Goal: Communication & Community: Answer question/provide support

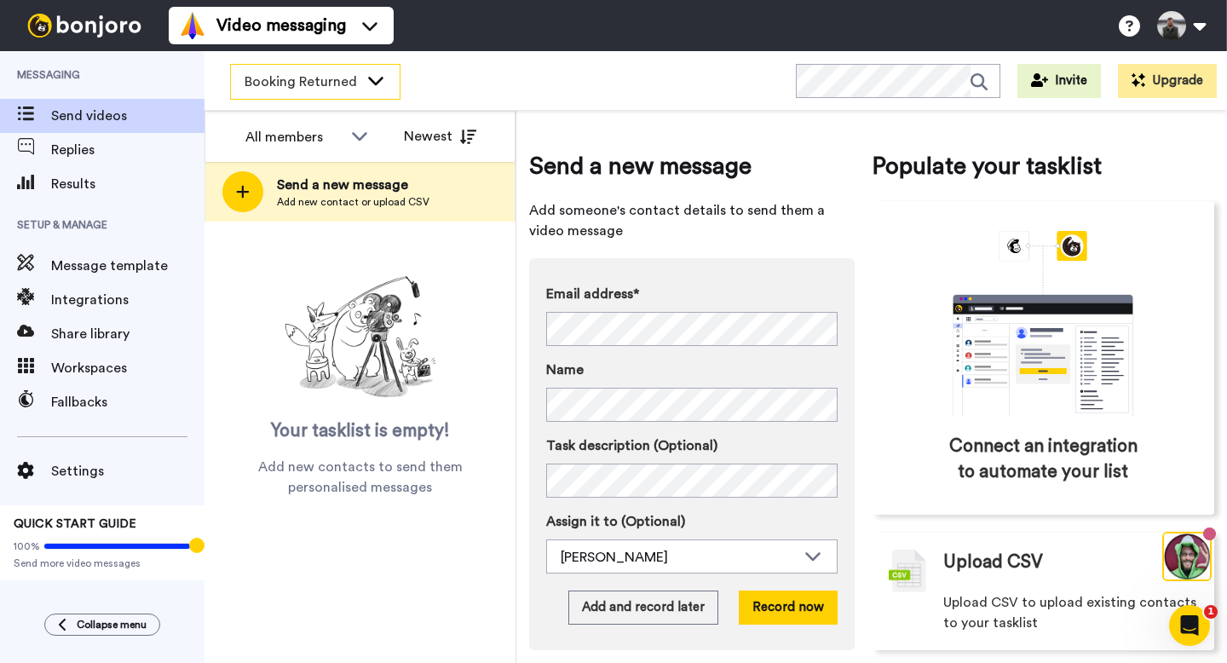
click at [330, 78] on span "Booking Returned" at bounding box center [302, 82] width 114 height 20
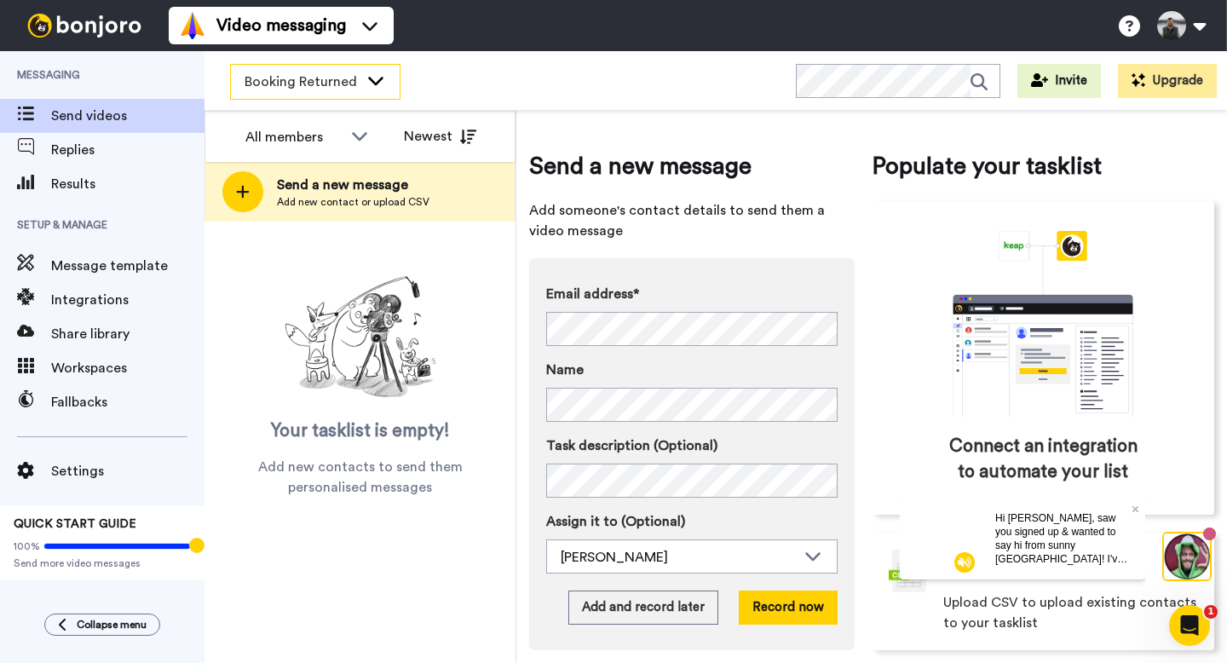
click at [323, 83] on span "Booking Returned" at bounding box center [302, 82] width 114 height 20
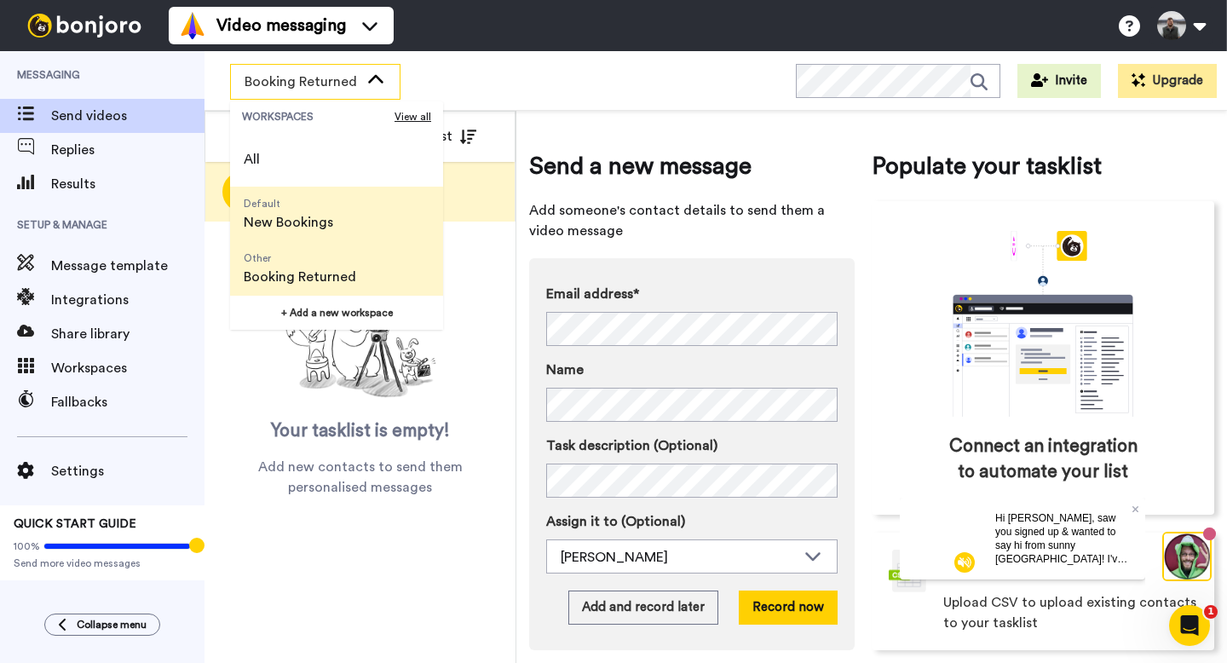
click at [323, 224] on span "New Bookings" at bounding box center [289, 222] width 90 height 20
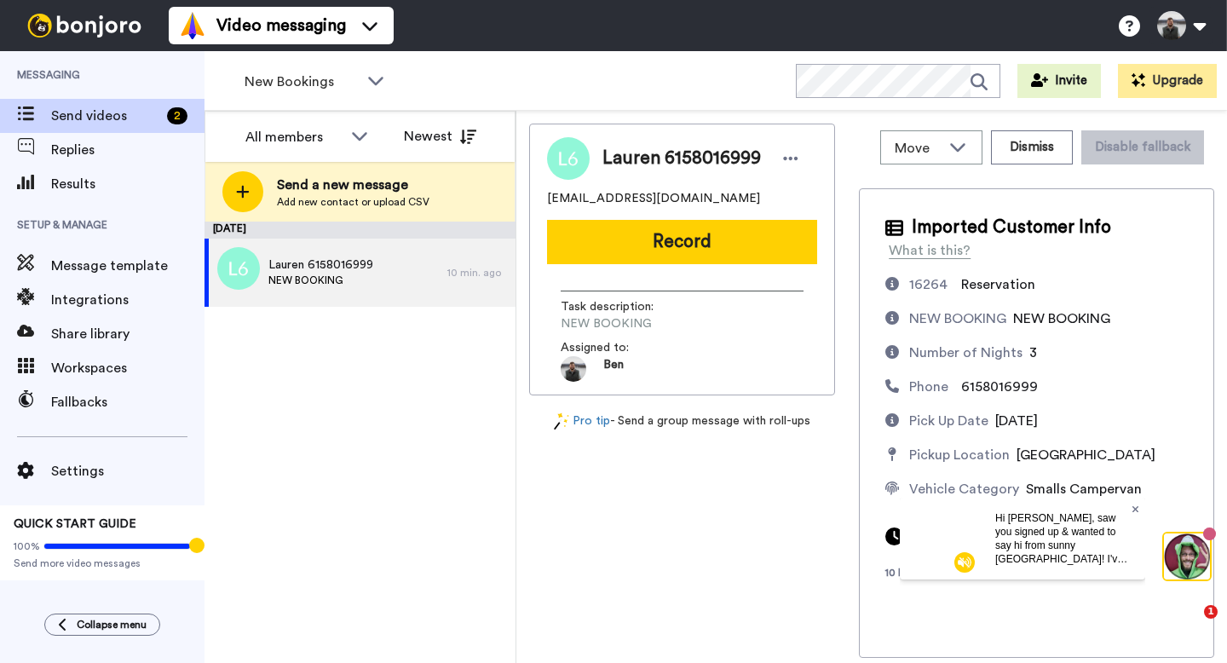
click at [1137, 508] on icon at bounding box center [1136, 509] width 7 height 10
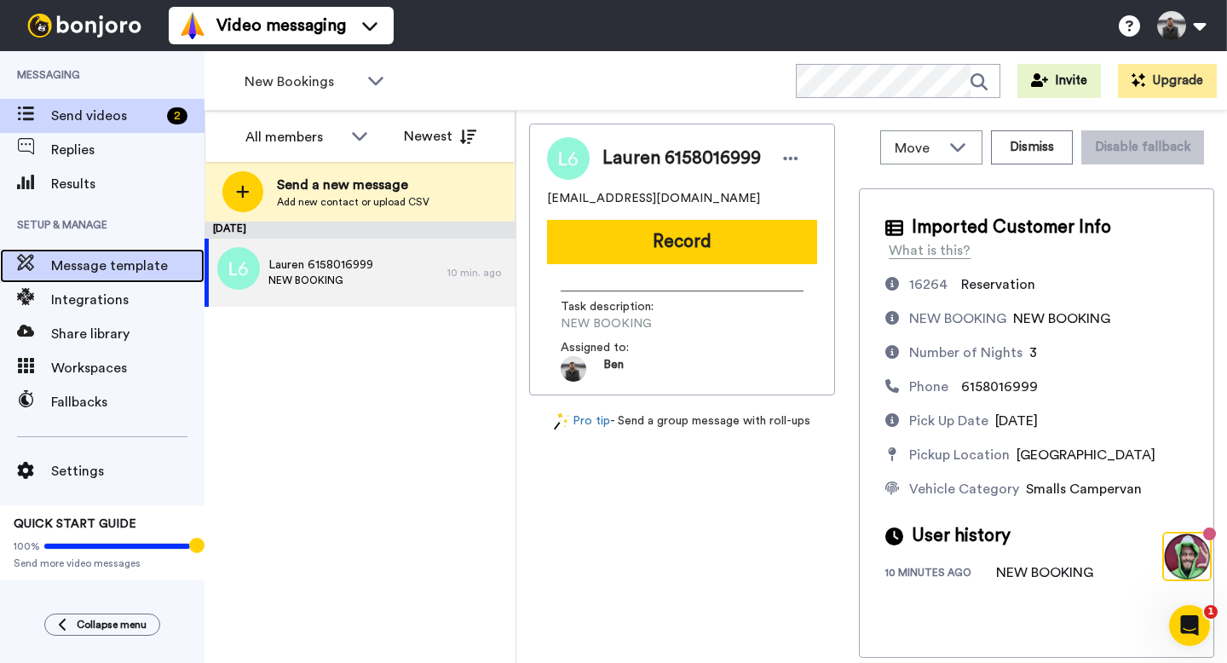
click at [121, 273] on span "Message template" at bounding box center [127, 266] width 153 height 20
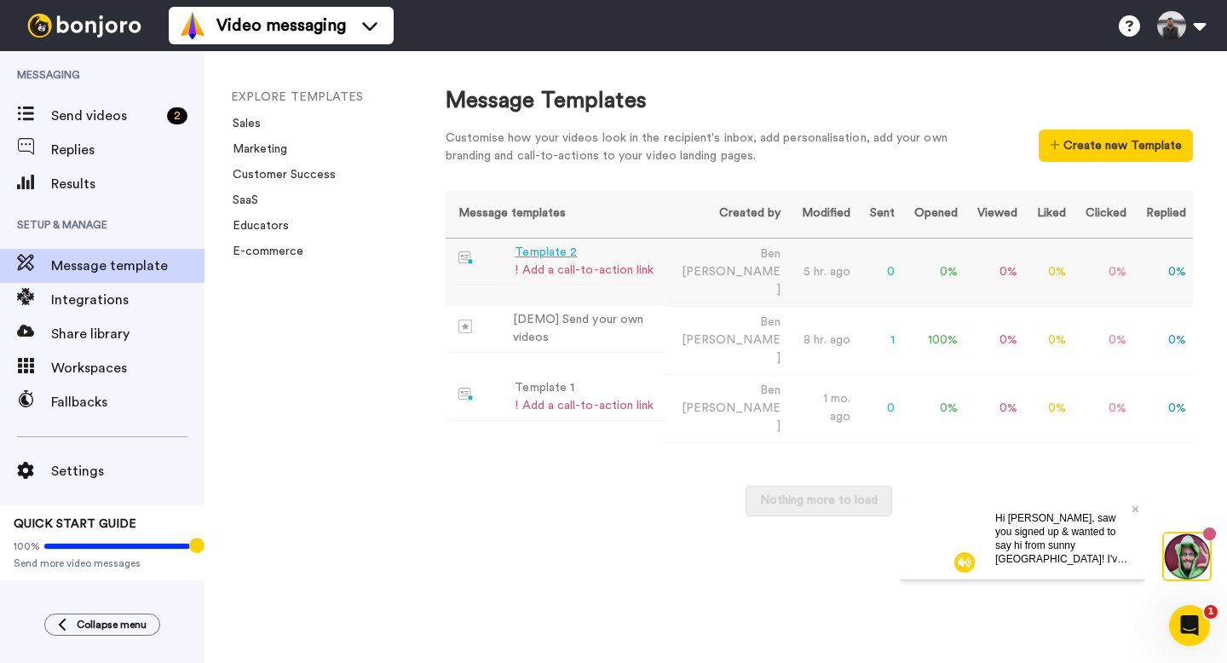
click at [622, 258] on div "Template 2" at bounding box center [584, 253] width 139 height 18
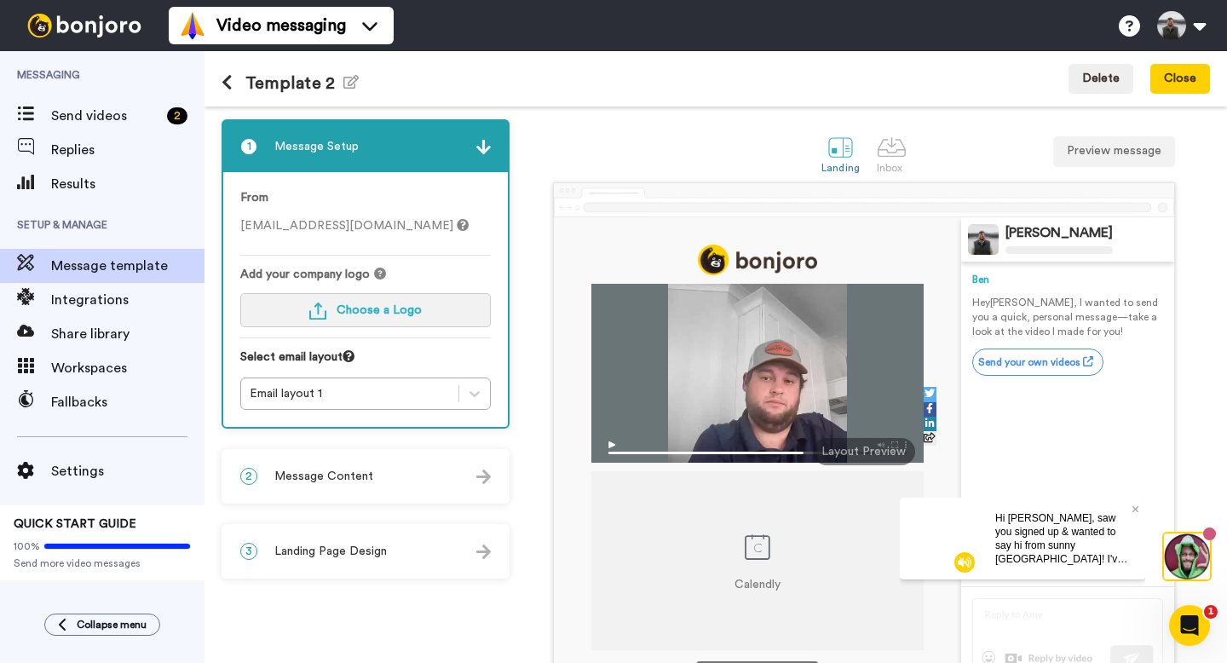
click at [430, 315] on button "Choose a Logo" at bounding box center [365, 310] width 251 height 34
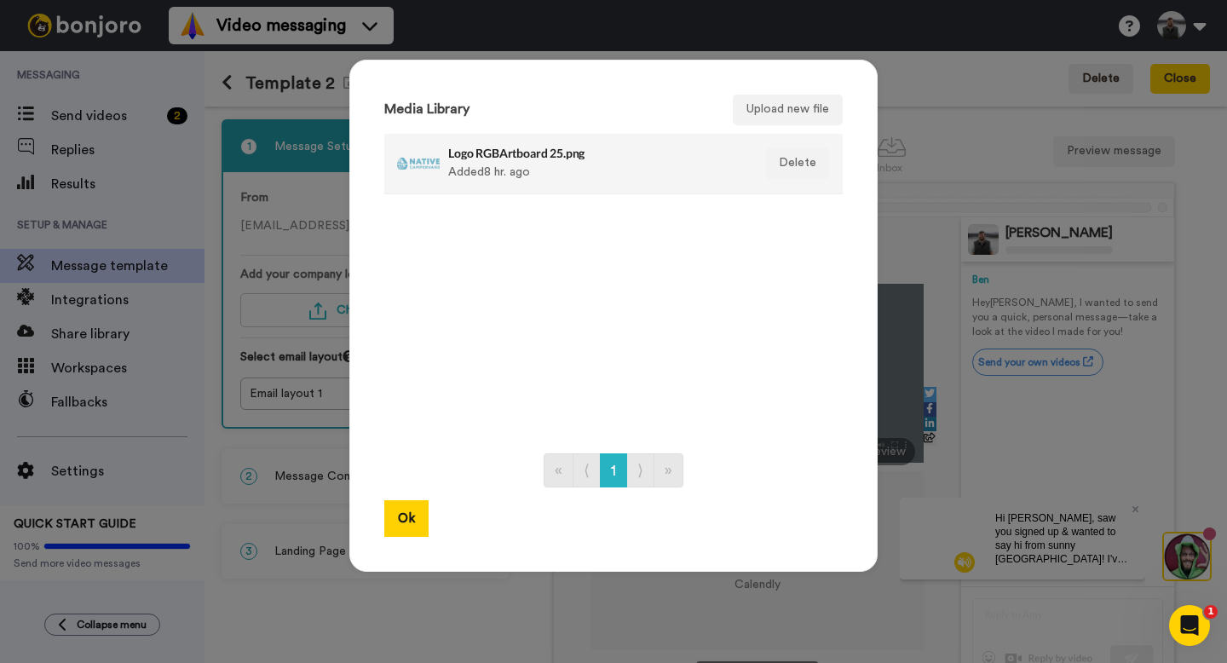
click at [495, 157] on h4 "Logo RGBArtboard 25.png" at bounding box center [595, 153] width 294 height 13
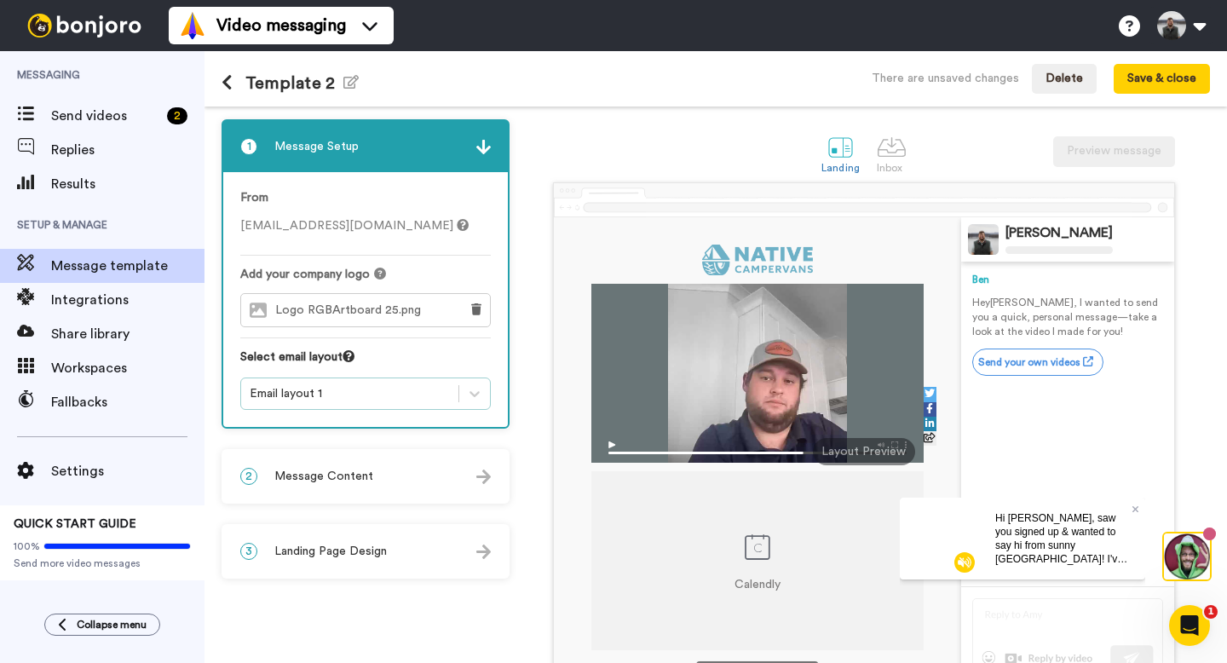
click at [443, 394] on div "Email layout 1" at bounding box center [350, 393] width 200 height 17
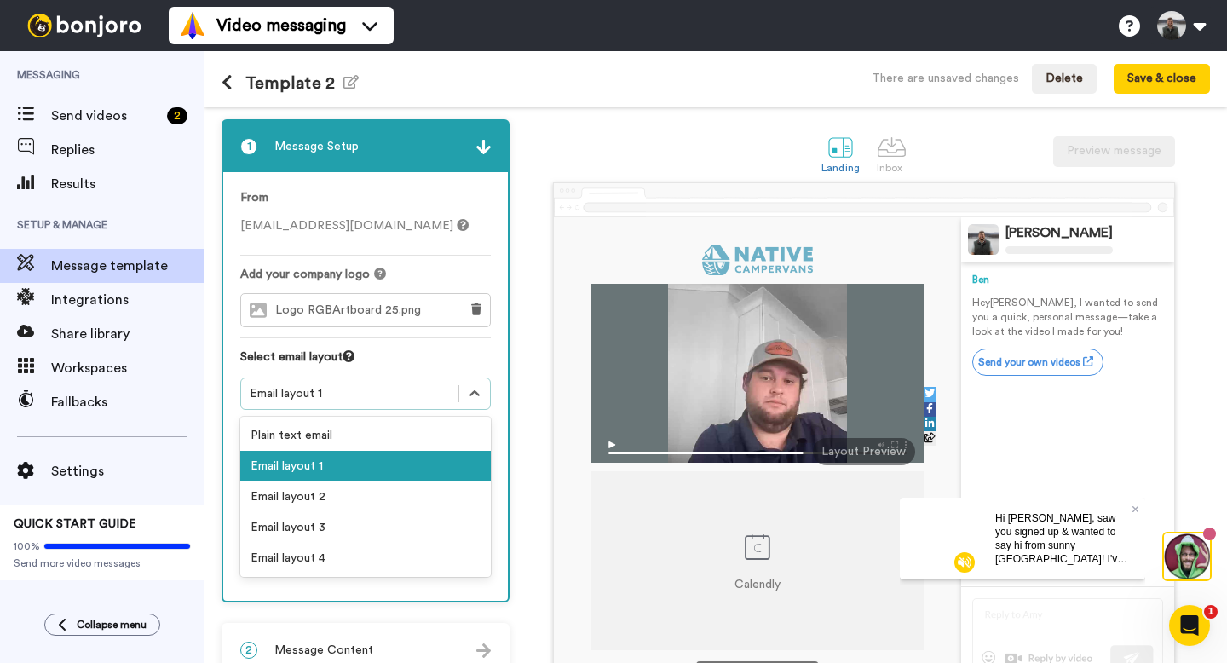
click at [337, 437] on div "Plain text email" at bounding box center [365, 435] width 251 height 31
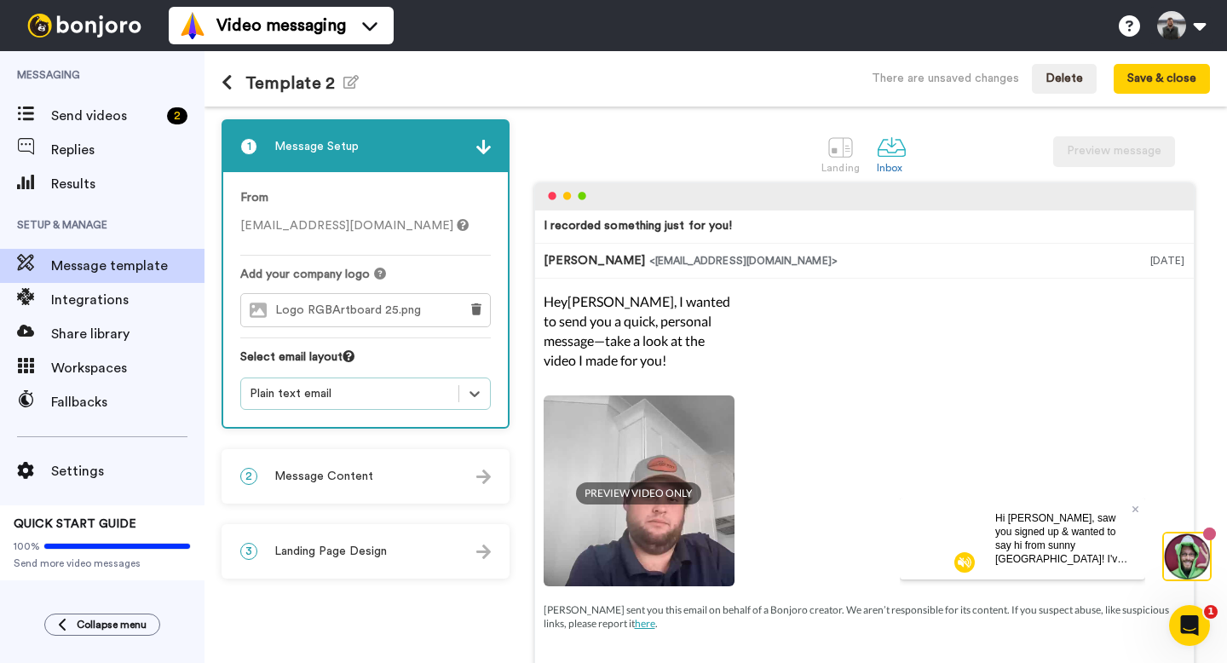
click at [684, 442] on img at bounding box center [639, 491] width 191 height 191
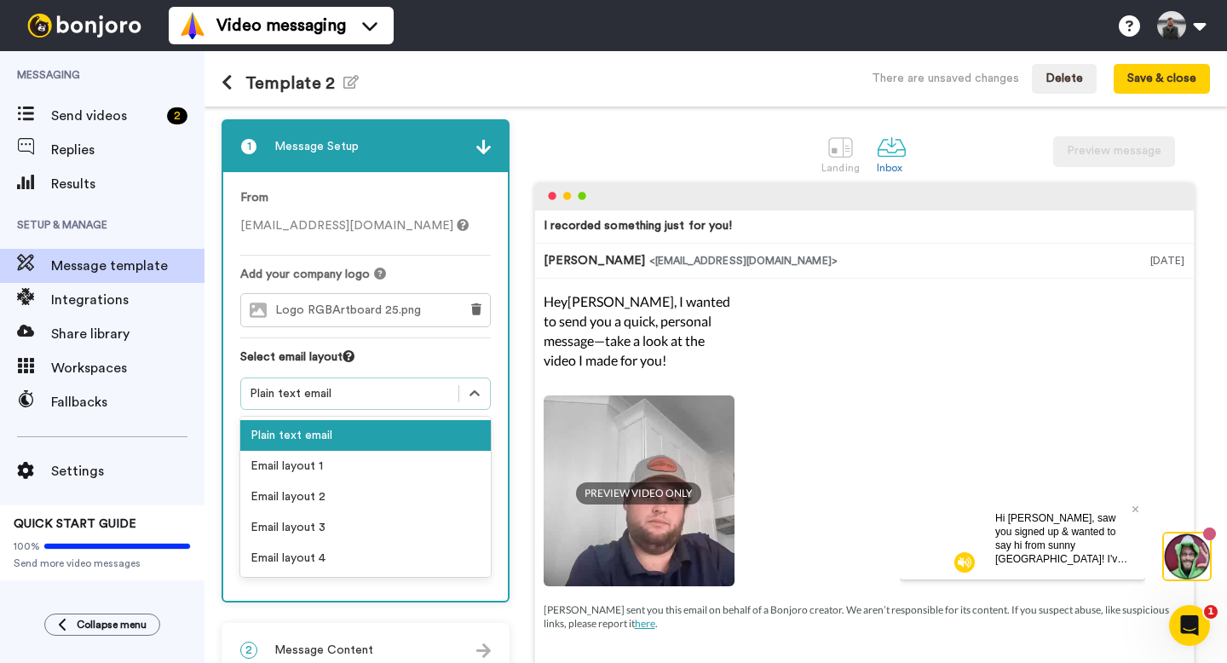
click at [354, 394] on div "Plain text email" at bounding box center [350, 393] width 200 height 17
click at [349, 559] on div "Email layout 4" at bounding box center [365, 558] width 251 height 31
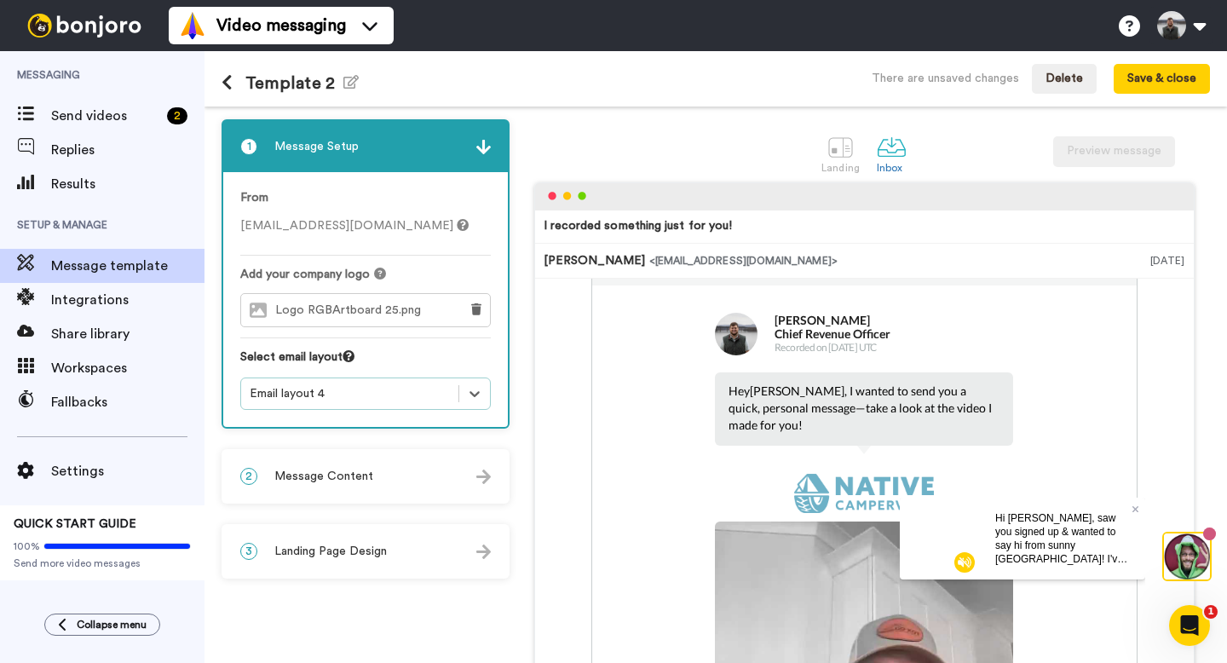
scroll to position [39, 0]
click at [426, 400] on div "Email layout 4" at bounding box center [350, 393] width 200 height 17
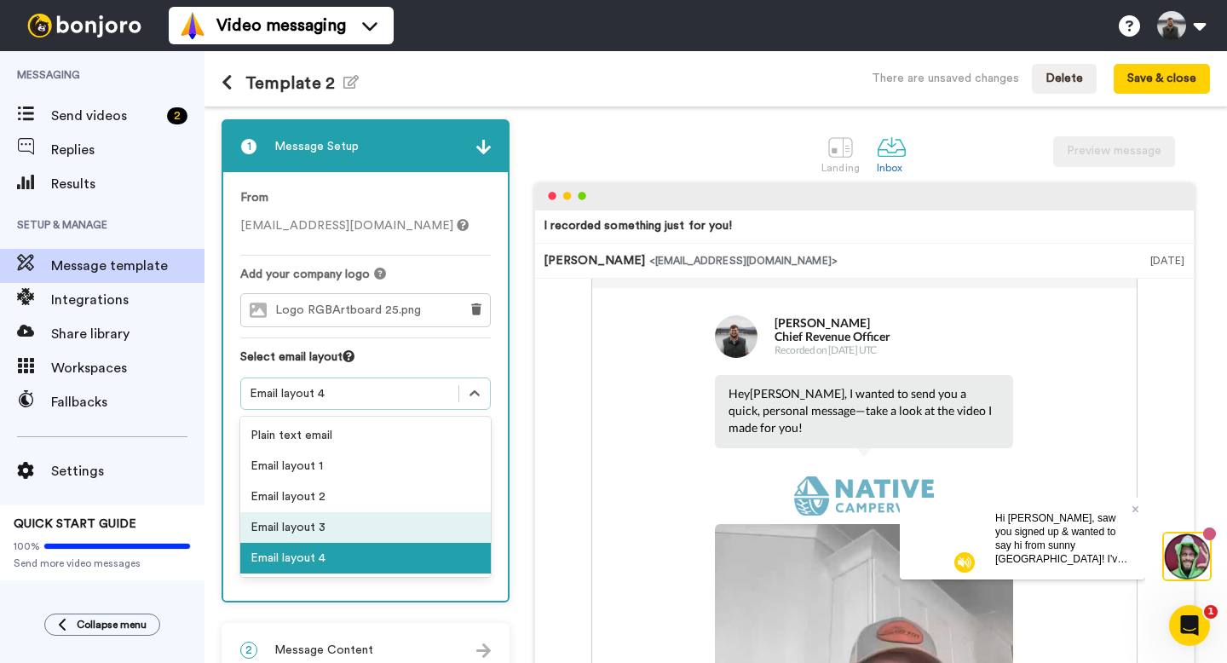
click at [398, 525] on div "Email layout 3" at bounding box center [365, 527] width 251 height 31
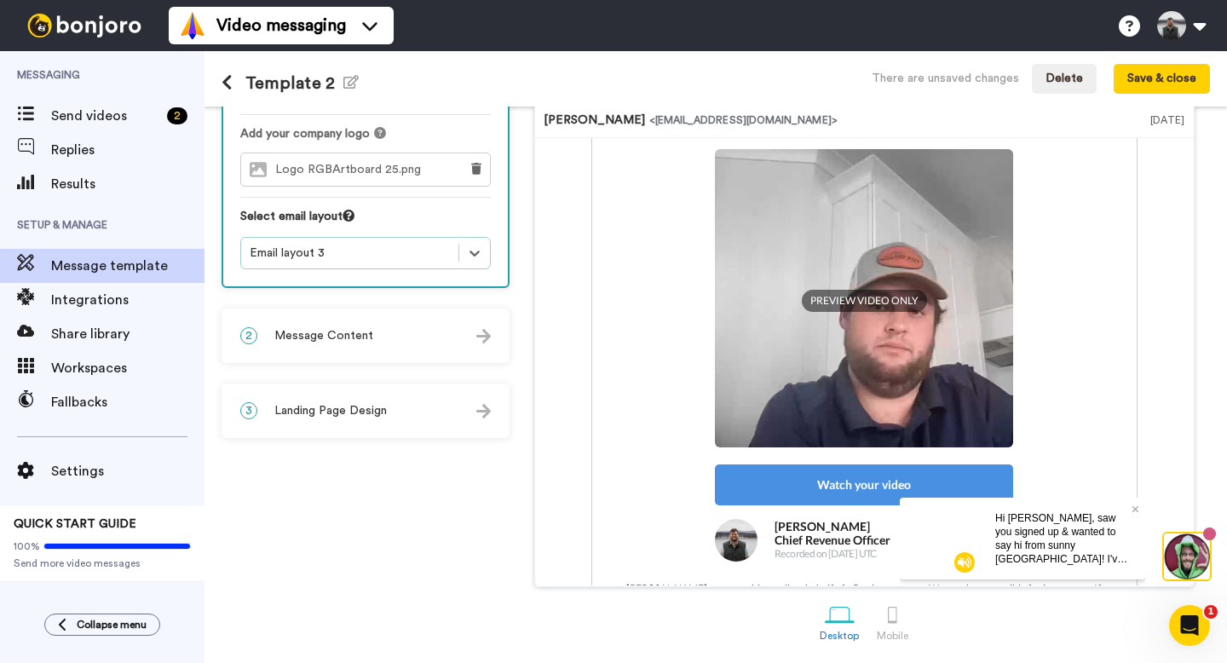
scroll to position [201, 0]
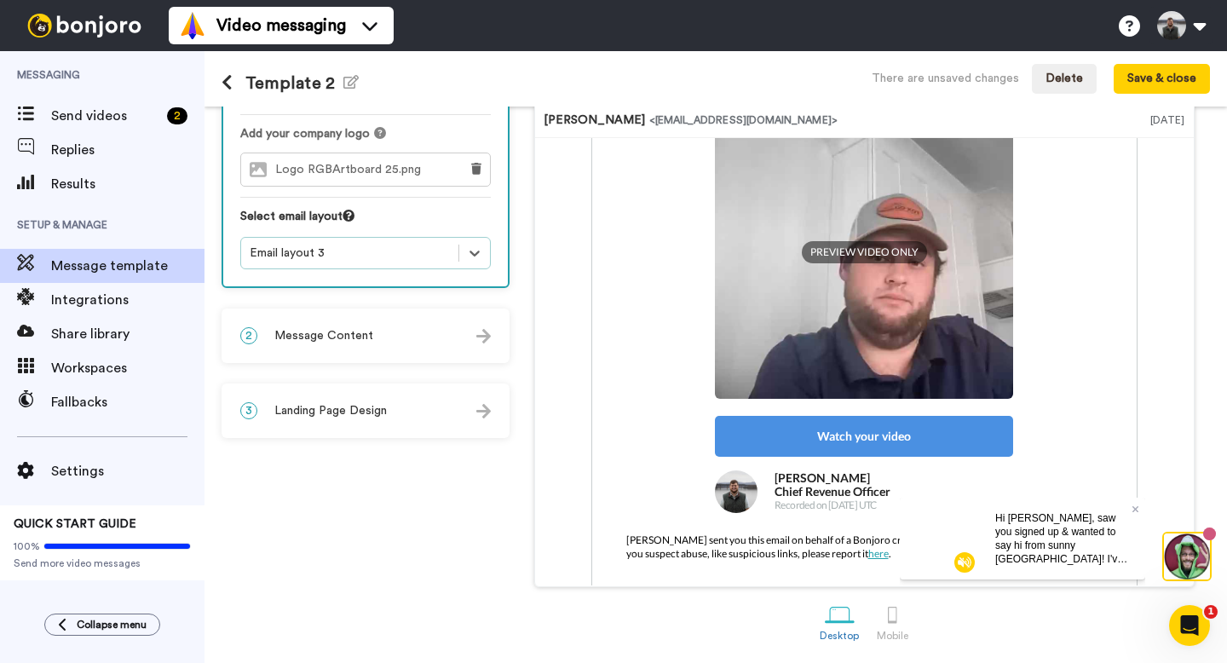
click at [425, 269] on div "From reservations@nativecampervans.com Add your company logo Logo RGBArtboard 2…" at bounding box center [365, 159] width 285 height 255
click at [416, 257] on div "Email layout 3" at bounding box center [350, 253] width 200 height 17
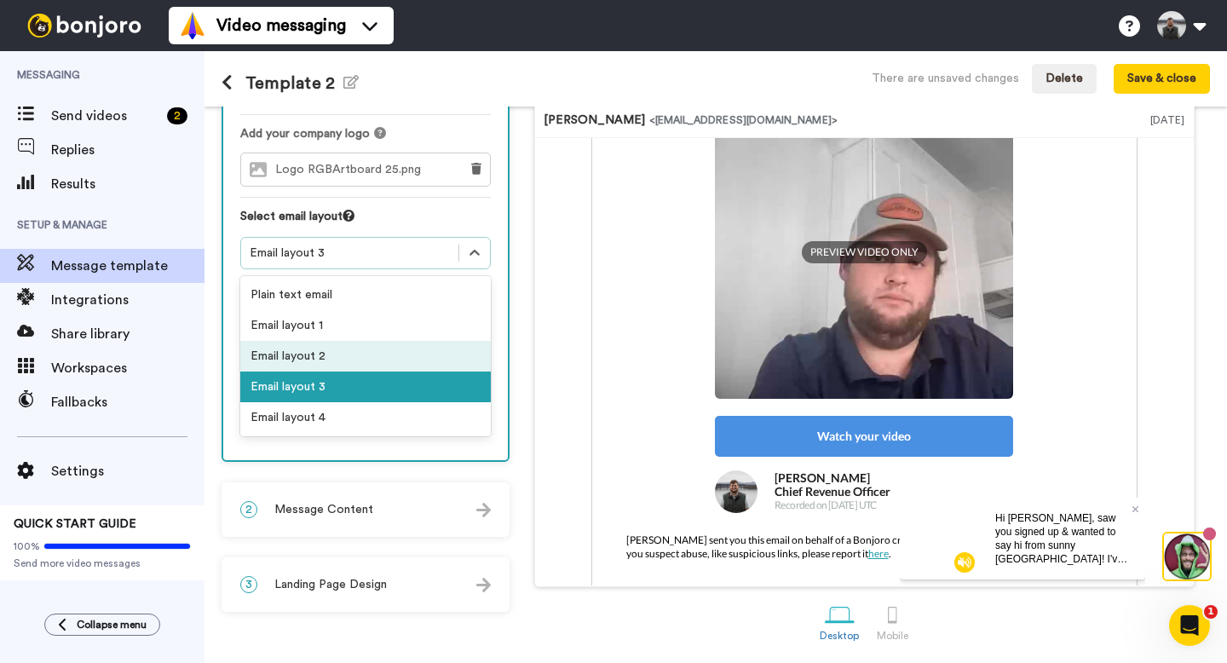
click at [409, 359] on div "Email layout 2" at bounding box center [365, 356] width 251 height 31
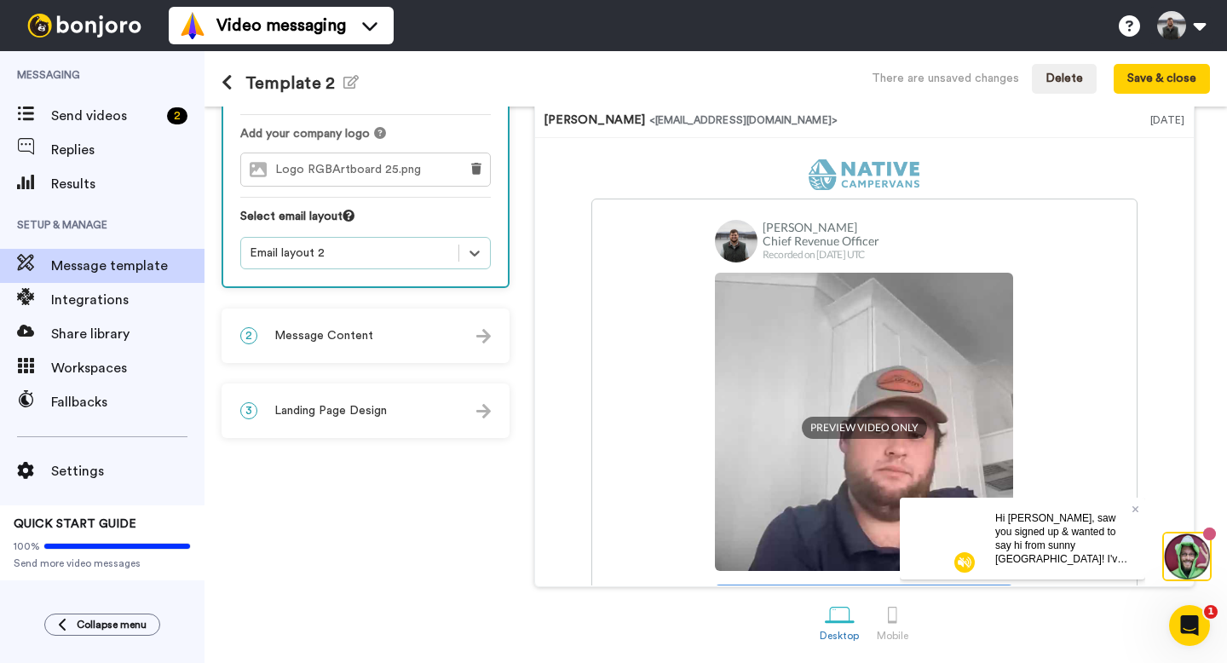
scroll to position [52, 0]
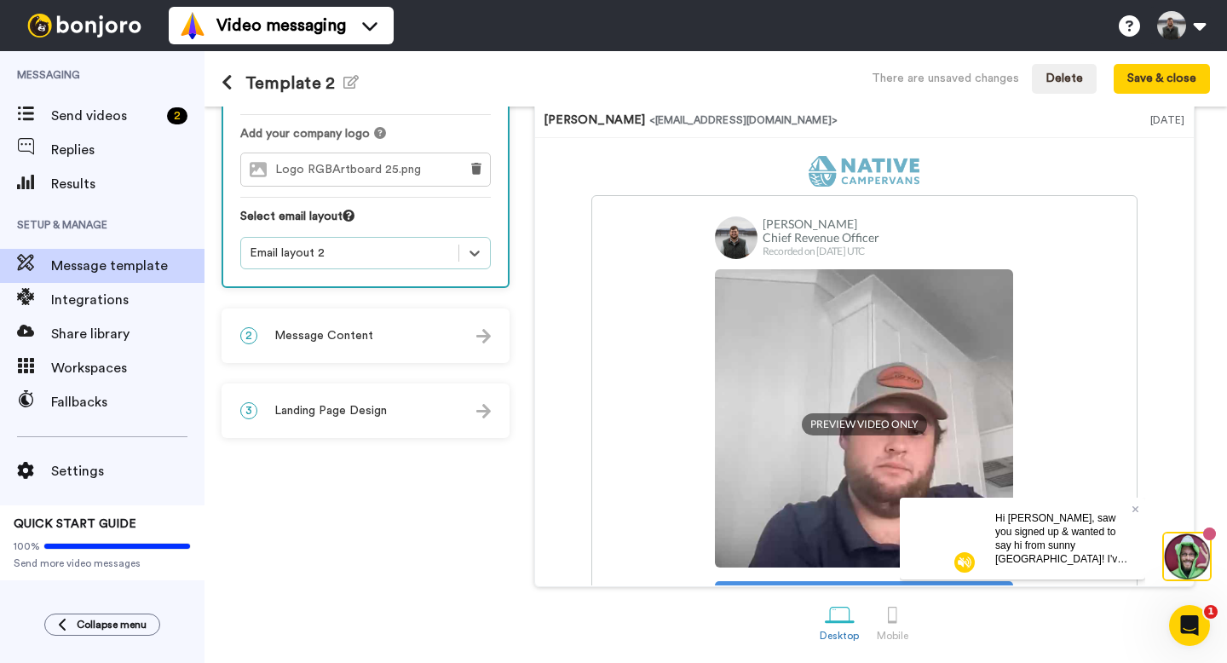
click at [366, 254] on div "Email layout 2" at bounding box center [350, 253] width 200 height 17
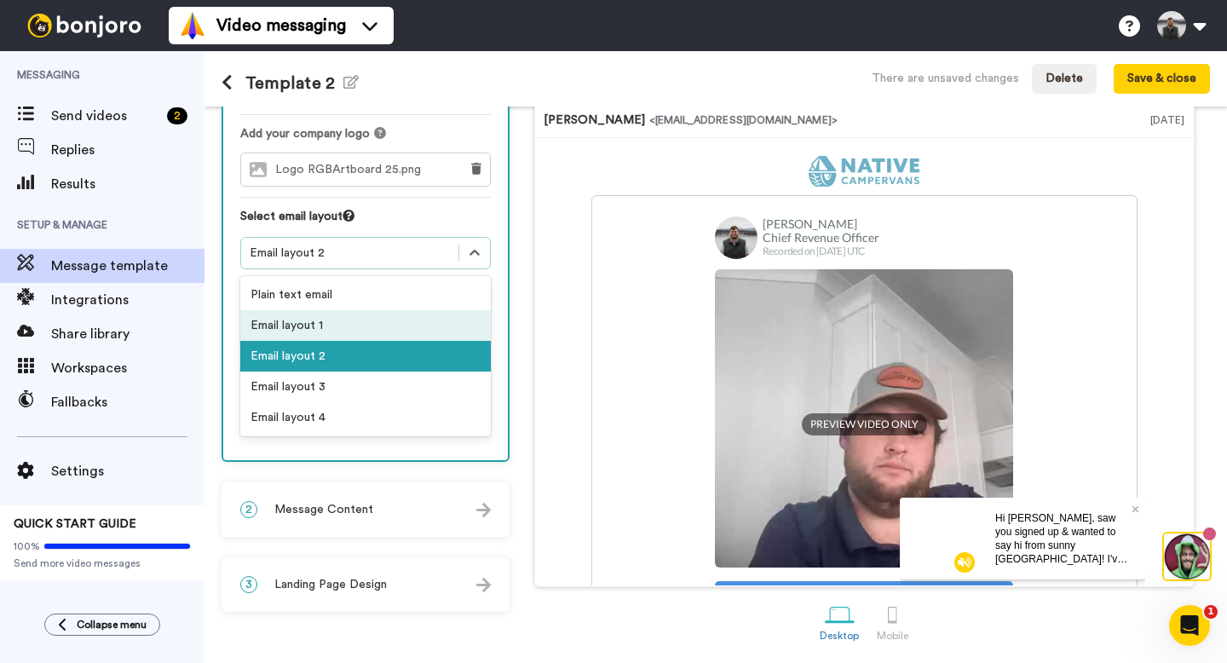
click at [355, 322] on div "Email layout 1" at bounding box center [365, 325] width 251 height 31
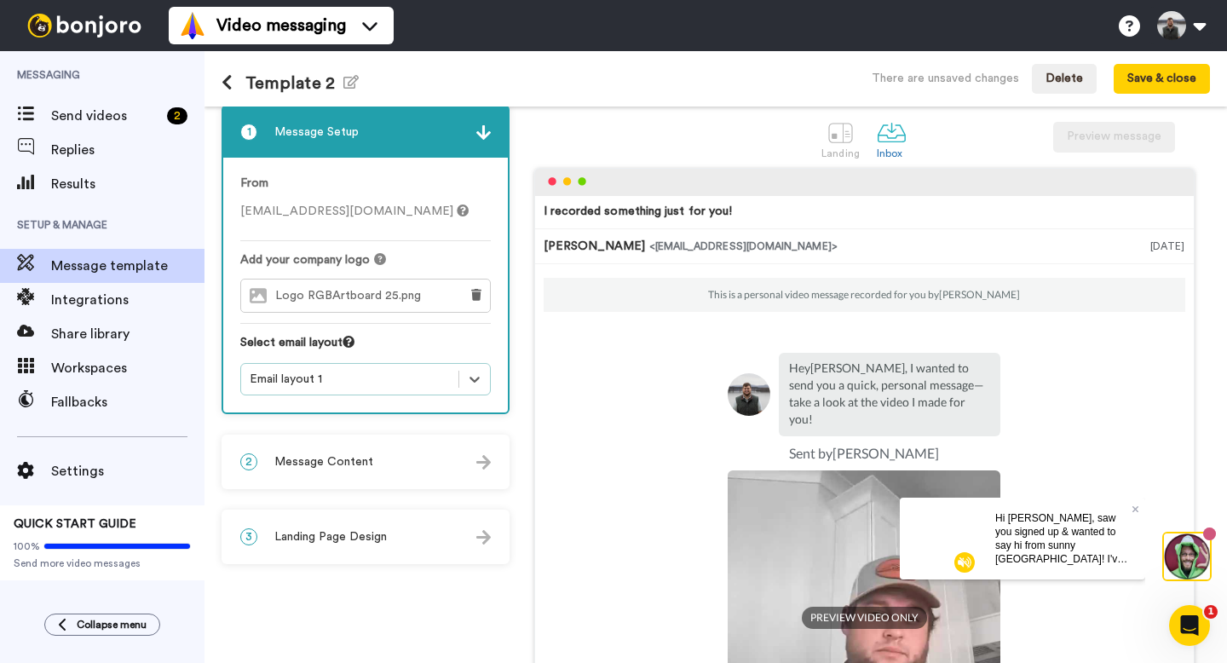
scroll to position [34, 0]
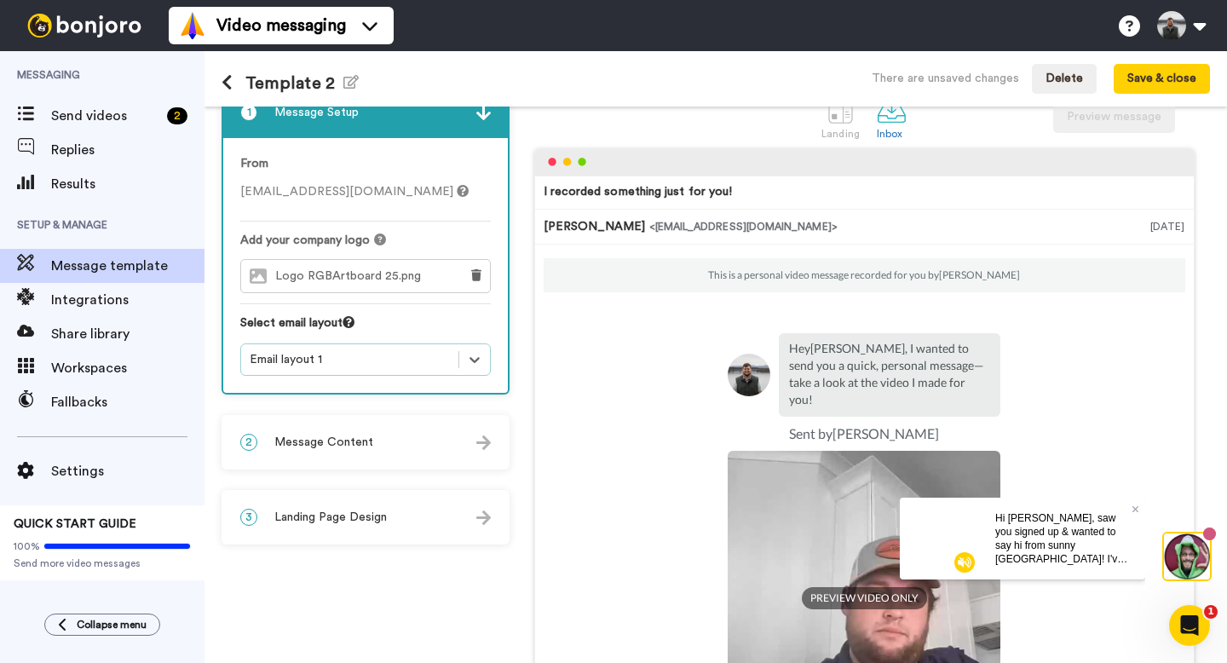
click at [392, 449] on div "2 Message Content" at bounding box center [365, 442] width 285 height 51
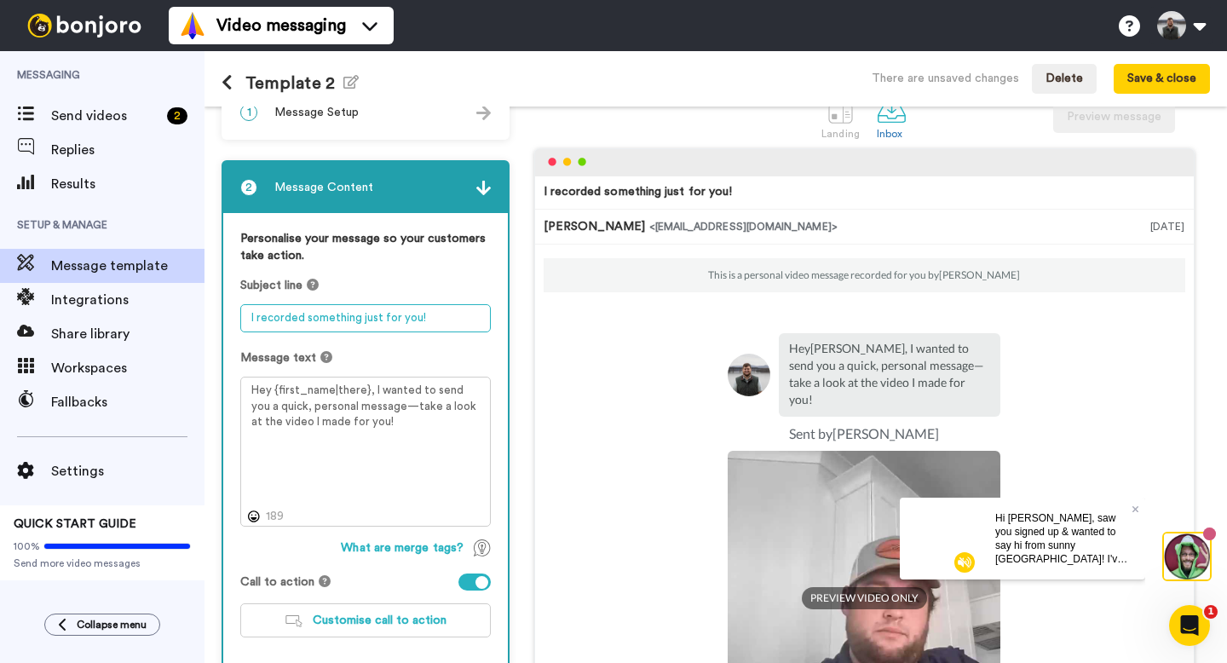
click at [378, 320] on textarea "I recorded something just for you!" at bounding box center [365, 318] width 251 height 28
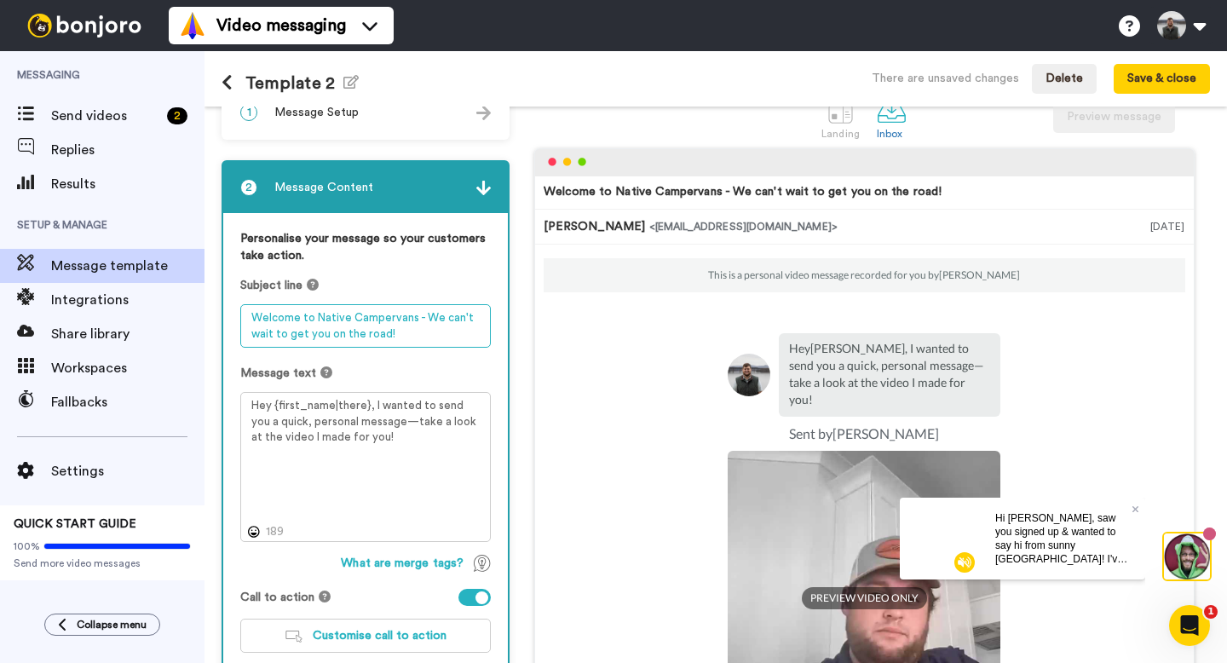
scroll to position [143, 0]
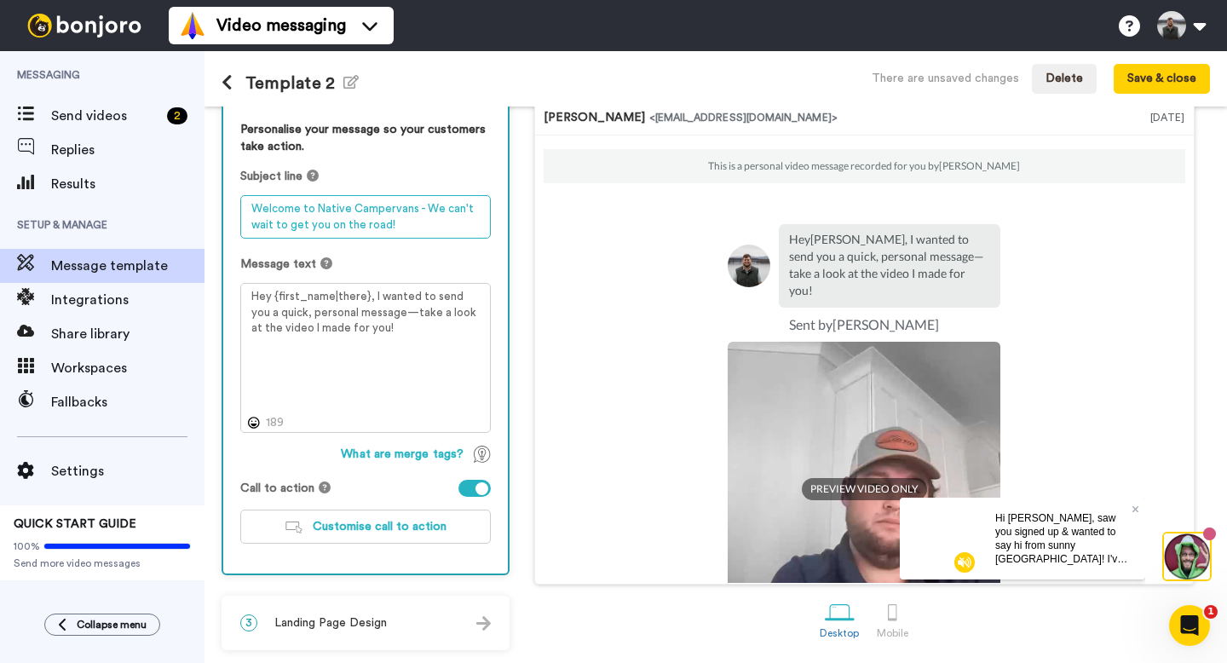
type textarea "Welcome to Native Campervans - We can't wait to get you on the road!"
click at [482, 492] on div at bounding box center [482, 488] width 13 height 13
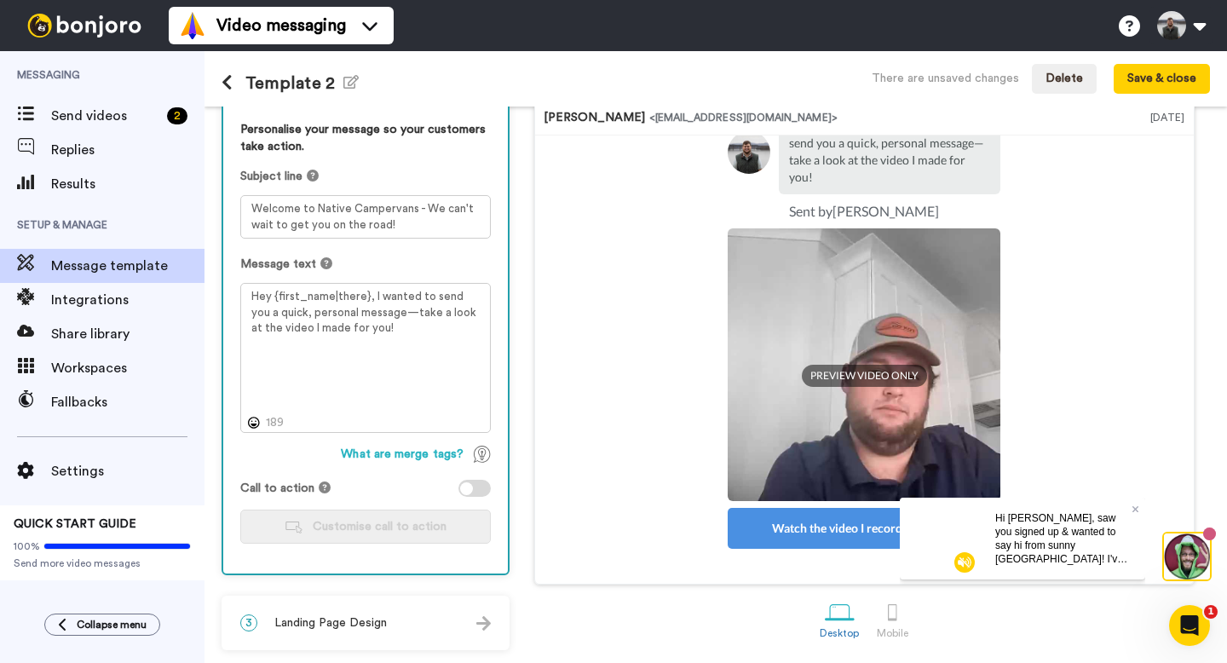
scroll to position [133, 0]
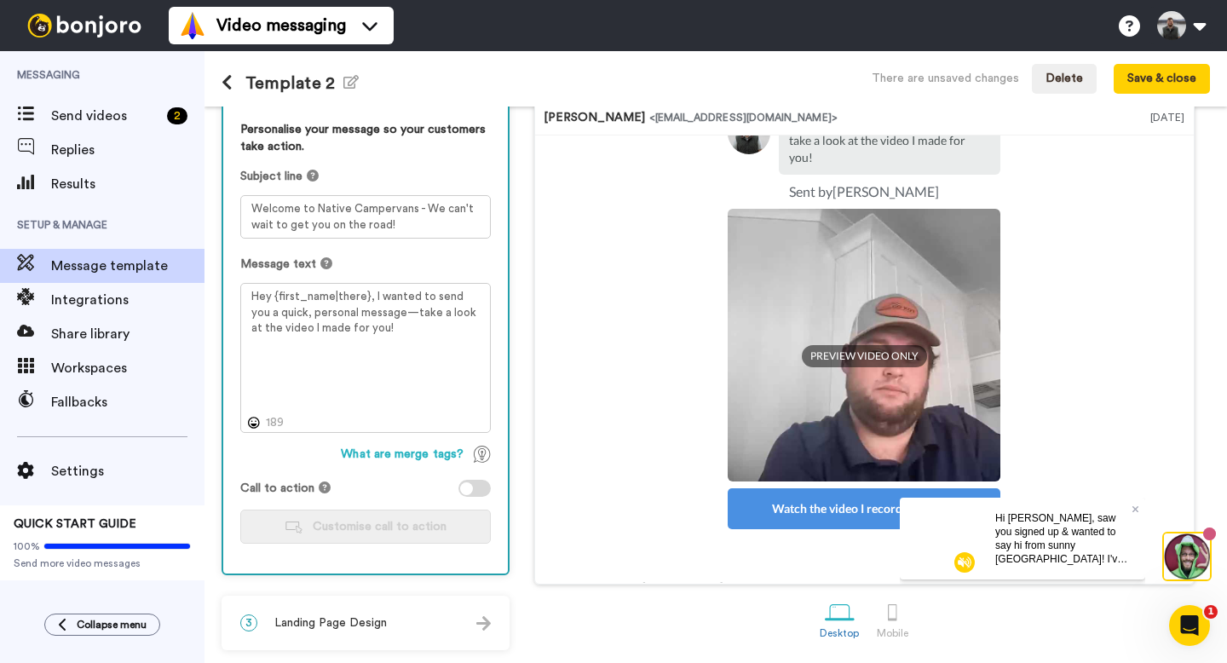
click at [954, 553] on video at bounding box center [941, 538] width 82 height 82
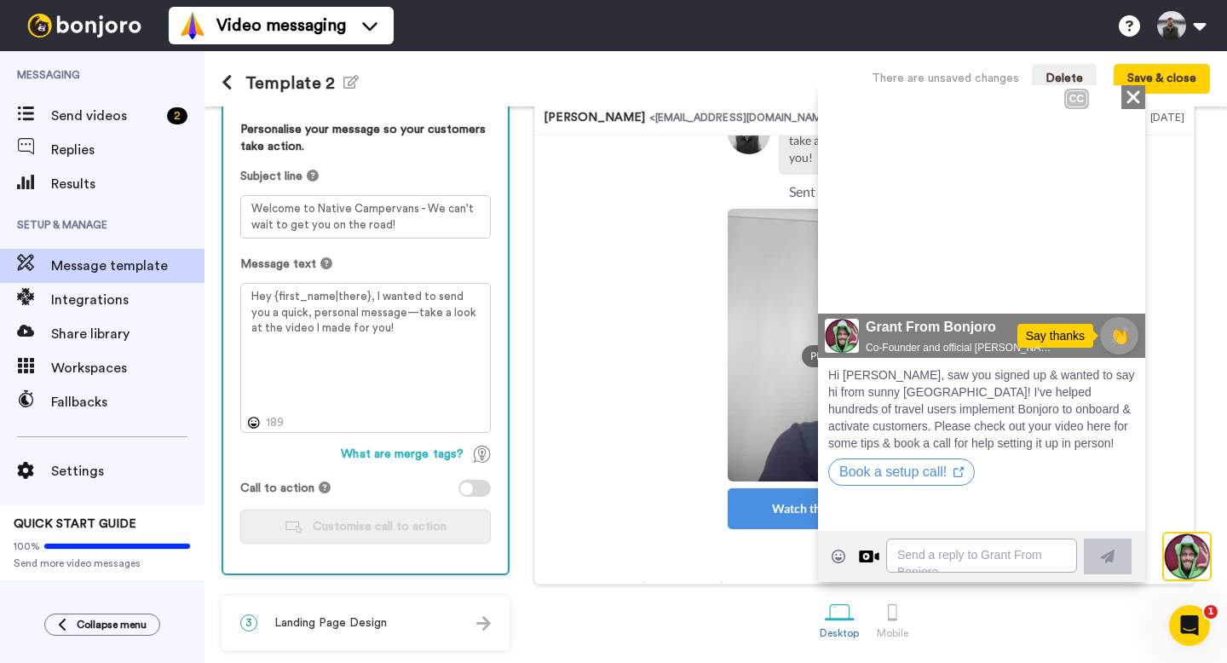
click at [1134, 97] on span "Thanks so much for signing up this is what it's all about and works best when w…" at bounding box center [982, 84] width 326 height 366
click at [1135, 99] on span "Thanks so much for signing up this is what it's all about and works best when w…" at bounding box center [982, 84] width 326 height 366
click at [693, 233] on td at bounding box center [668, 345] width 119 height 273
click at [1185, 563] on img at bounding box center [1187, 557] width 46 height 46
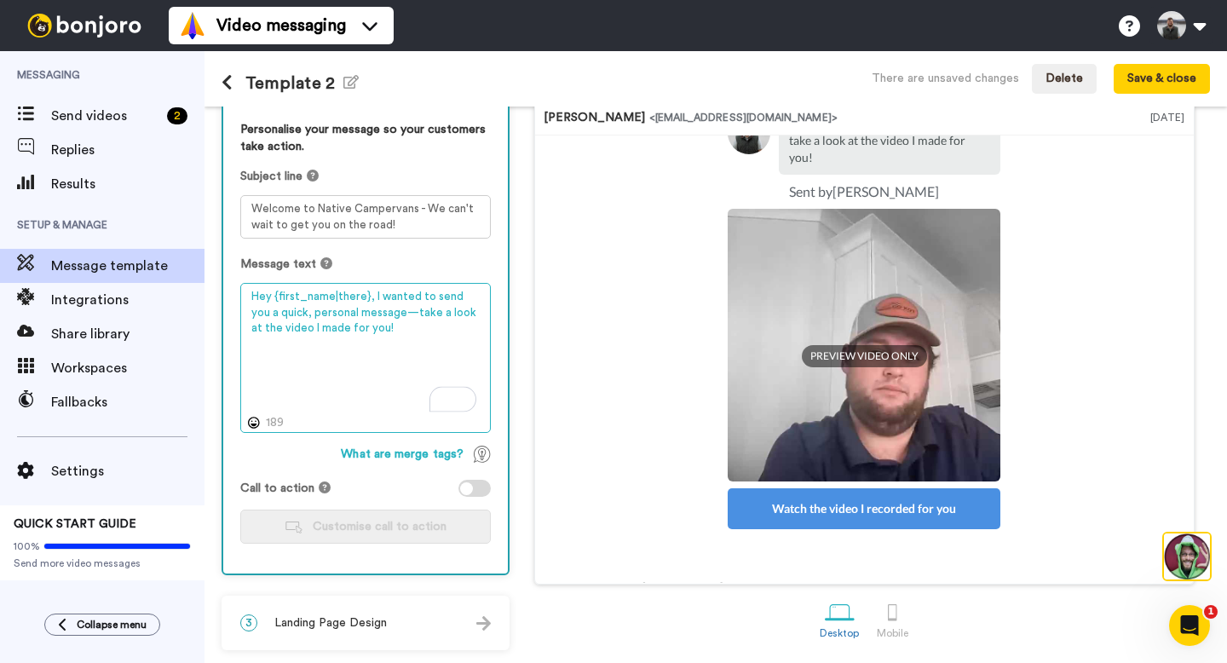
drag, startPoint x: 385, startPoint y: 334, endPoint x: 371, endPoint y: 292, distance: 44.2
click at [371, 292] on textarea "Hey {first_name|there}, I wanted to send you a quick, personal message—take a l…" at bounding box center [365, 358] width 251 height 150
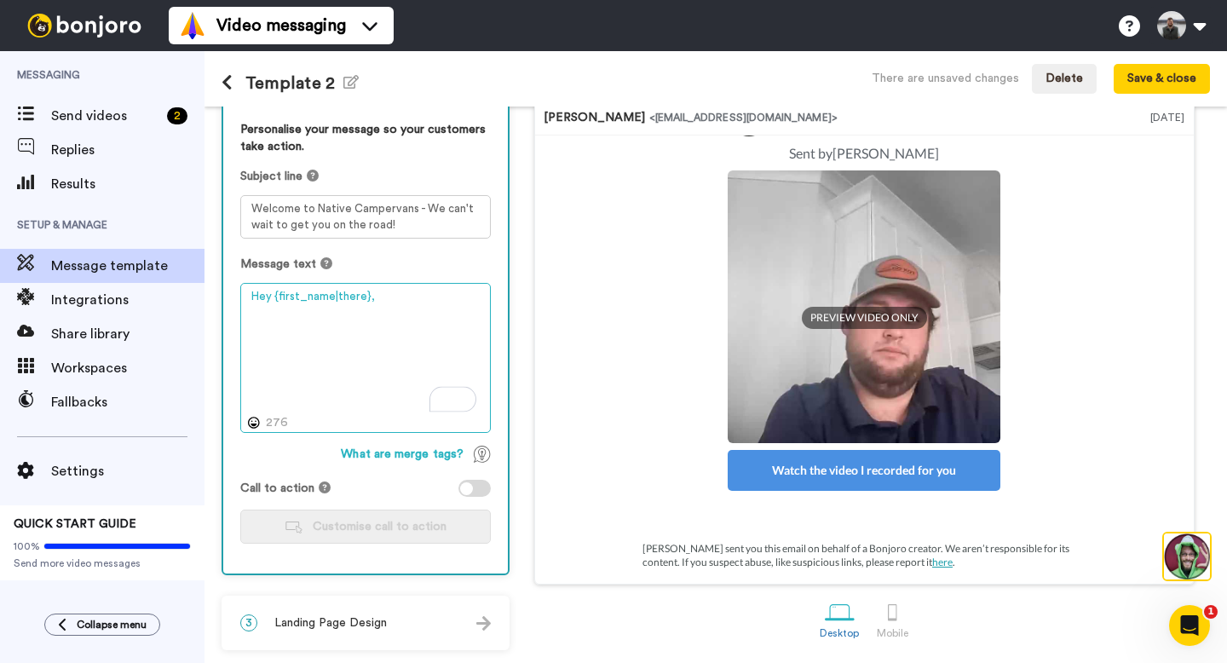
paste textarea "Thank you for booking with us. My name is Ben and I run our customer experience…"
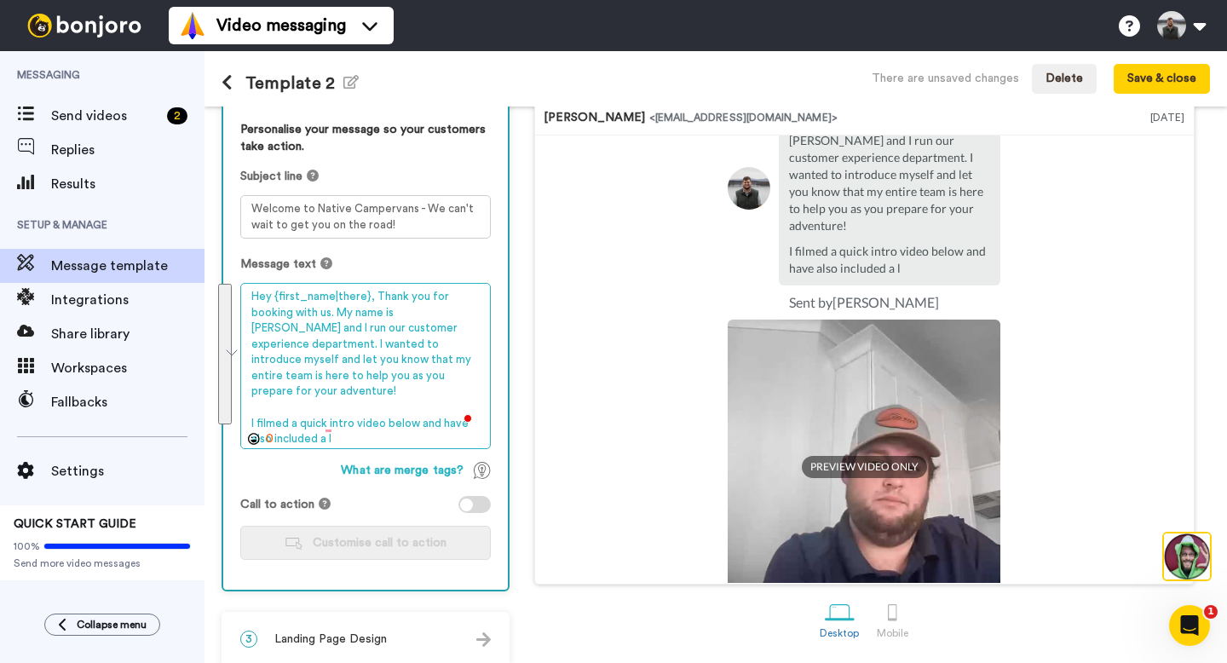
drag, startPoint x: 380, startPoint y: 425, endPoint x: 371, endPoint y: 297, distance: 128.2
click at [371, 297] on textarea "Hey {first_name|there}, Thank you for booking with us. My name is Ben and I run…" at bounding box center [365, 366] width 251 height 166
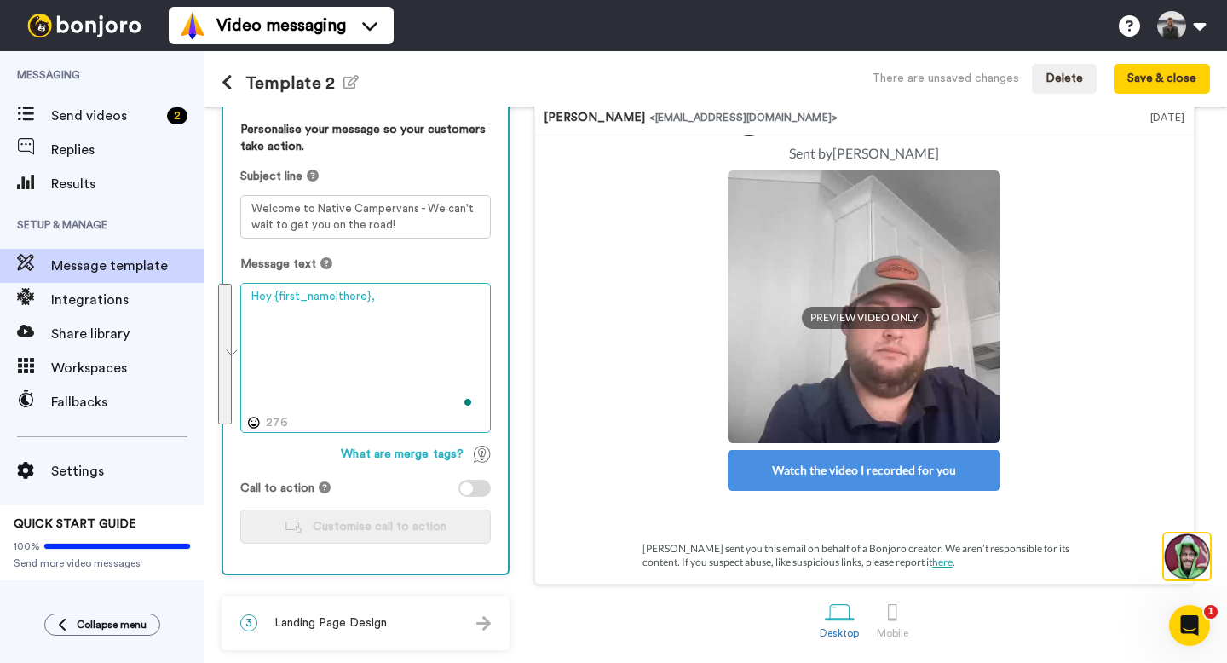
scroll to position [130, 0]
click at [401, 298] on textarea "Hey {first_name|there}," at bounding box center [365, 358] width 251 height 150
paste textarea "Thank you for booking with us! I’m Ben, head of Customer Experience. Our team i…"
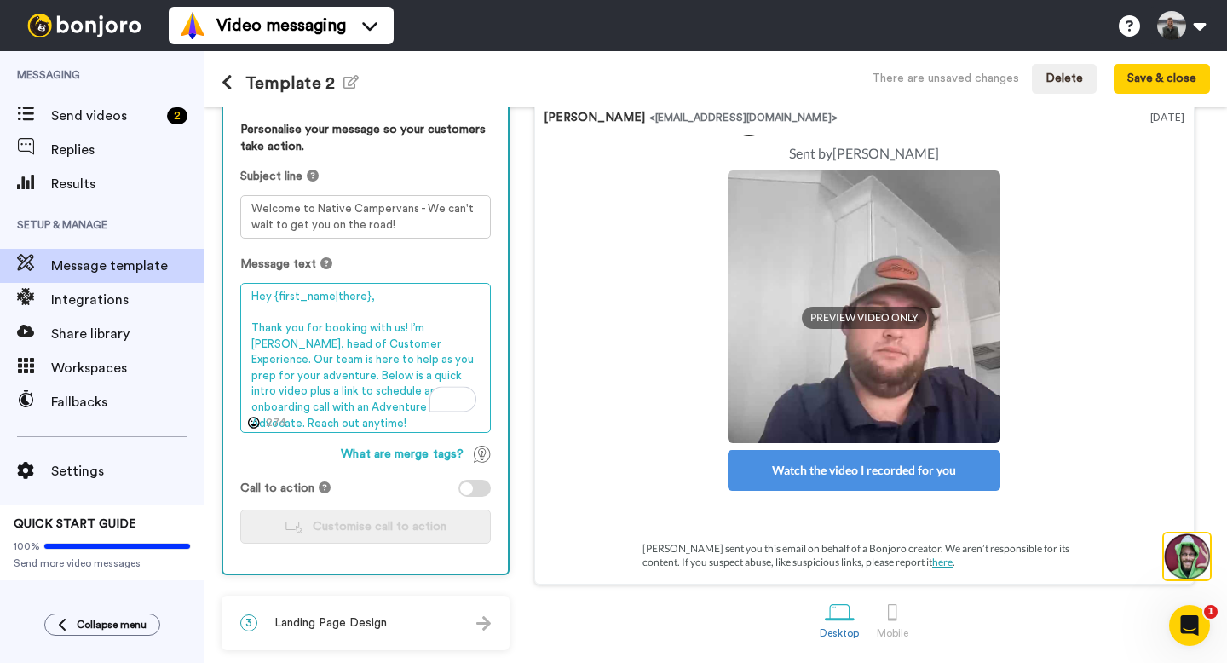
scroll to position [133, 0]
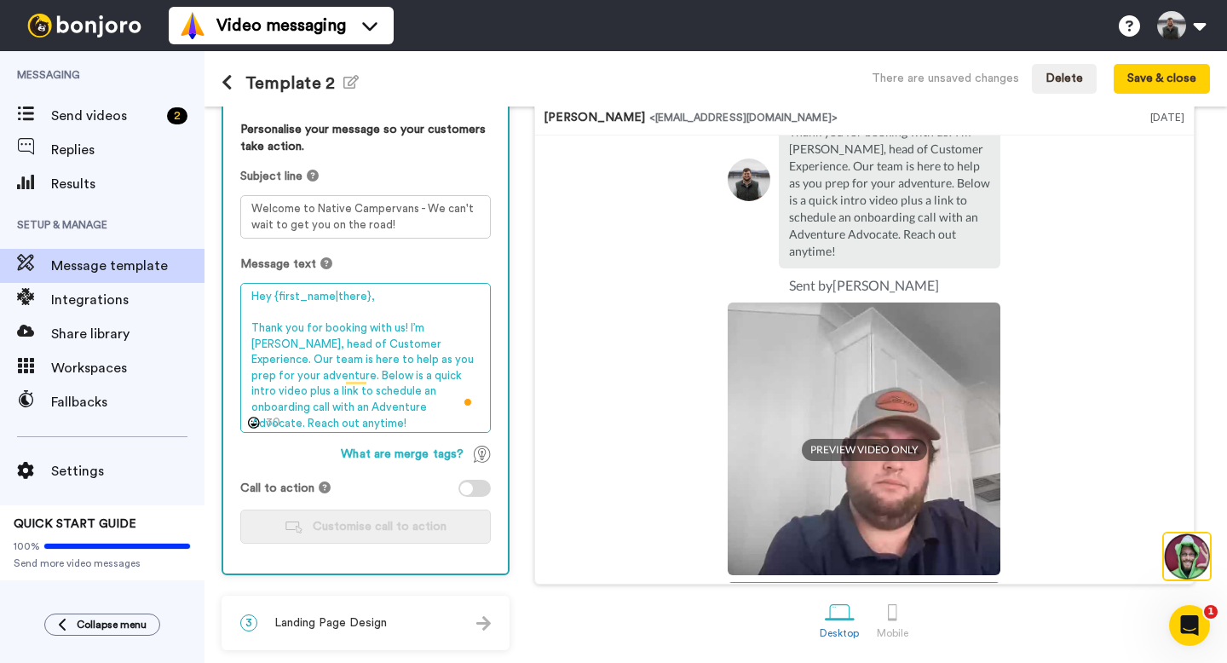
click at [376, 346] on textarea "Hey {first_name|there}, Thank you for booking with us! I’m Ben, head of Custome…" at bounding box center [365, 358] width 251 height 150
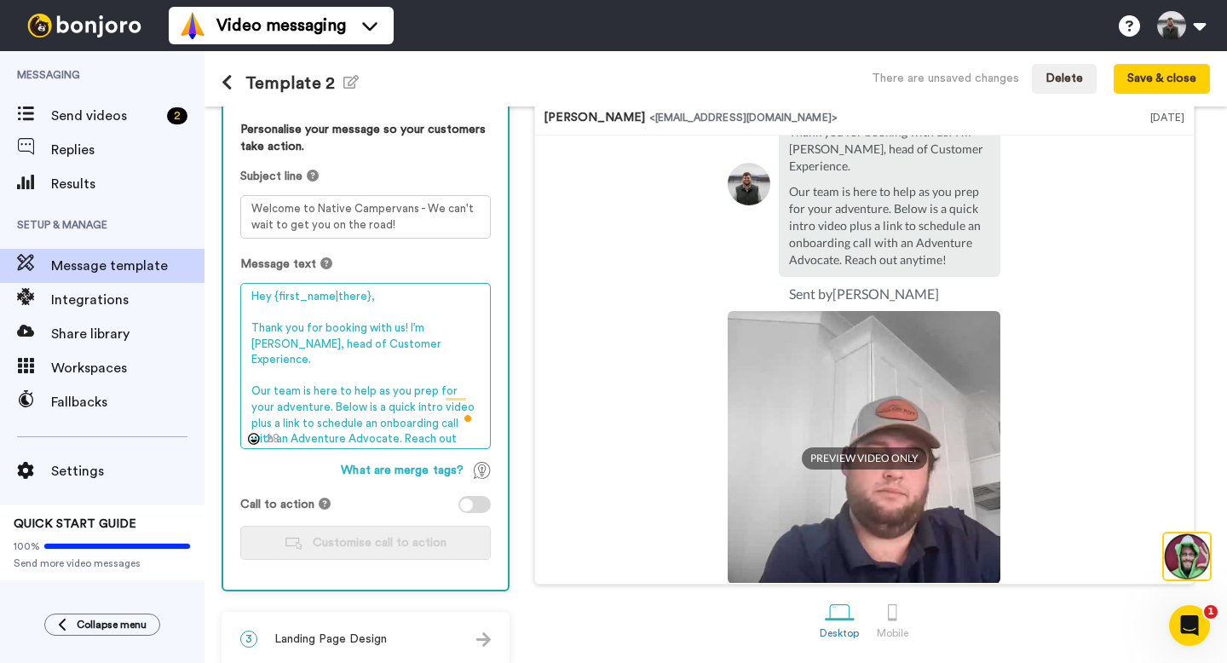
click at [359, 425] on textarea "Hey {first_name|there}, Thank you for booking with us! I’m Ben, head of Custome…" at bounding box center [365, 366] width 251 height 166
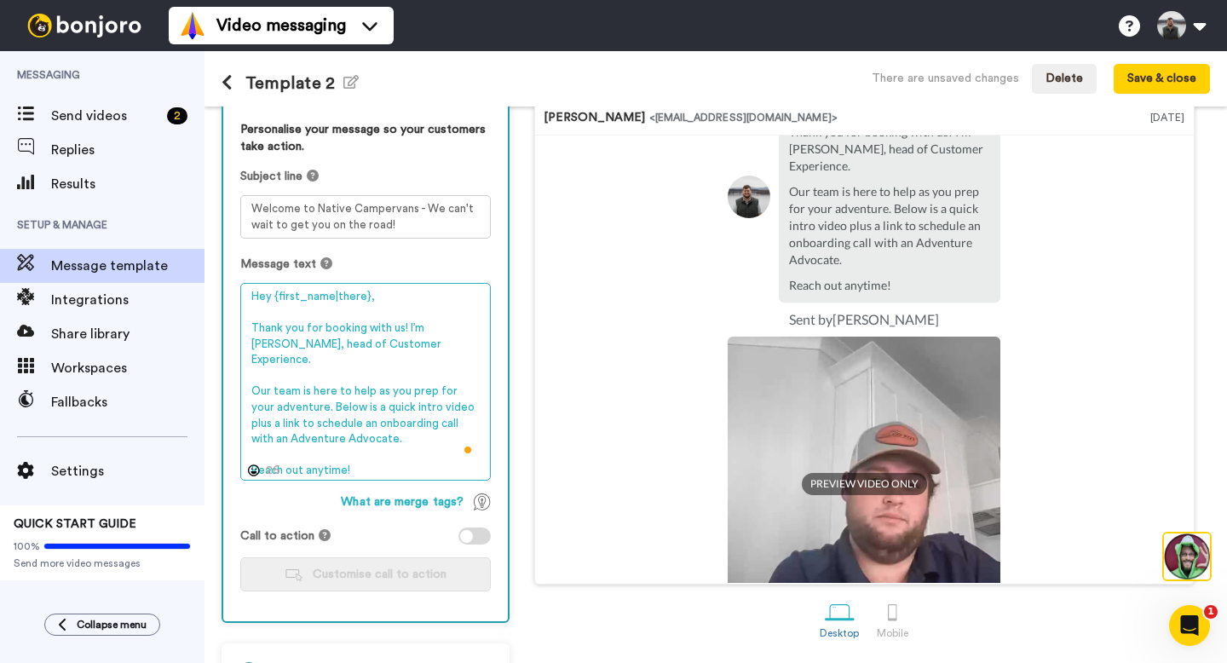
scroll to position [191, 0]
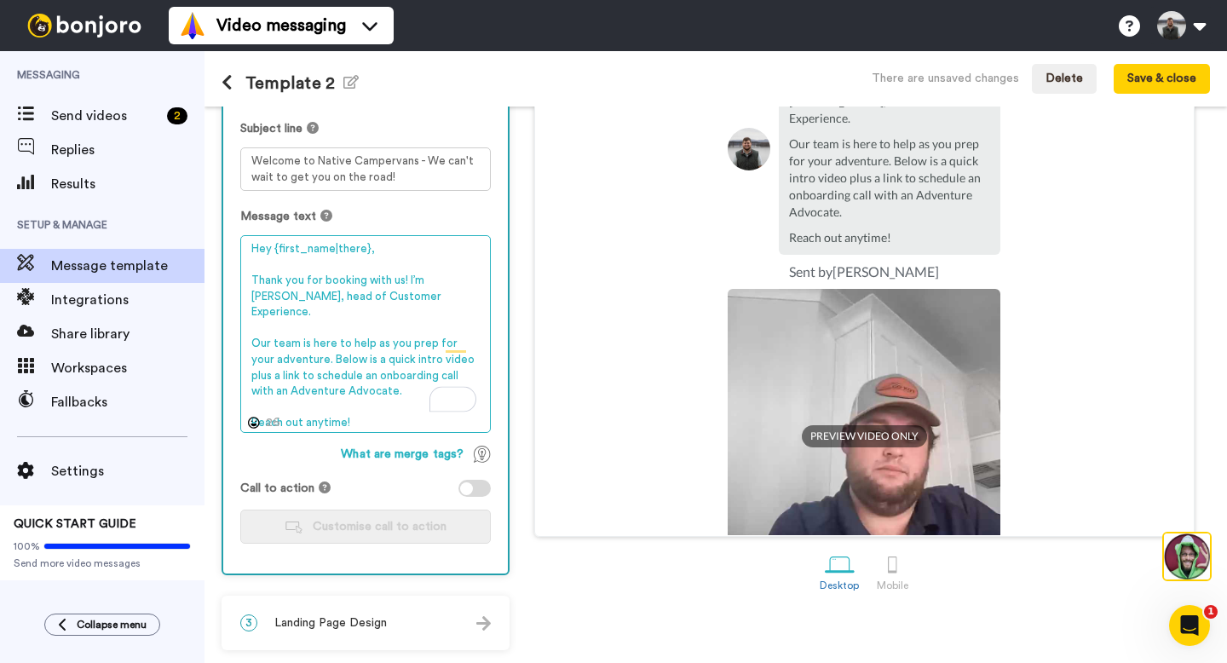
click at [396, 415] on textarea "Hey {first_name|there}, Thank you for booking with us! I’m Ben, head of Custome…" at bounding box center [365, 334] width 251 height 198
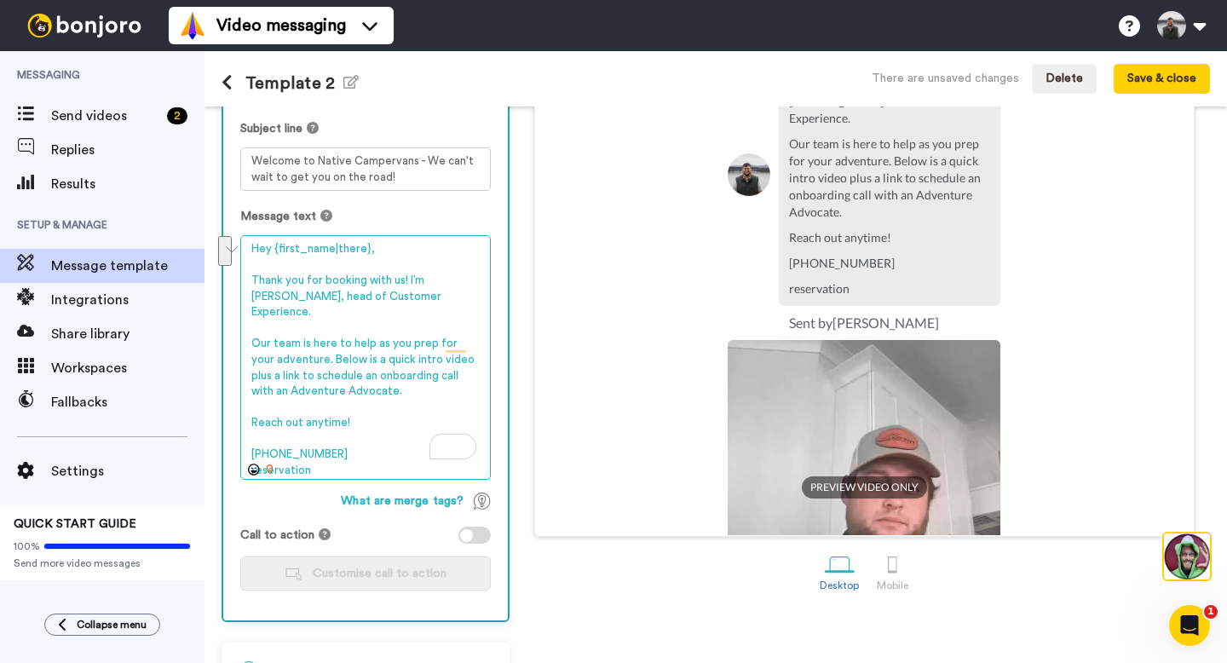
drag, startPoint x: 371, startPoint y: 297, endPoint x: 442, endPoint y: 282, distance: 73.2
click at [442, 282] on textarea "Hey {first_name|there}, Thank you for booking with us! I’m Ben, head of Custome…" at bounding box center [365, 357] width 251 height 245
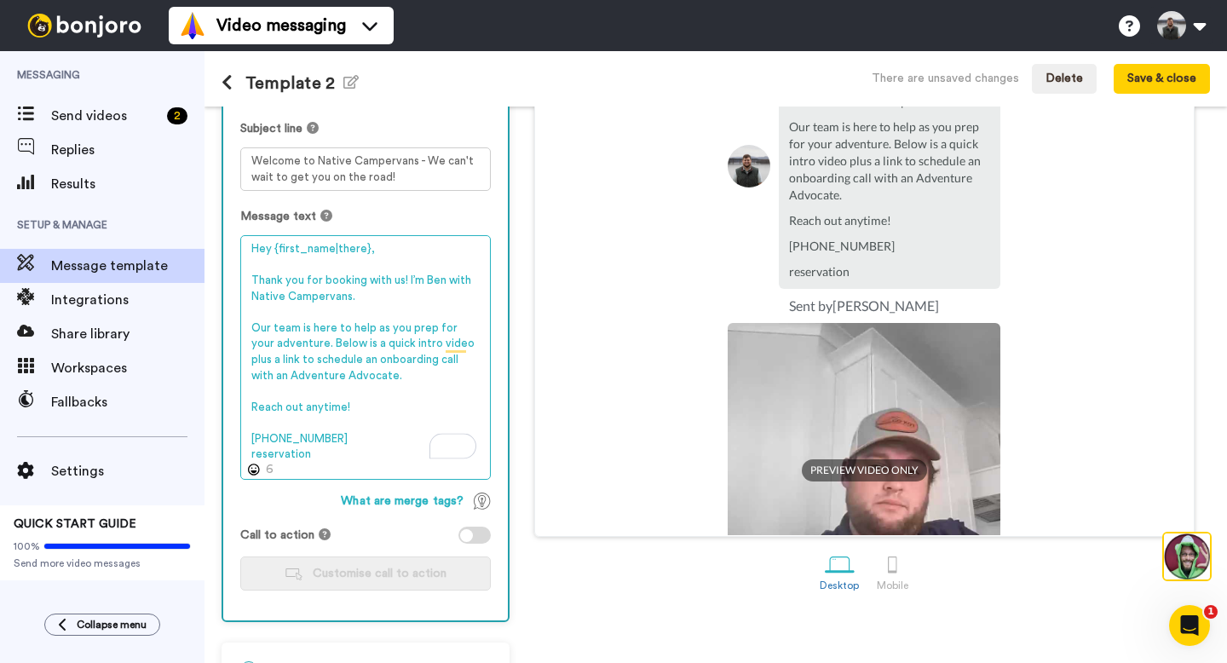
click at [336, 466] on textarea "Hey {first_name|there}, Thank you for booking with us! I’m Ben with Native Camp…" at bounding box center [365, 357] width 251 height 245
drag, startPoint x: 365, startPoint y: 383, endPoint x: 446, endPoint y: 351, distance: 86.9
click at [446, 351] on textarea "Hey {first_name|there}, Thank you for booking with us! I’m Ben with Native Camp…" at bounding box center [365, 357] width 251 height 245
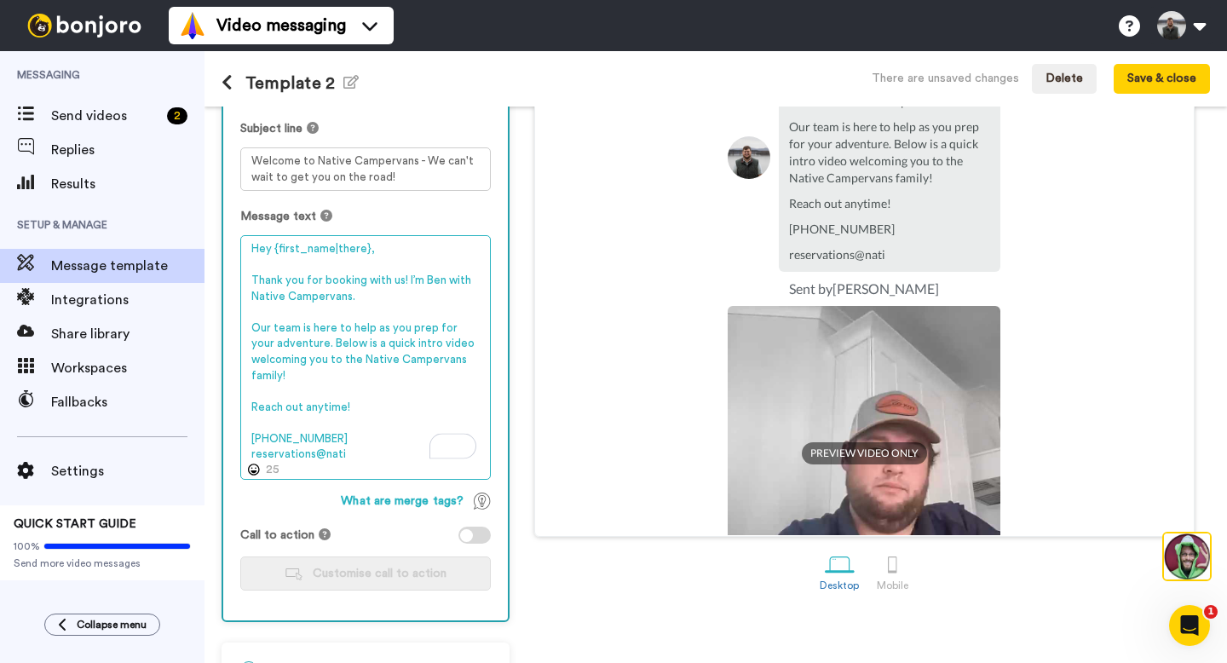
click at [390, 459] on textarea "Hey {first_name|there}, Thank you for booking with us! I’m Ben with Native Camp…" at bounding box center [365, 357] width 251 height 245
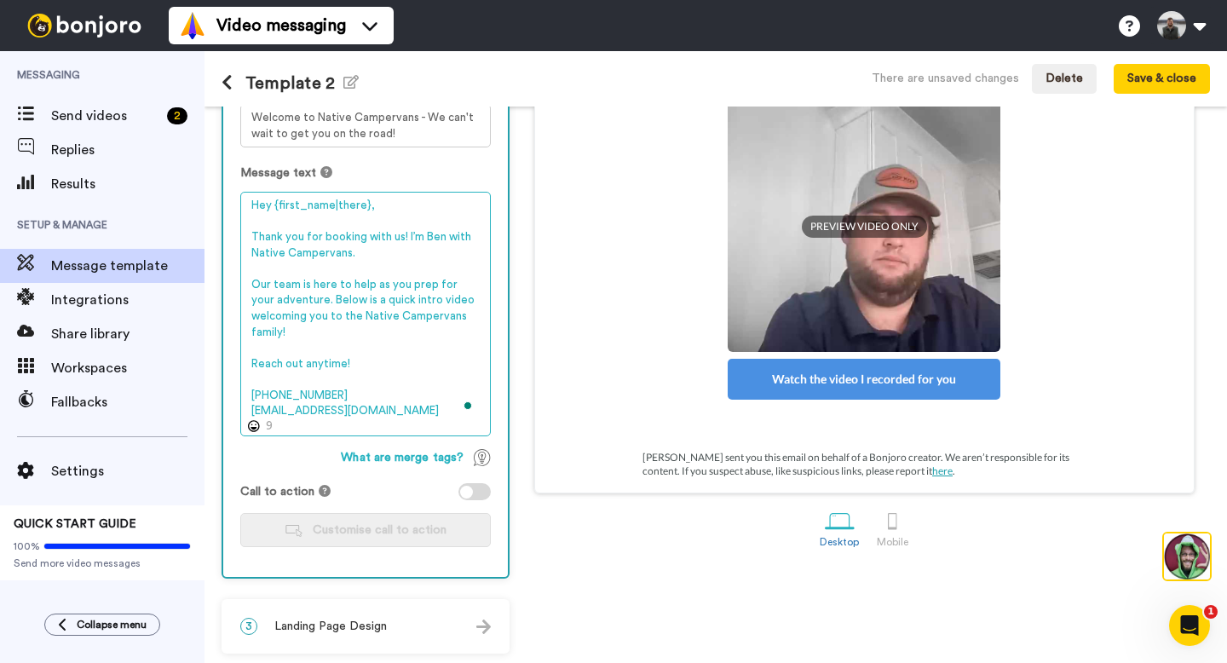
scroll to position [238, 0]
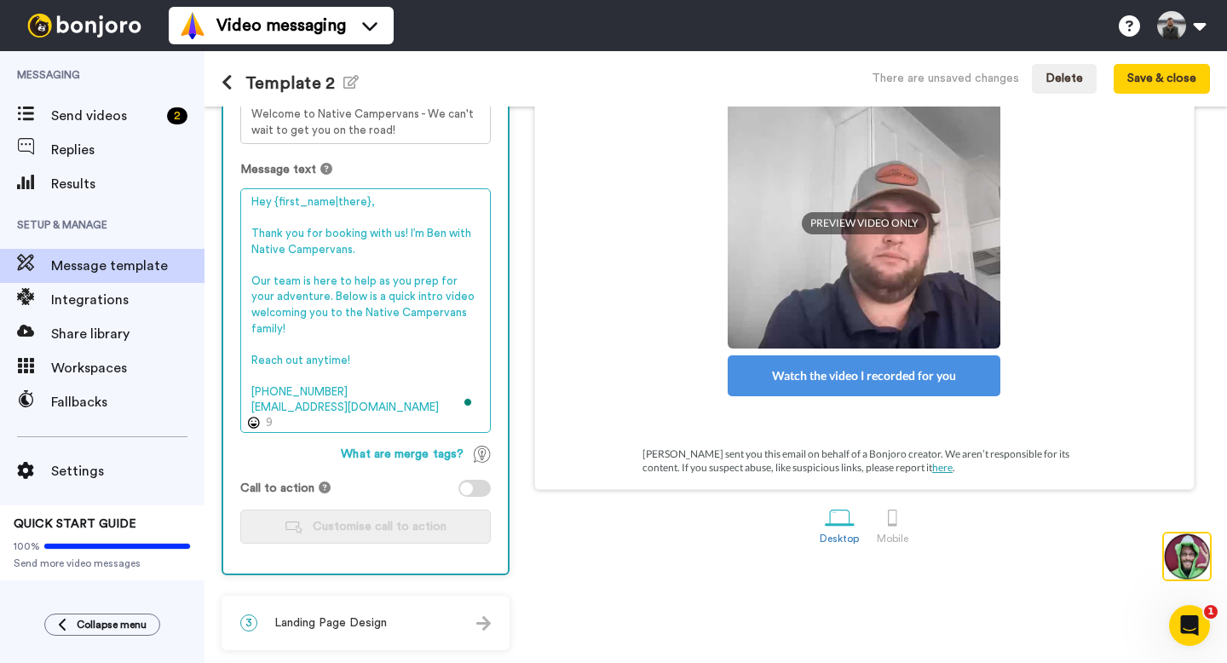
type textarea "Hey {first_name|there}, Thank you for booking with us! I’m Ben with Native Camp…"
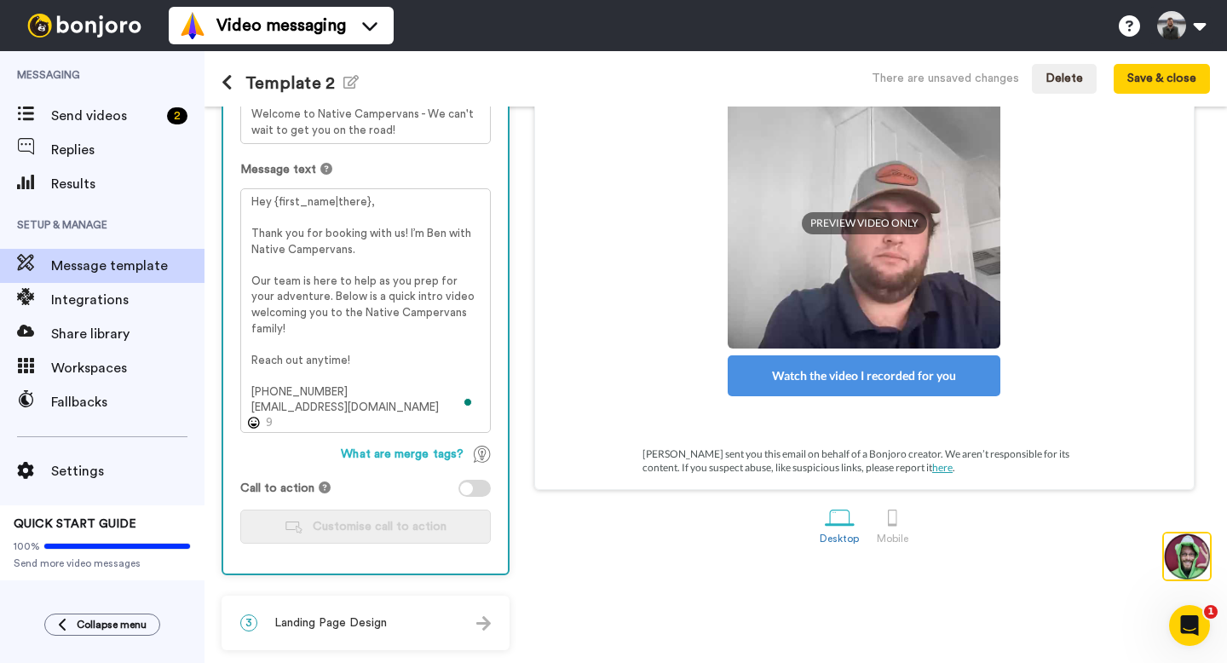
click at [382, 621] on span "Landing Page Design" at bounding box center [330, 623] width 113 height 17
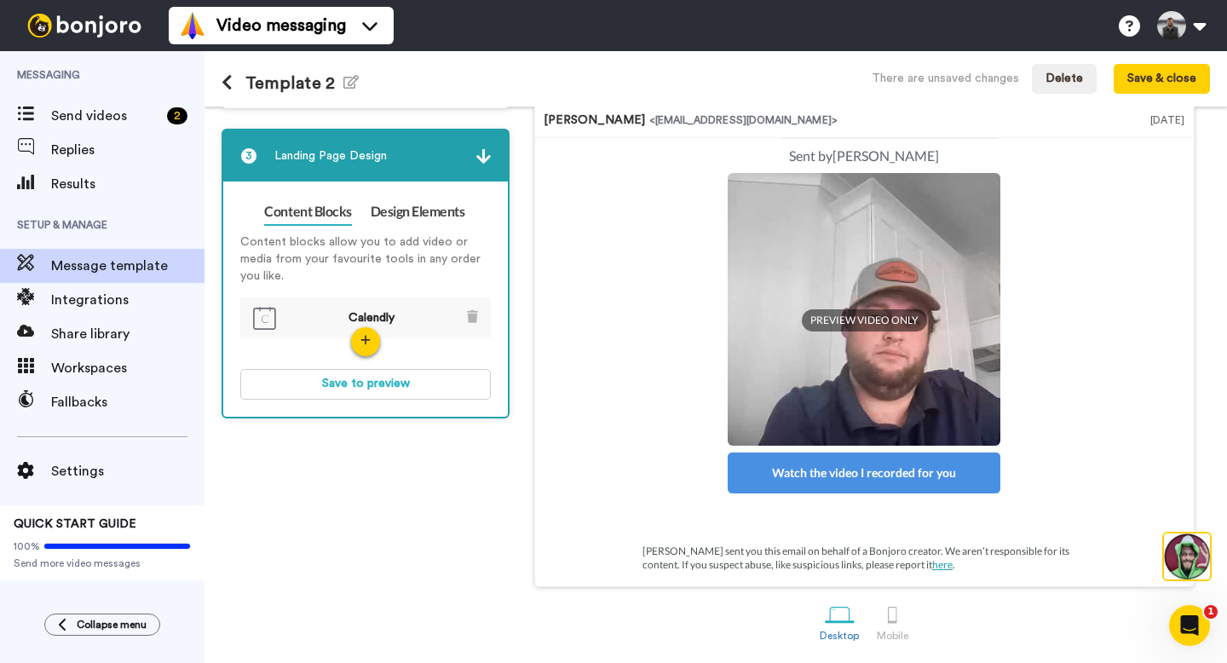
scroll to position [142, 0]
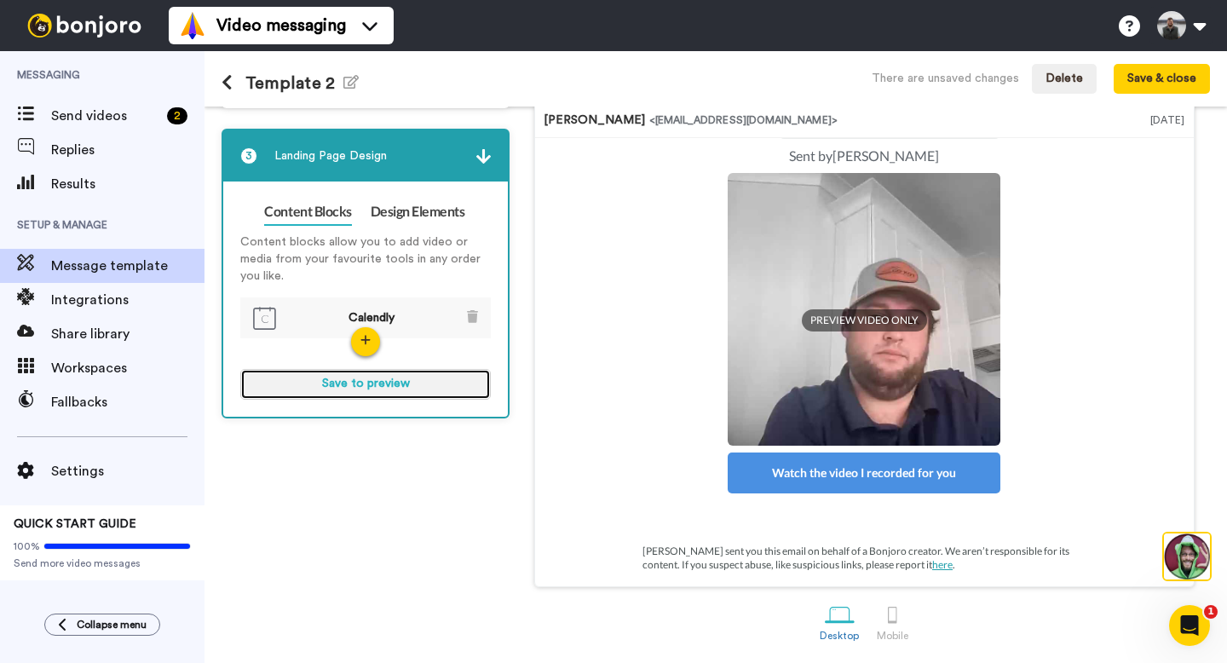
click at [390, 381] on button "Save to preview" at bounding box center [365, 384] width 251 height 31
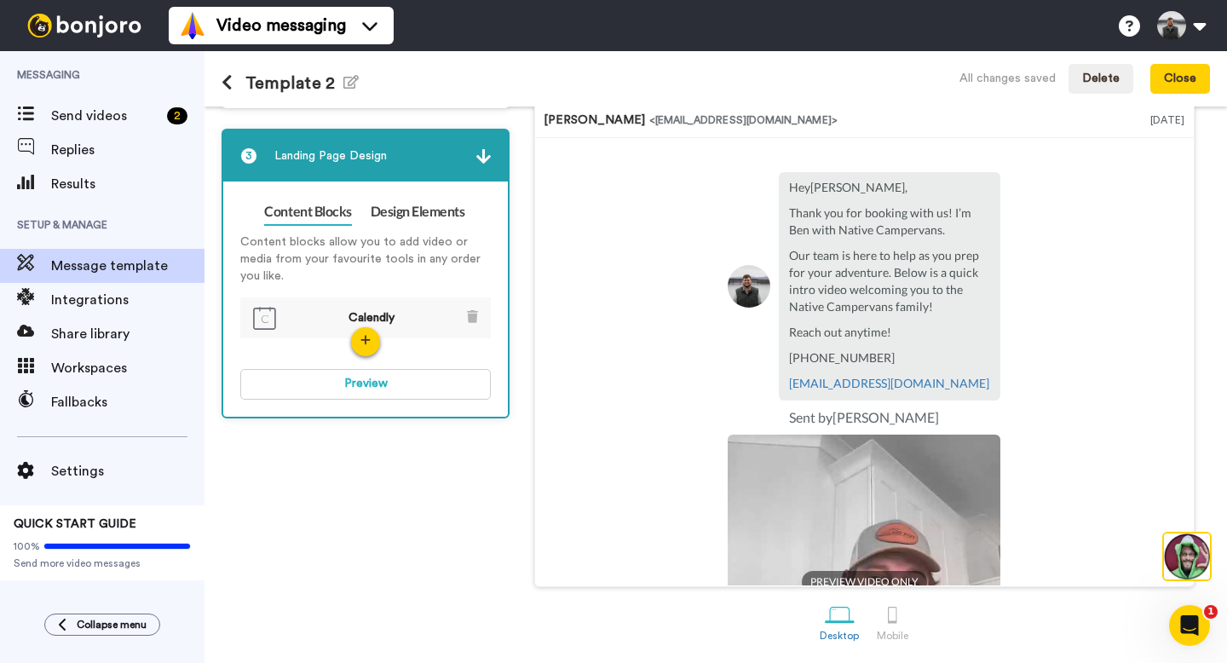
scroll to position [123, 0]
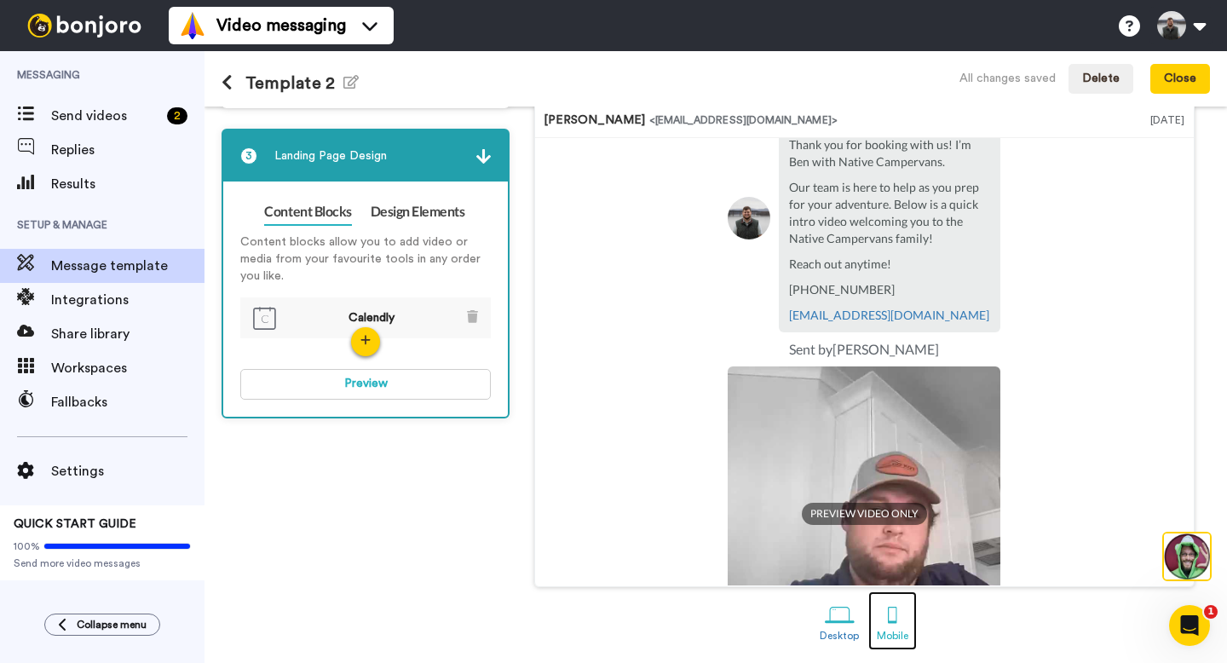
click at [904, 610] on div at bounding box center [893, 615] width 30 height 30
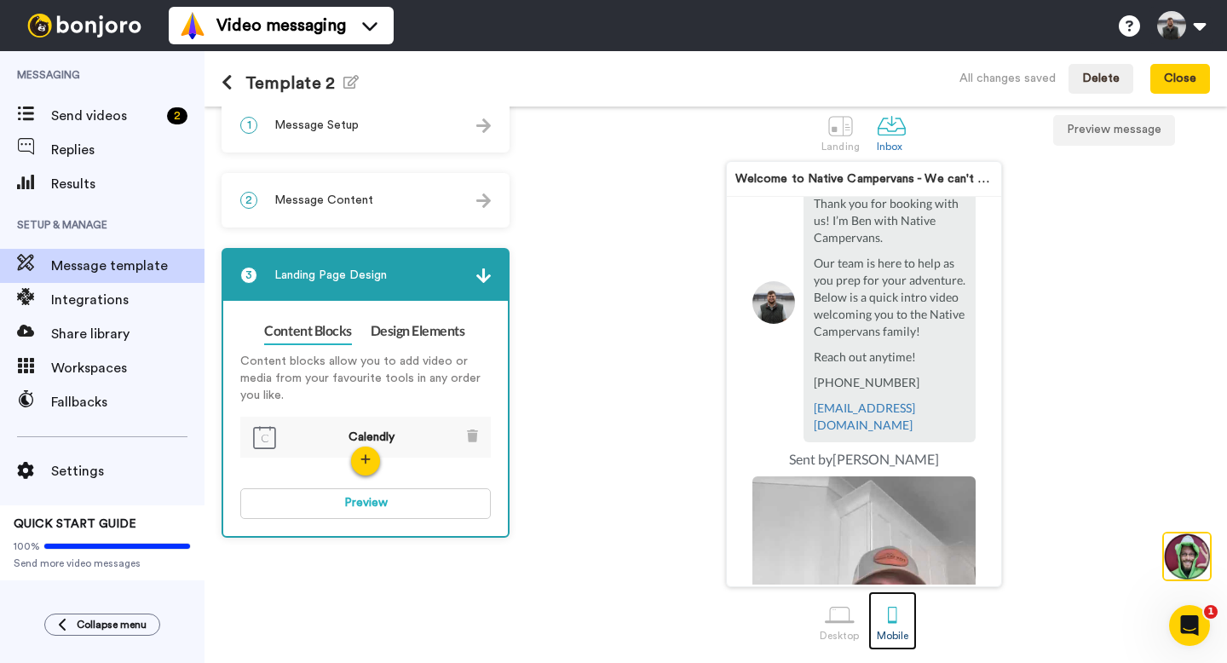
scroll to position [292, 0]
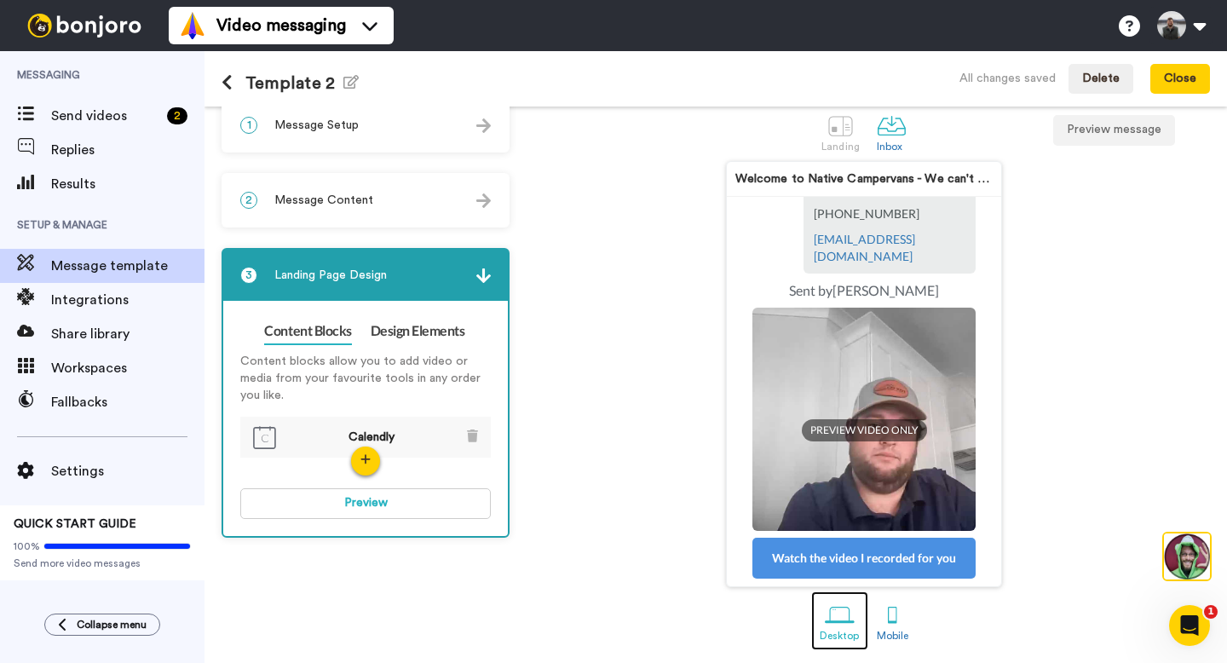
click at [844, 632] on div "Desktop" at bounding box center [840, 636] width 40 height 12
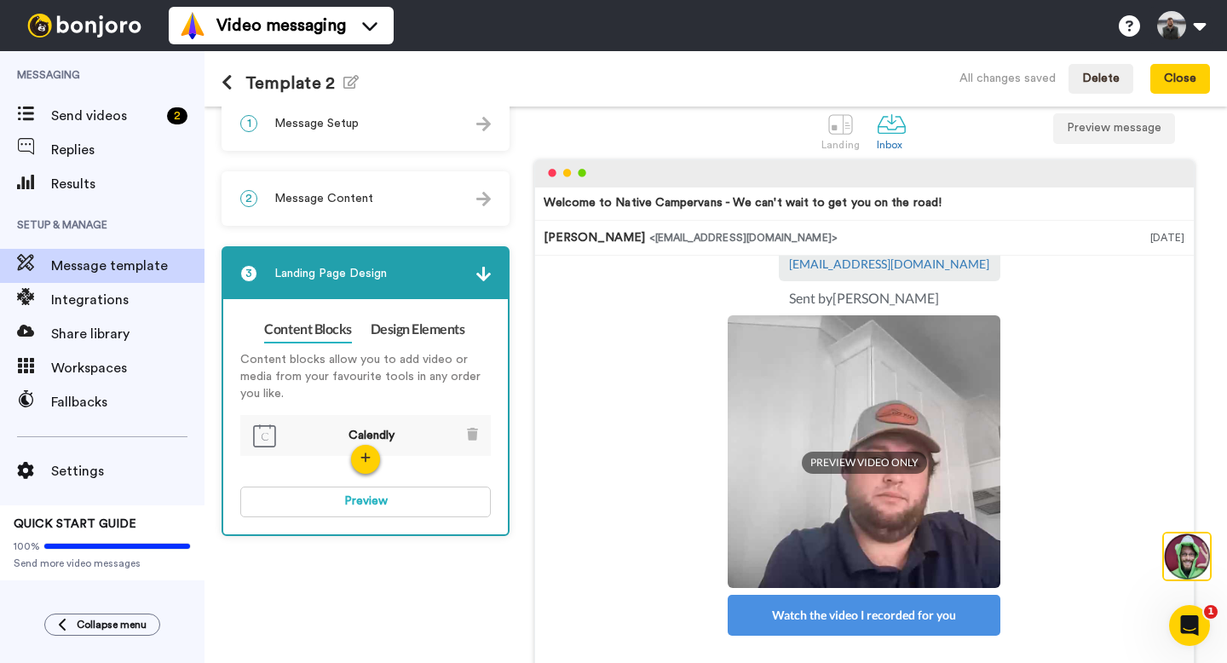
scroll to position [316, 0]
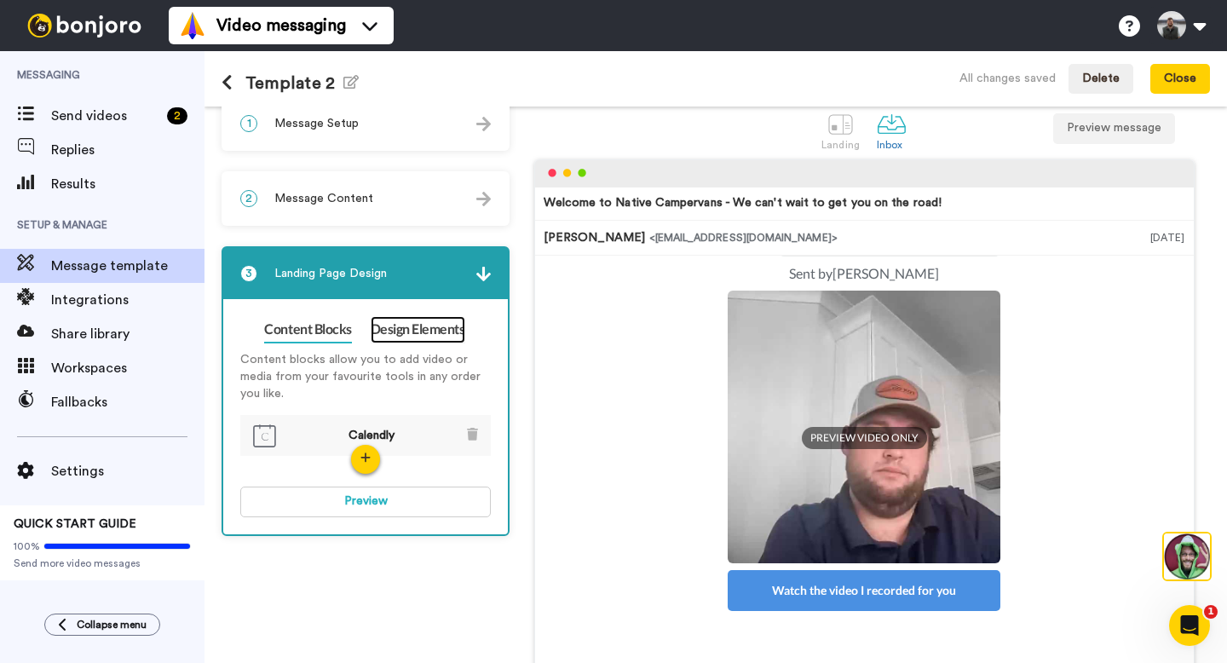
click at [445, 324] on link "Design Elements" at bounding box center [418, 329] width 95 height 27
click at [424, 328] on link "Design Elements" at bounding box center [418, 329] width 95 height 27
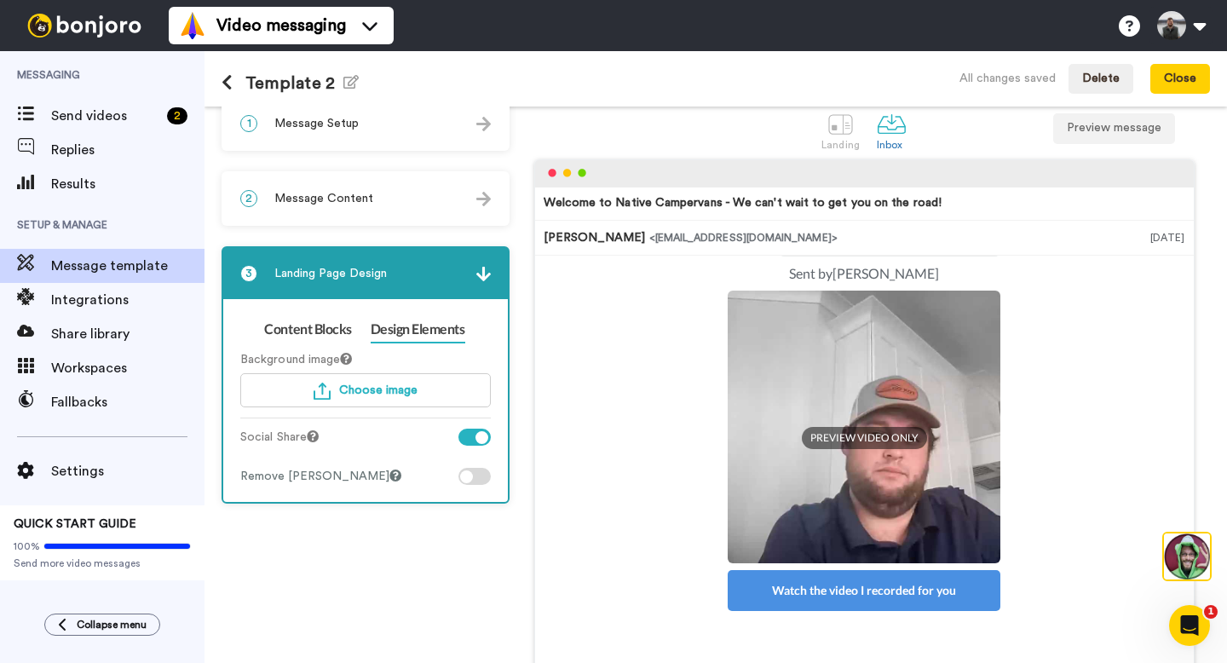
click at [484, 436] on div at bounding box center [482, 437] width 13 height 13
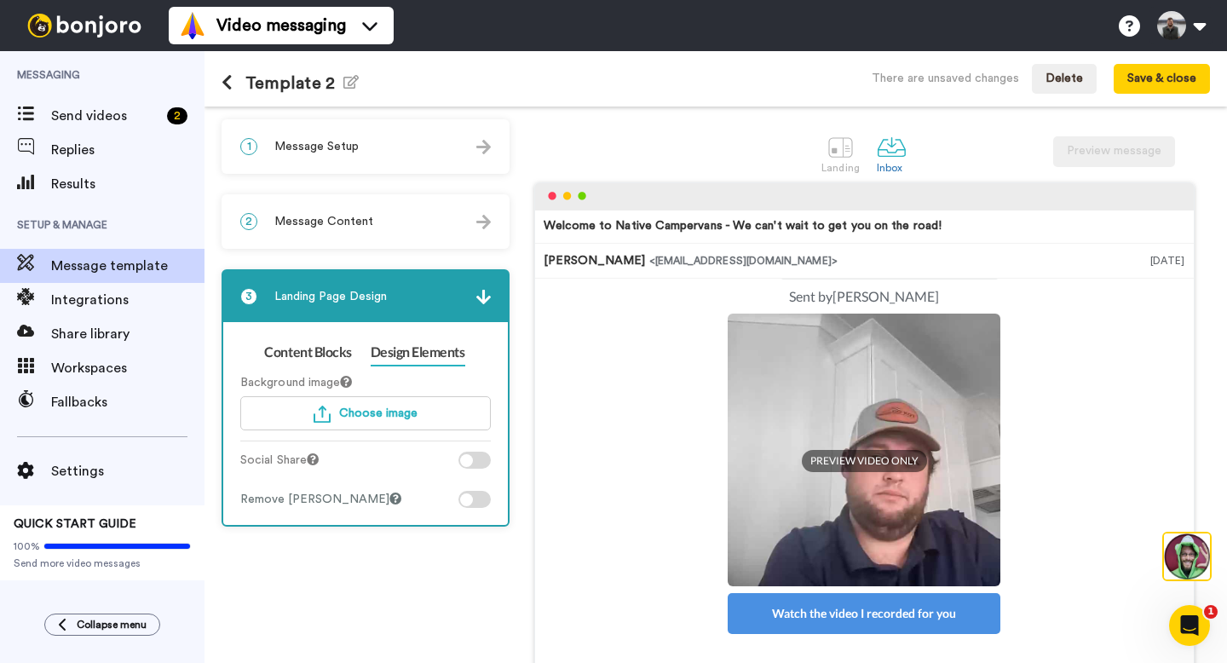
click at [371, 153] on div "1 Message Setup" at bounding box center [365, 146] width 285 height 51
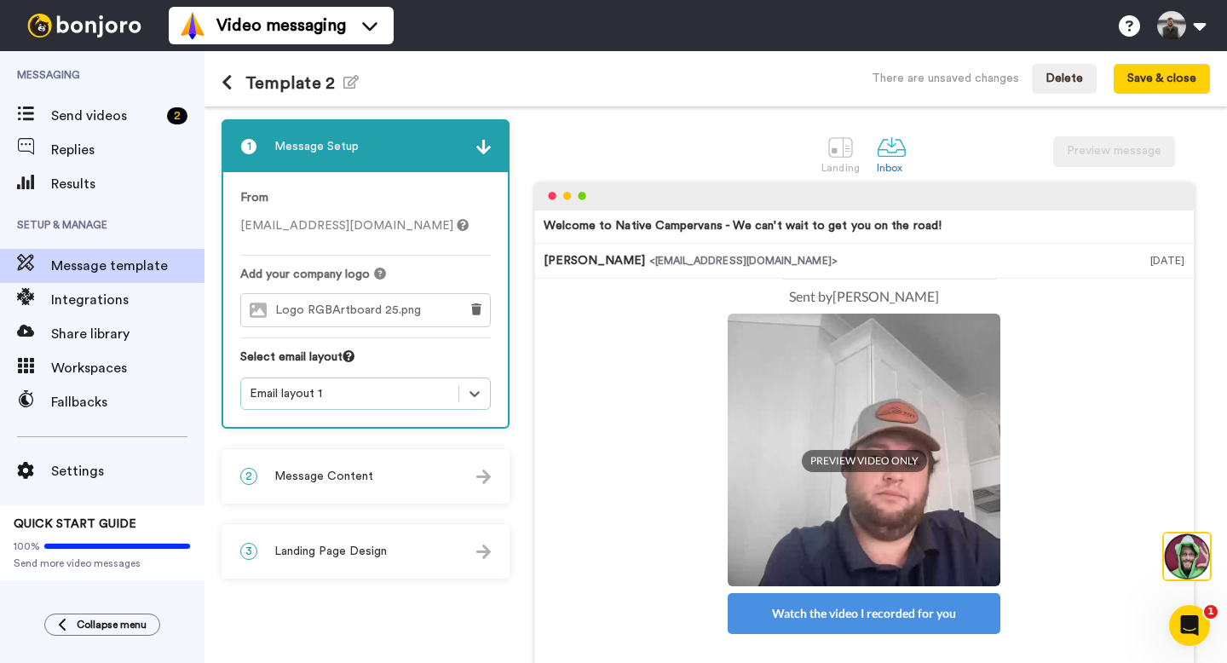
click at [349, 412] on div "From reservations@nativecampervans.com Add your company logo Logo RGBArtboard 2…" at bounding box center [365, 299] width 285 height 255
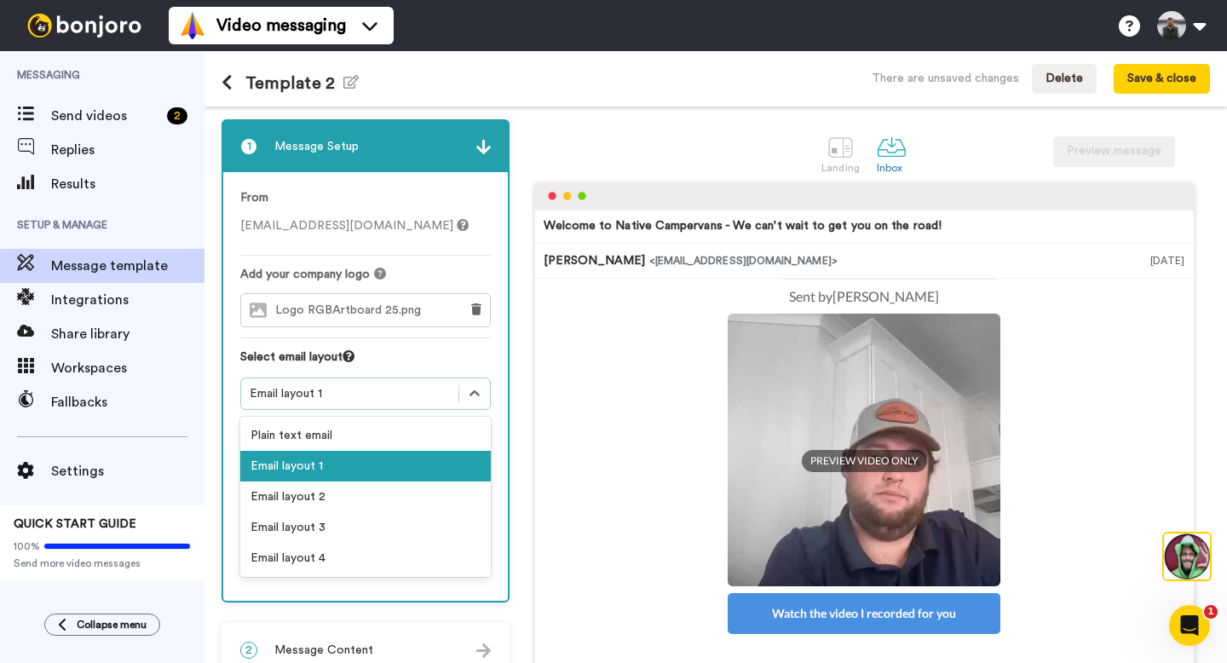
click at [349, 396] on div "Email layout 1" at bounding box center [350, 393] width 200 height 17
click at [341, 502] on div "Email layout 2" at bounding box center [365, 497] width 251 height 31
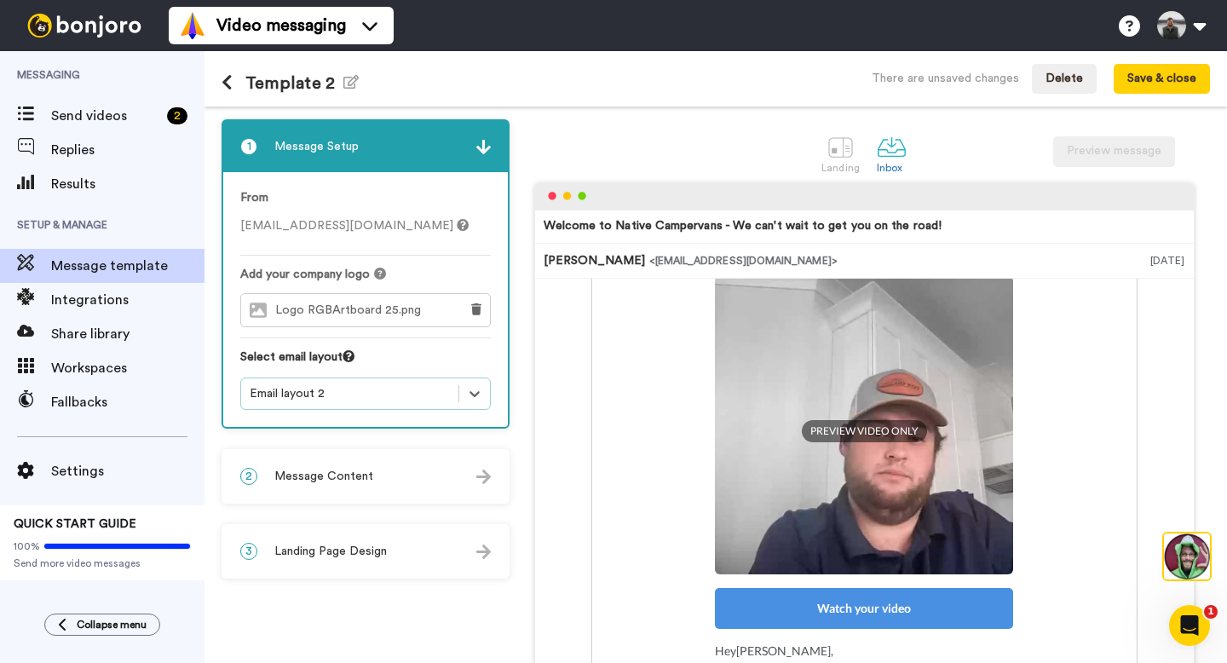
scroll to position [63, 0]
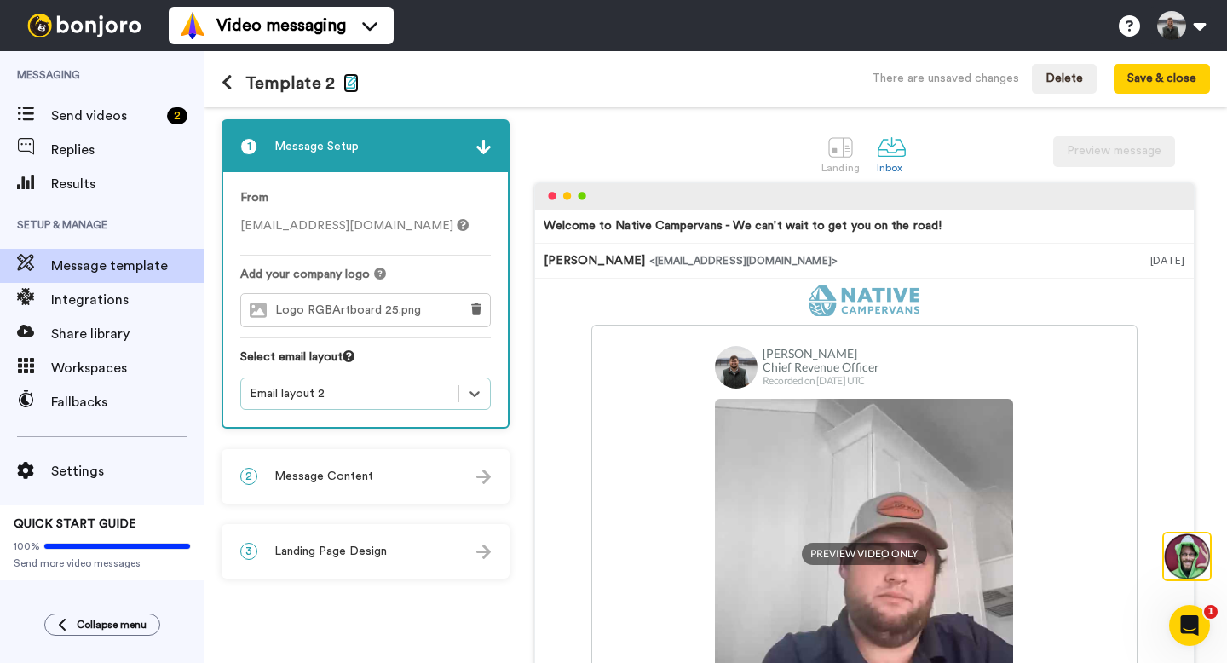
click at [350, 83] on icon "button" at bounding box center [351, 82] width 15 height 14
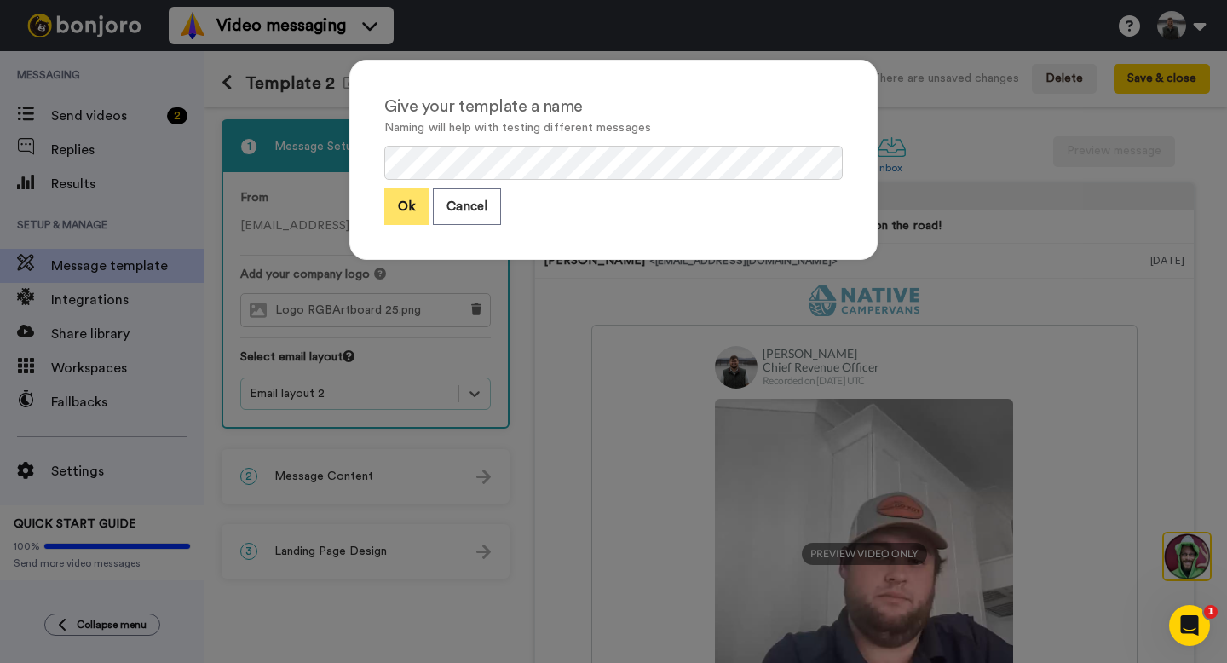
click at [407, 205] on button "Ok" at bounding box center [406, 206] width 44 height 37
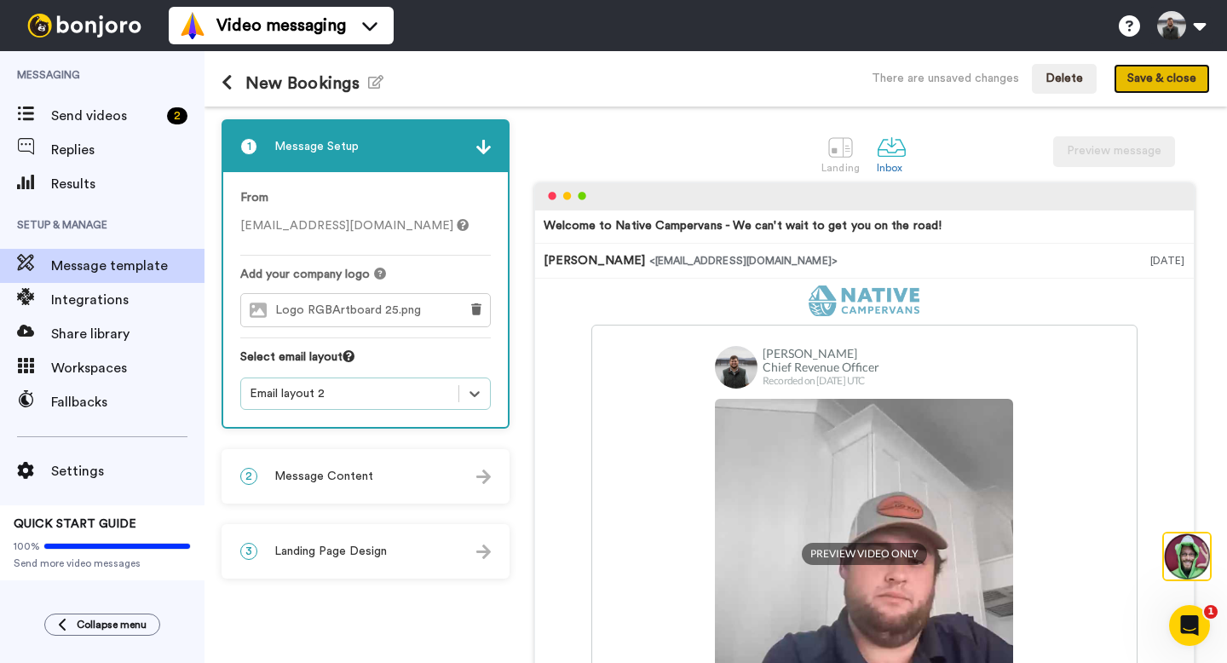
click at [1196, 76] on button "Save & close" at bounding box center [1162, 79] width 96 height 31
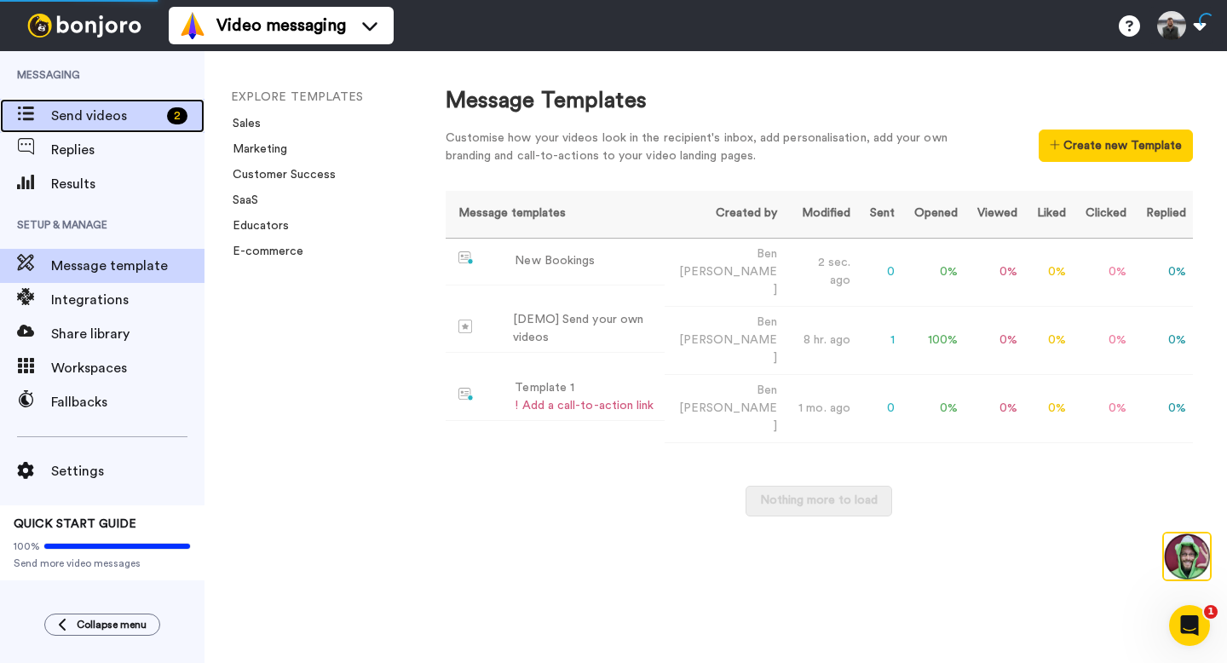
click at [107, 111] on span "Send videos" at bounding box center [105, 116] width 109 height 20
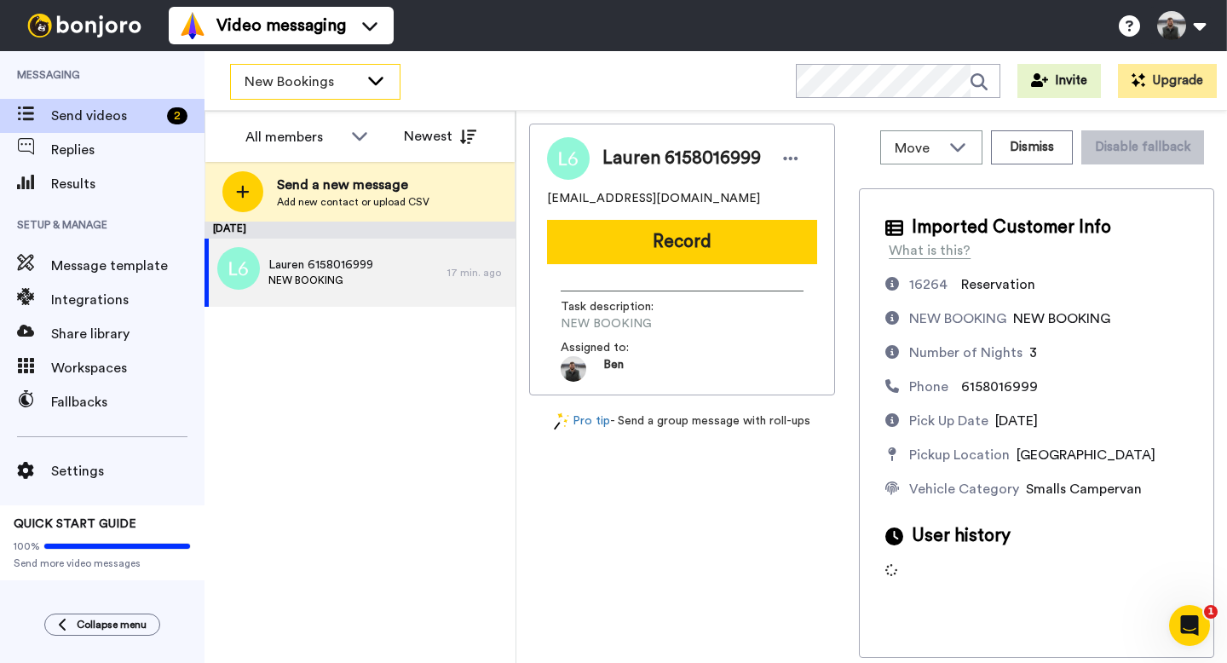
click at [297, 79] on span "New Bookings" at bounding box center [302, 82] width 114 height 20
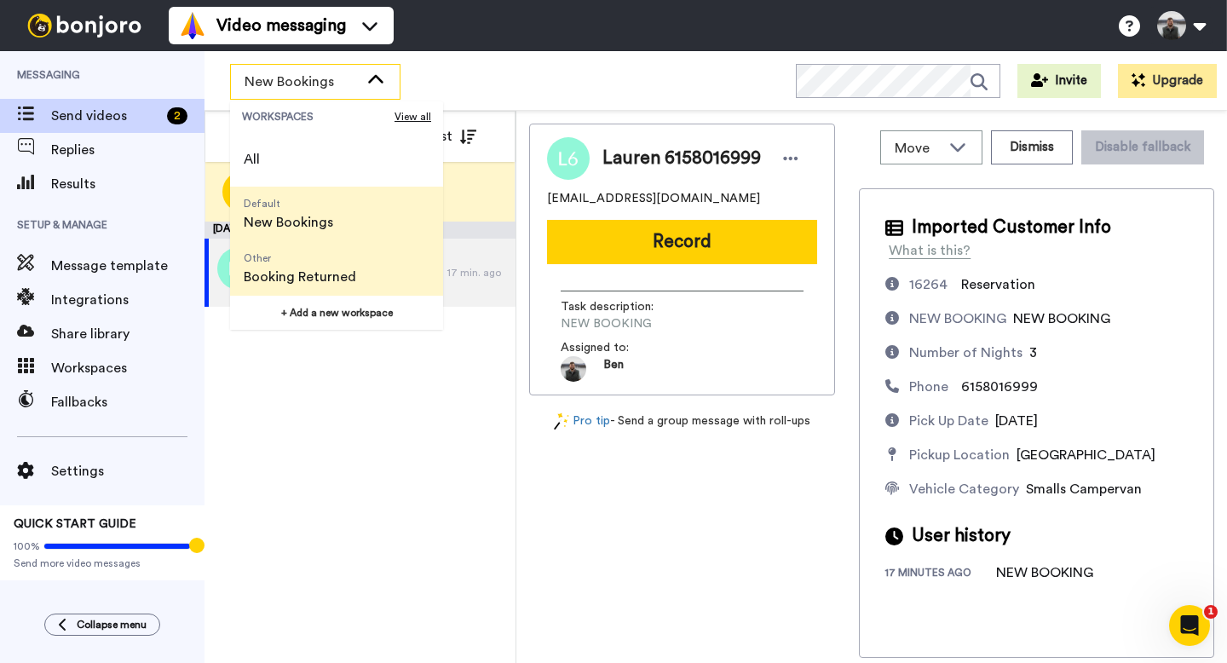
click at [312, 262] on span "Other" at bounding box center [300, 258] width 113 height 14
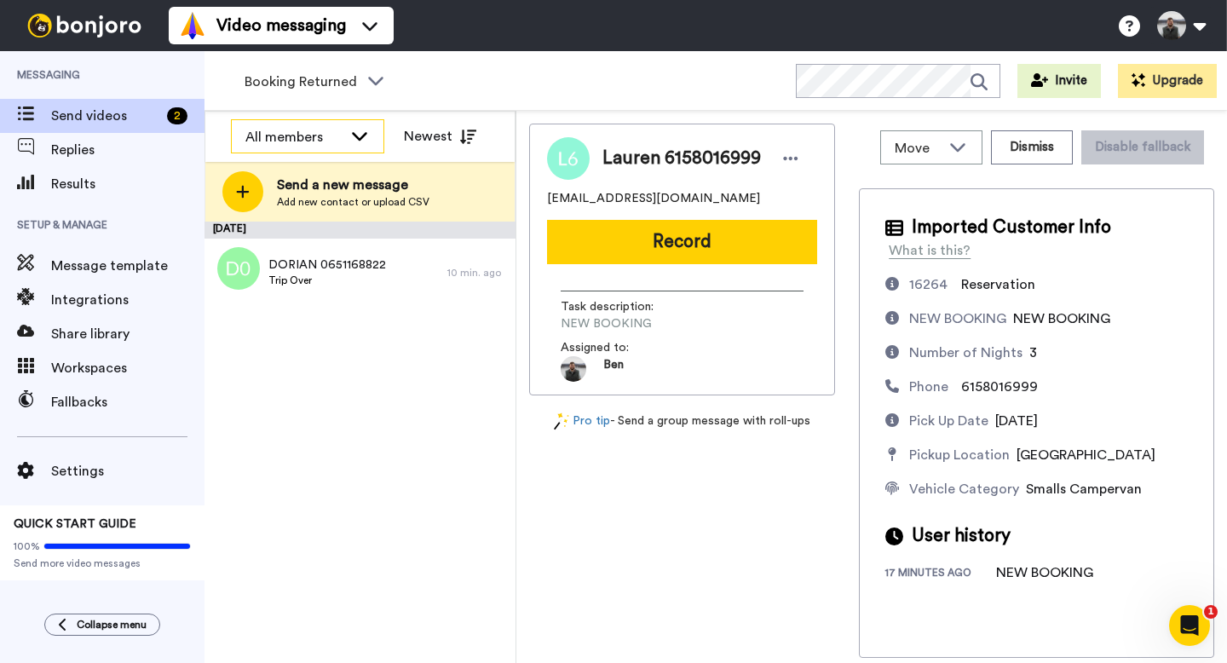
click at [314, 137] on div "All members" at bounding box center [293, 137] width 97 height 20
click at [301, 89] on span "Booking Returned" at bounding box center [302, 82] width 114 height 20
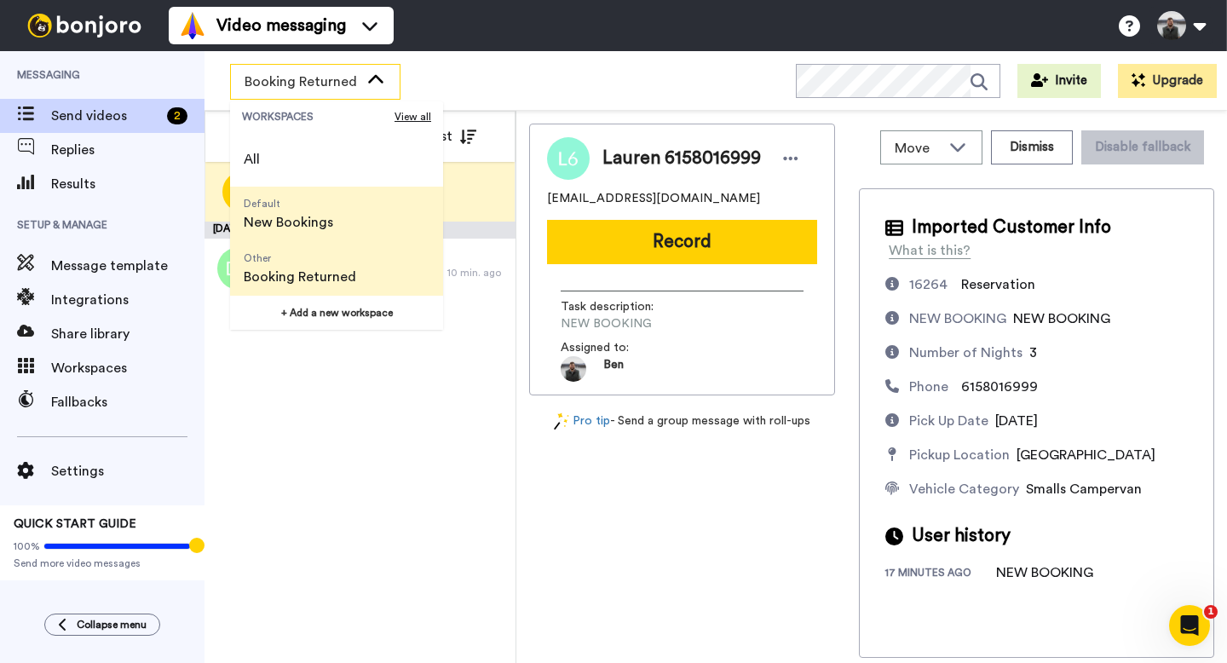
click at [325, 212] on span "New Bookings" at bounding box center [289, 222] width 90 height 20
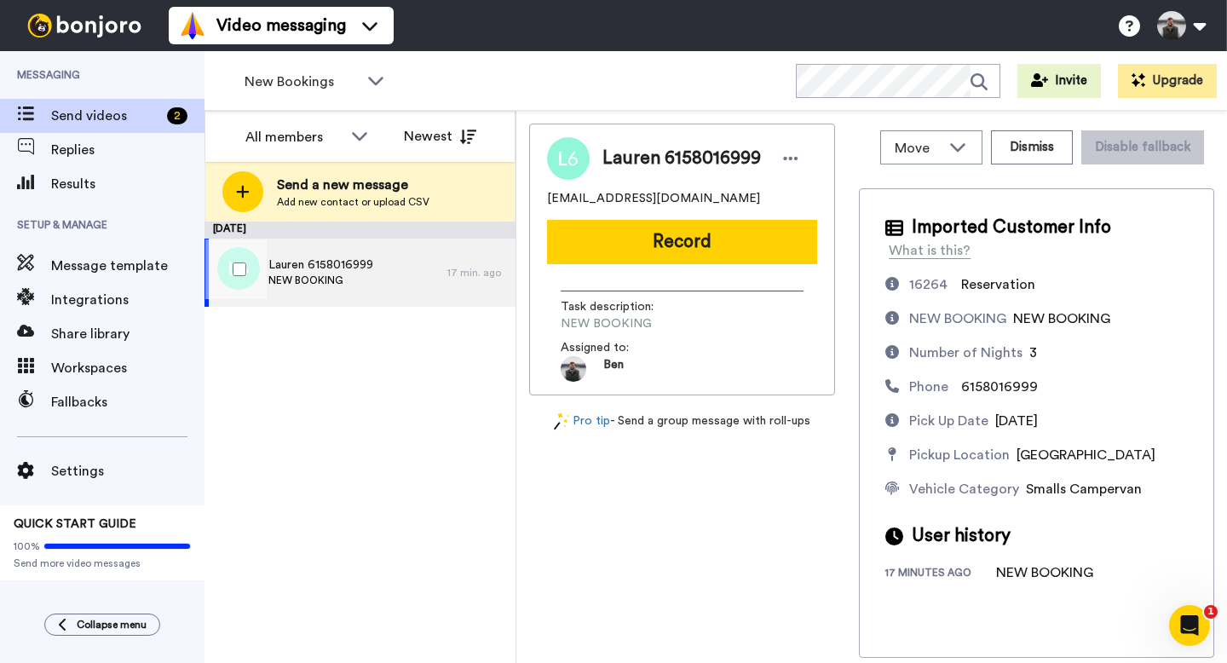
click at [344, 287] on div "Lauren 6158016999 NEW BOOKING" at bounding box center [321, 273] width 105 height 32
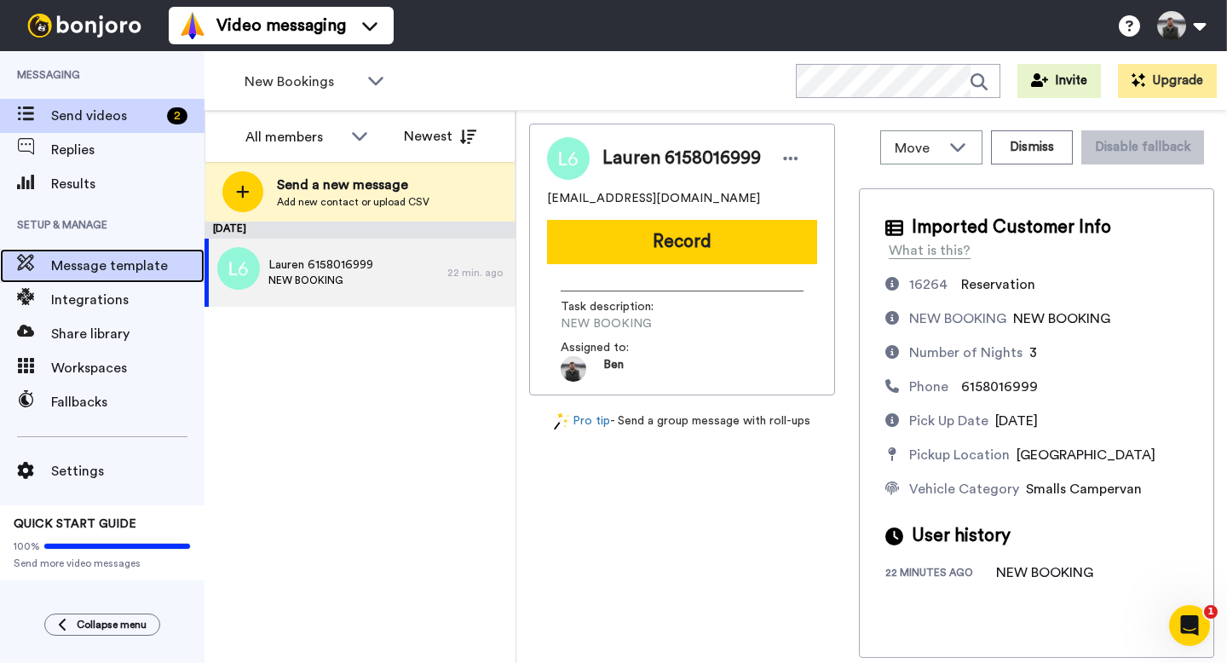
click at [124, 275] on span "Message template" at bounding box center [127, 266] width 153 height 20
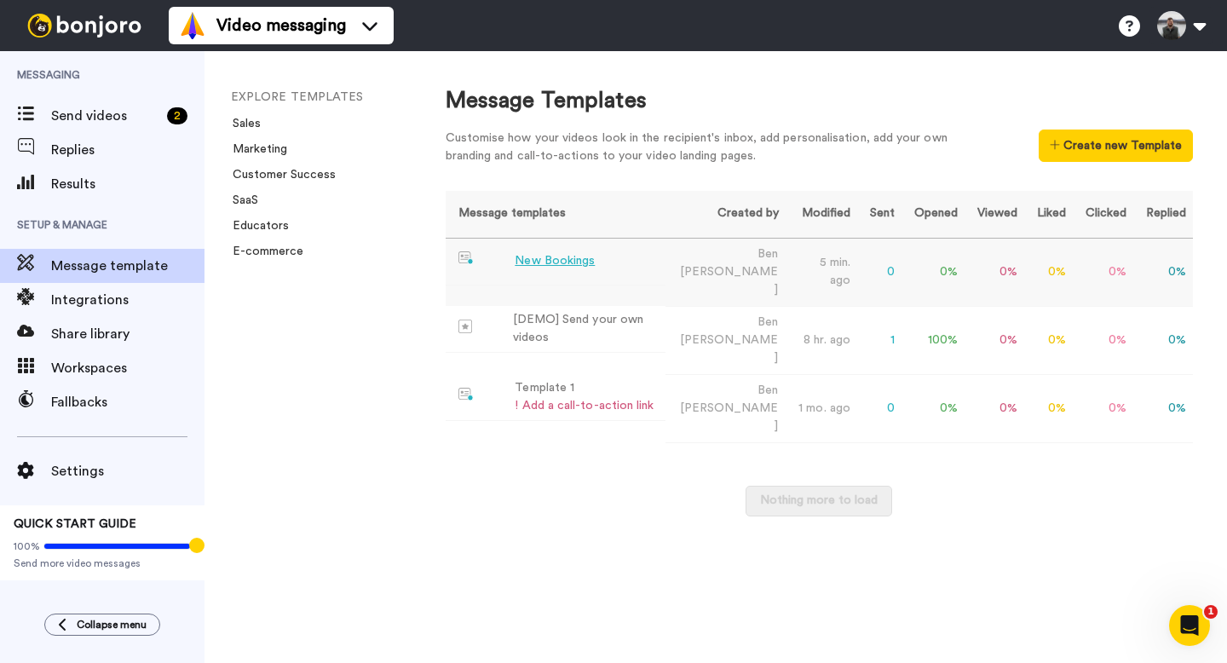
click at [620, 267] on td "New Bookings" at bounding box center [556, 262] width 220 height 47
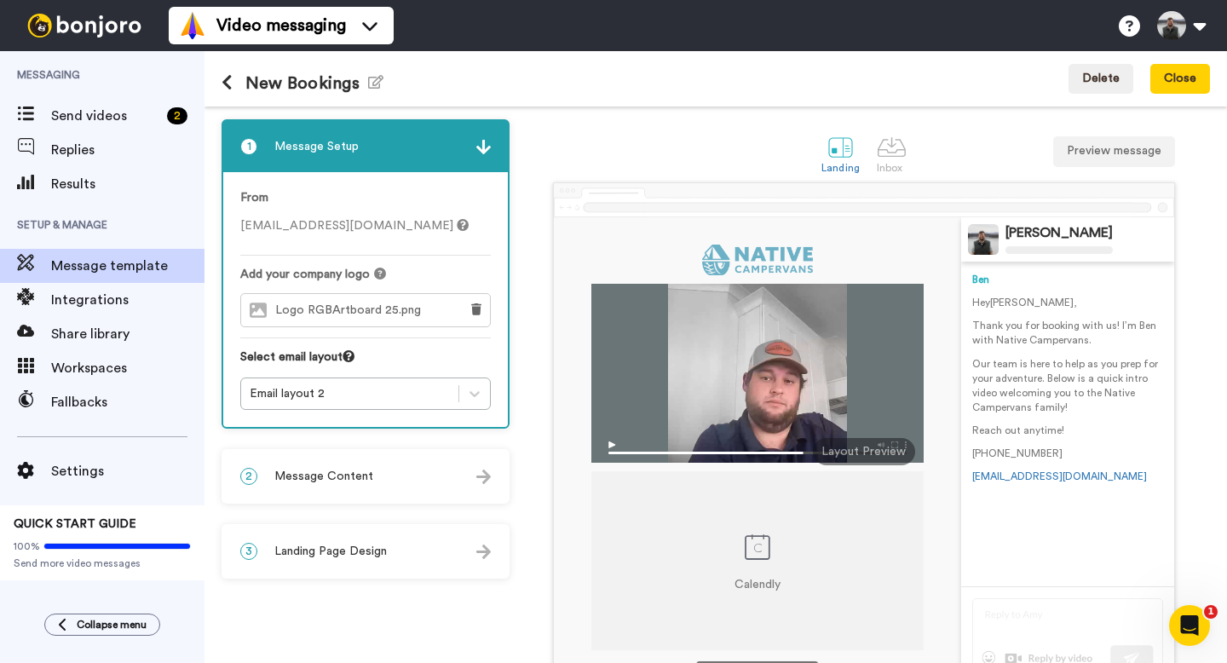
click at [231, 83] on icon at bounding box center [227, 82] width 11 height 17
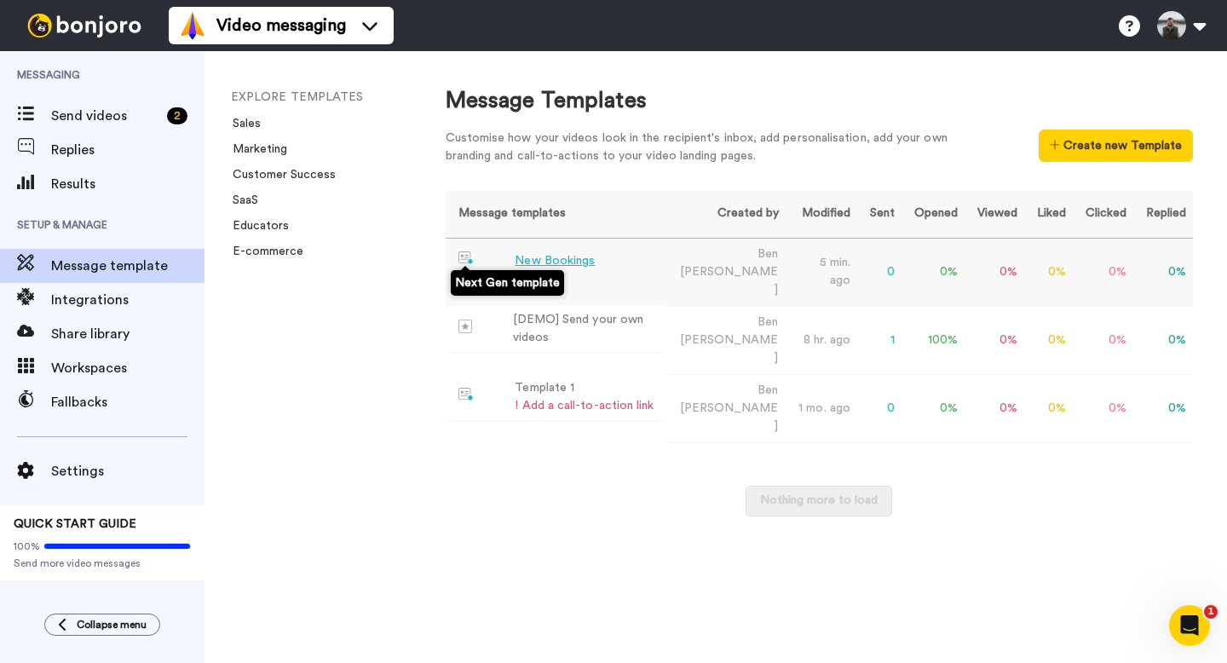
click at [468, 261] on img at bounding box center [467, 258] width 16 height 14
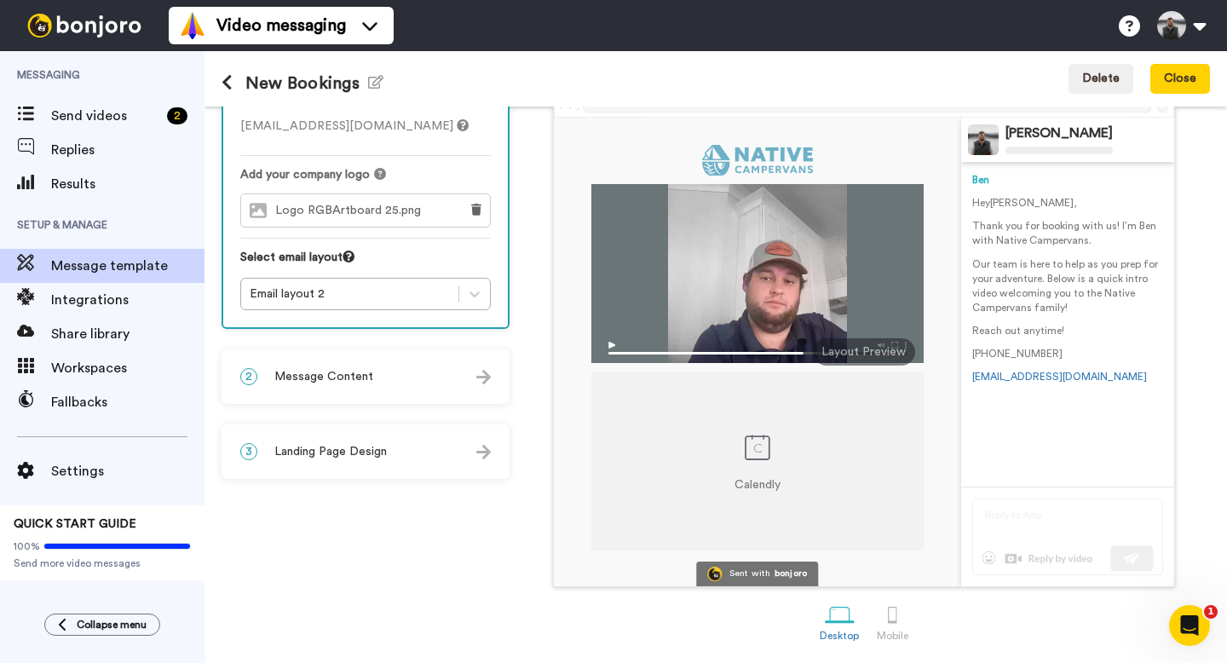
scroll to position [101, 0]
click at [91, 118] on span "Send videos" at bounding box center [105, 116] width 109 height 20
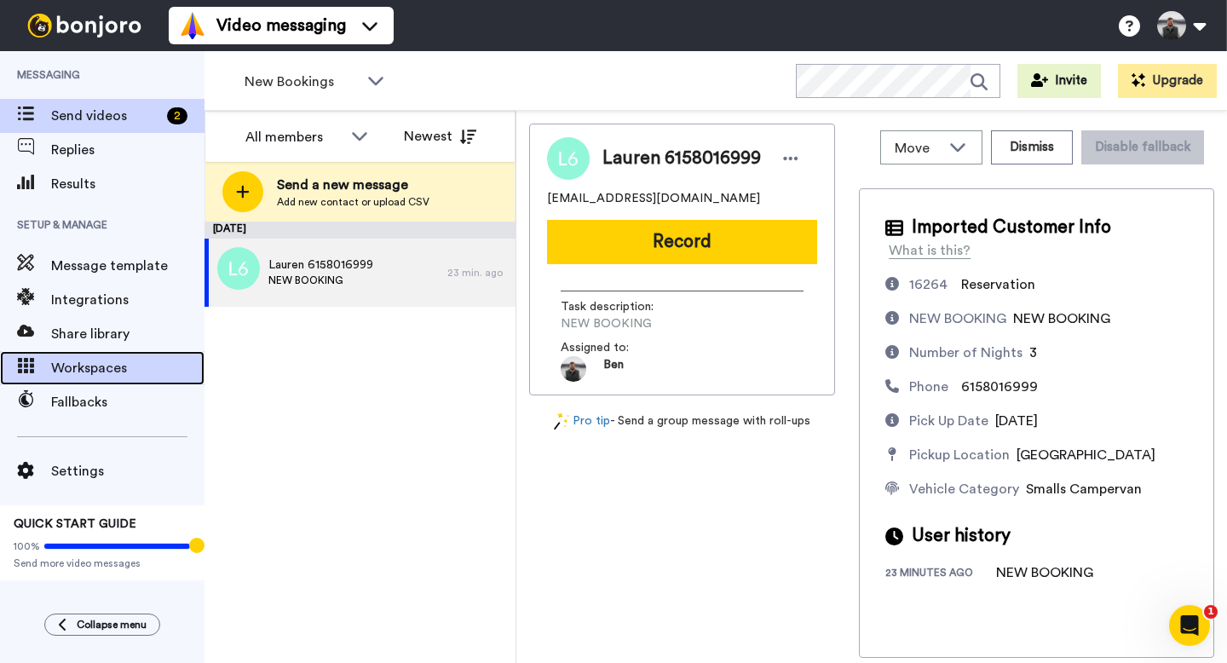
click at [124, 361] on span "Workspaces" at bounding box center [127, 368] width 153 height 20
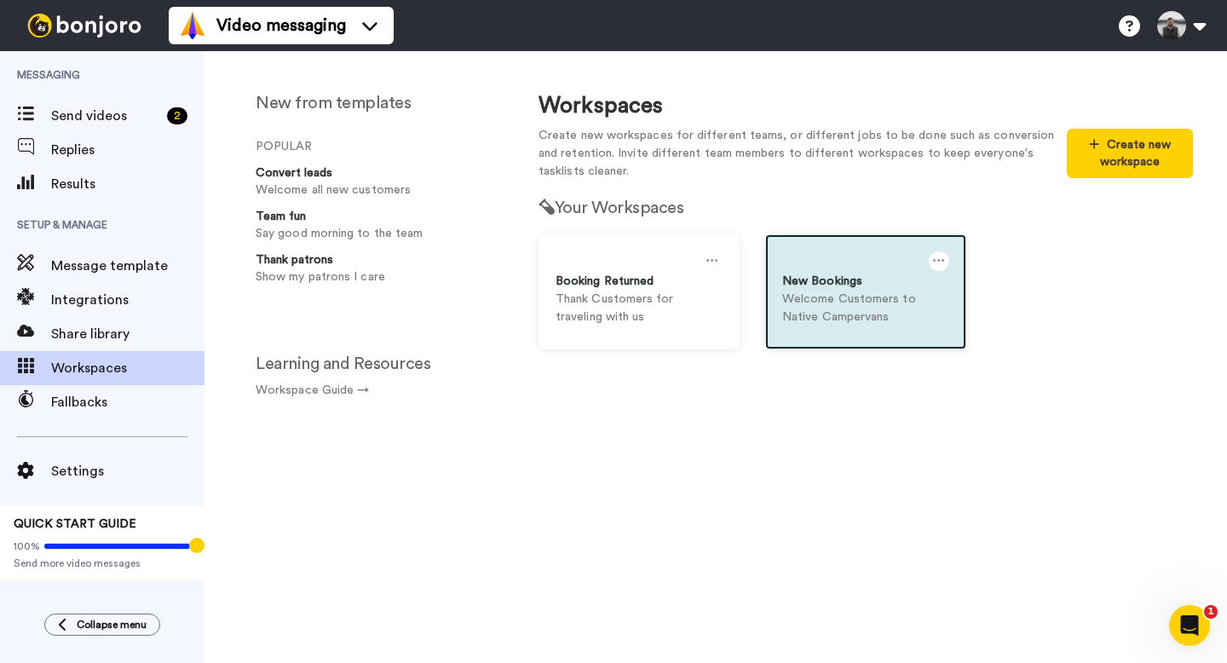
click at [937, 260] on icon at bounding box center [939, 260] width 12 height 19
click at [936, 257] on icon at bounding box center [939, 260] width 12 height 19
click at [909, 269] on div "Settings" at bounding box center [885, 268] width 152 height 33
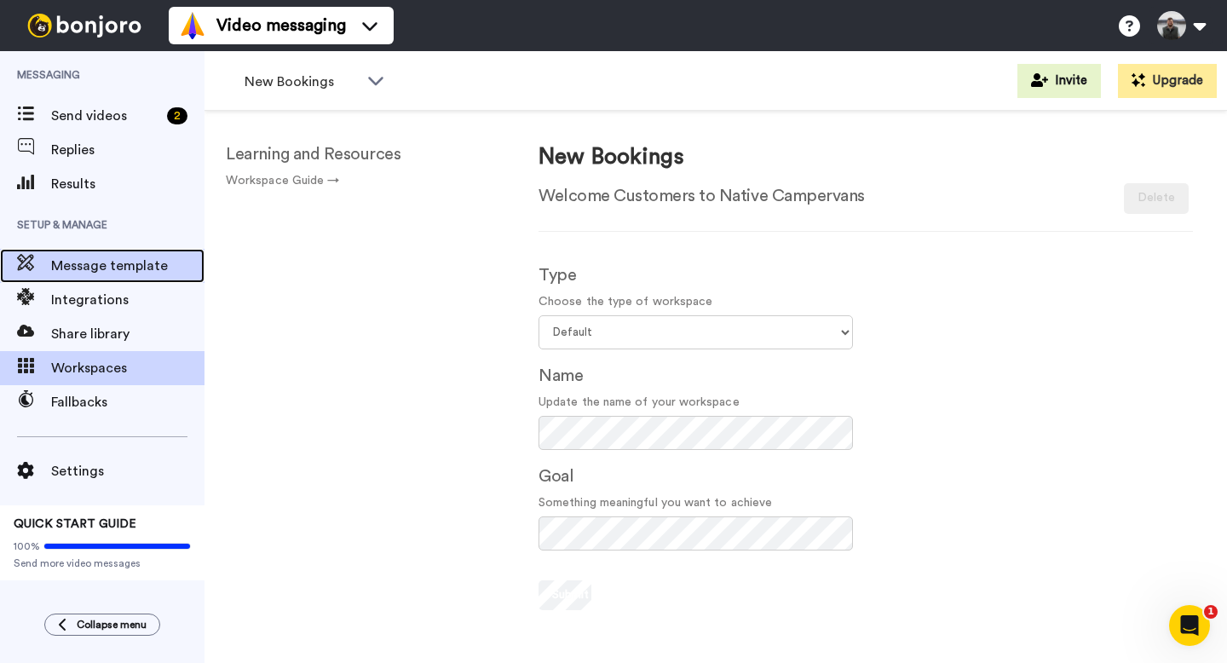
click at [141, 274] on span "Message template" at bounding box center [127, 266] width 153 height 20
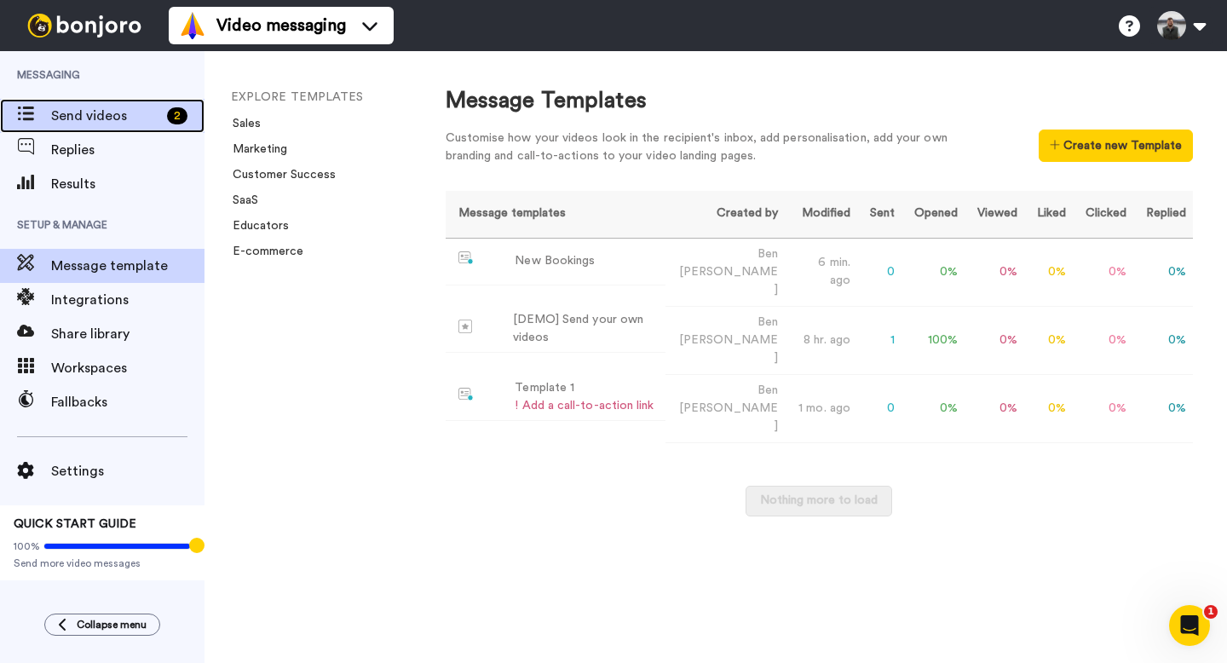
click at [113, 127] on div "Send videos 2" at bounding box center [102, 116] width 205 height 34
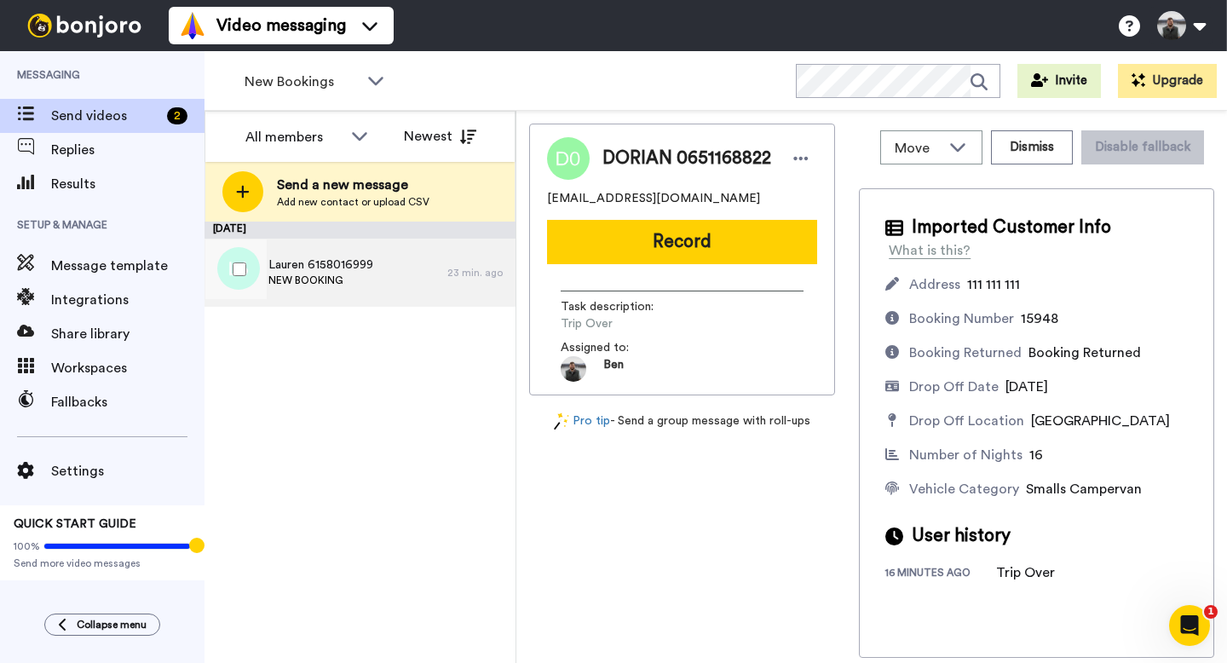
click at [374, 270] on div "Lauren 6158016999 NEW BOOKING" at bounding box center [326, 273] width 243 height 68
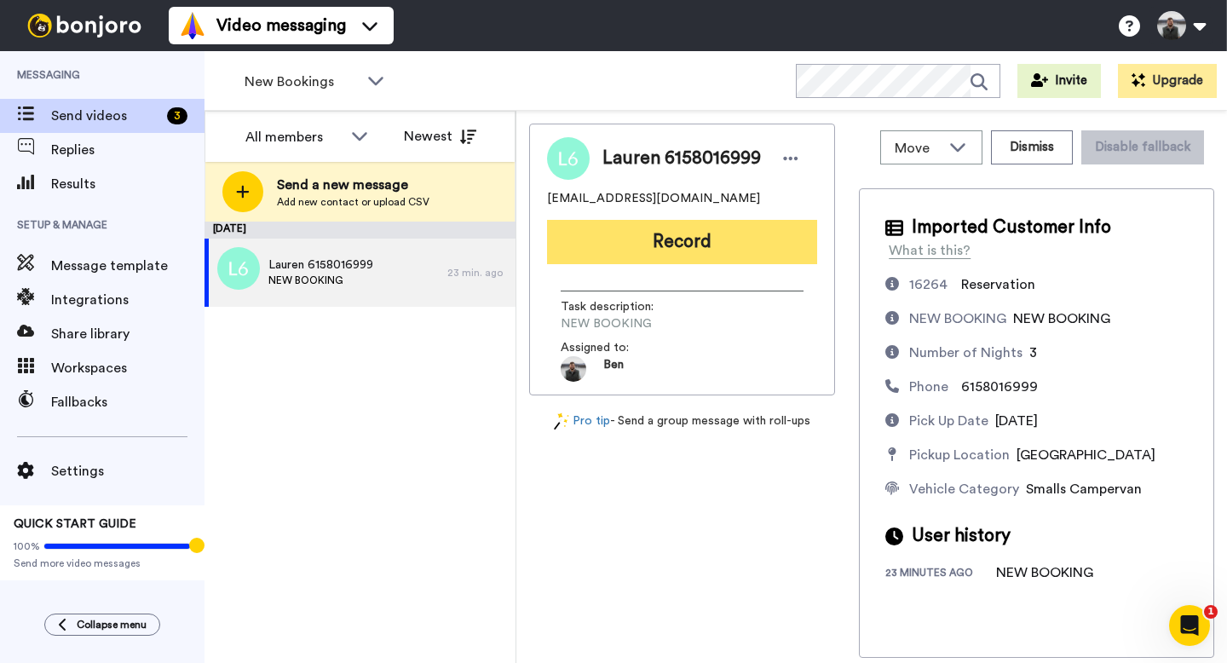
click at [689, 239] on button "Record" at bounding box center [682, 242] width 270 height 44
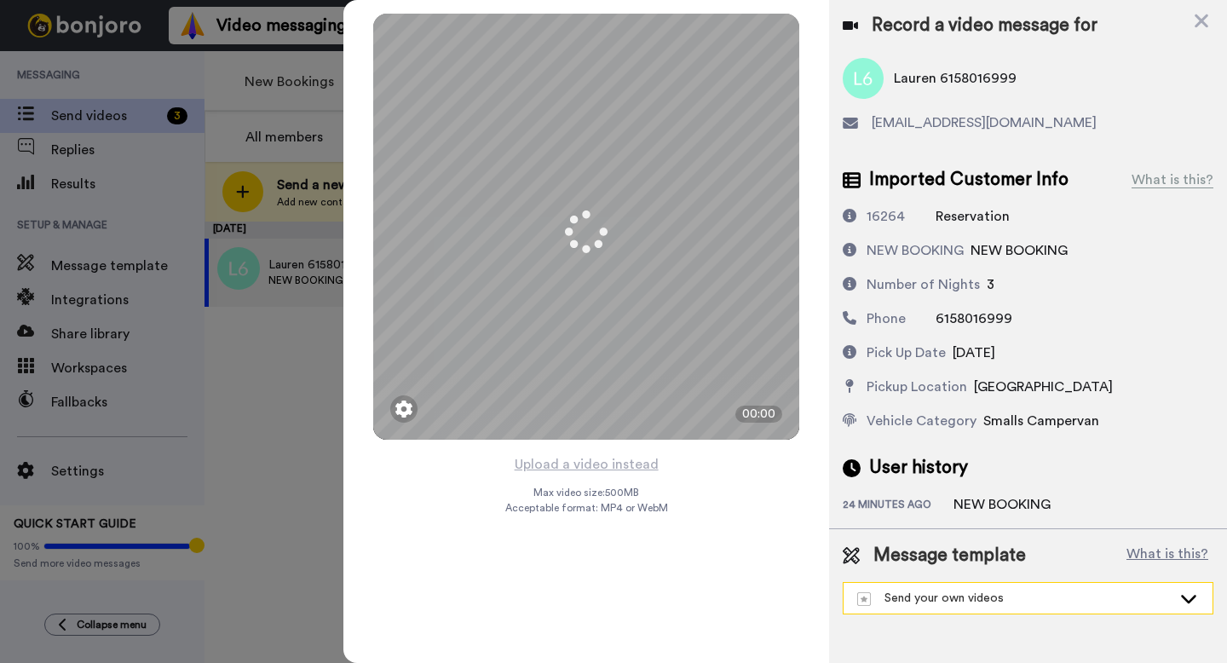
click at [899, 589] on div "Send your own videos" at bounding box center [1028, 598] width 369 height 31
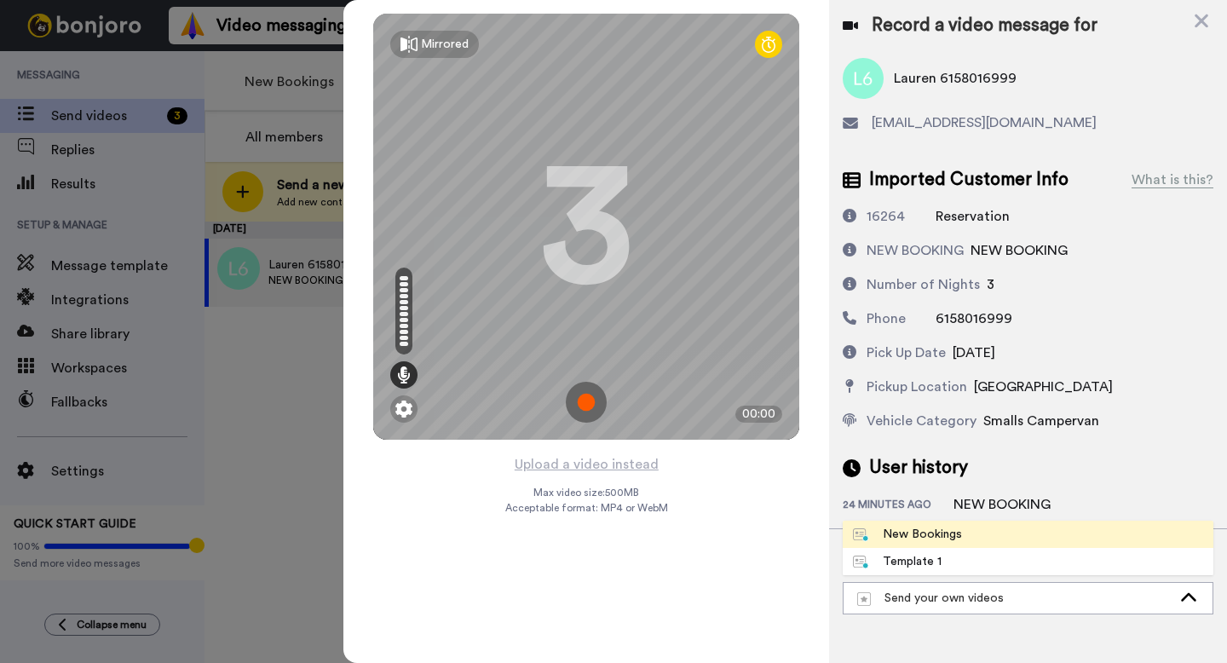
click at [903, 542] on div "New Bookings" at bounding box center [907, 534] width 109 height 17
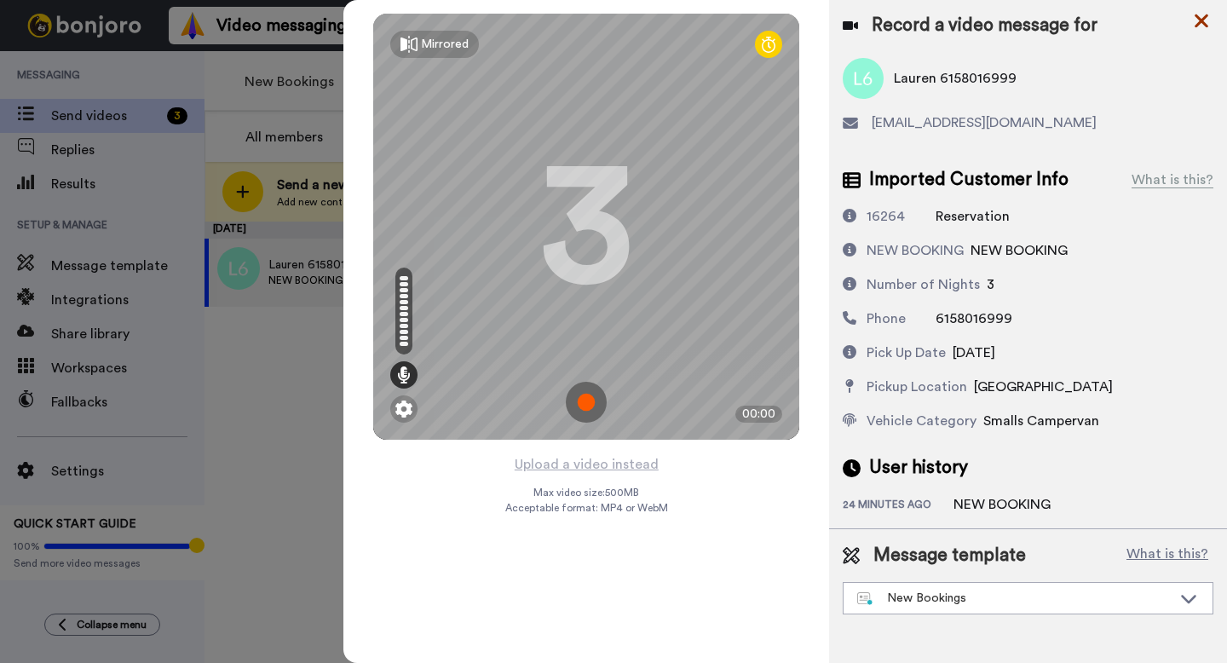
click at [1204, 20] on icon at bounding box center [1202, 21] width 14 height 14
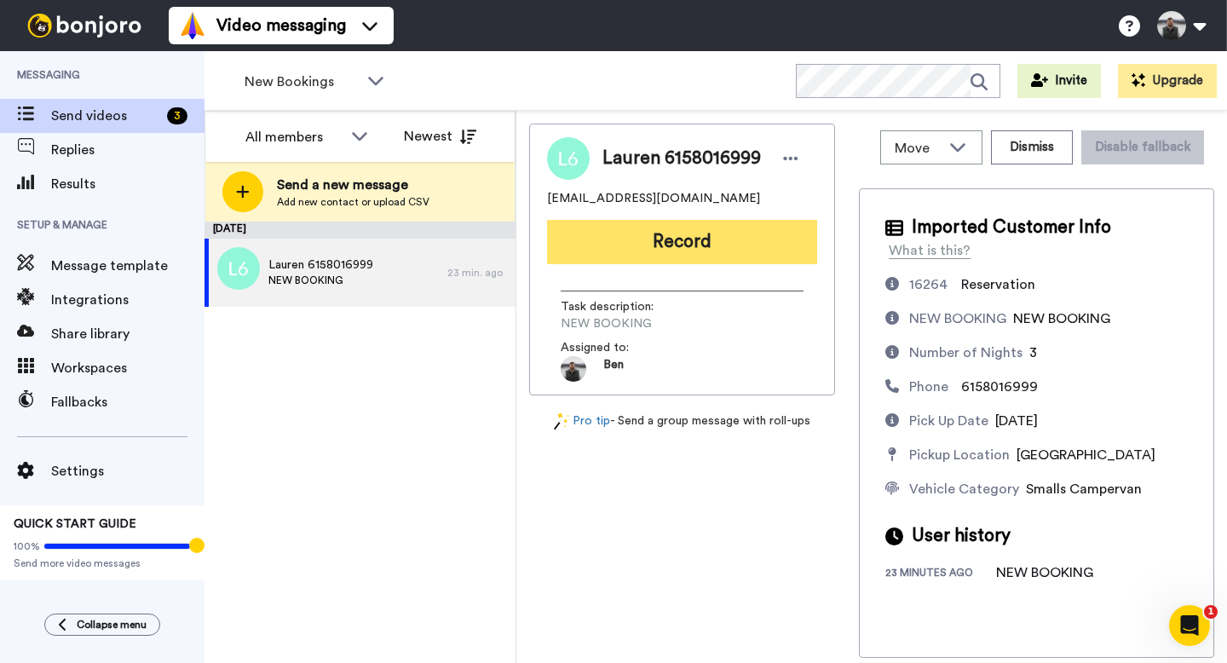
click at [671, 252] on button "Record" at bounding box center [682, 242] width 270 height 44
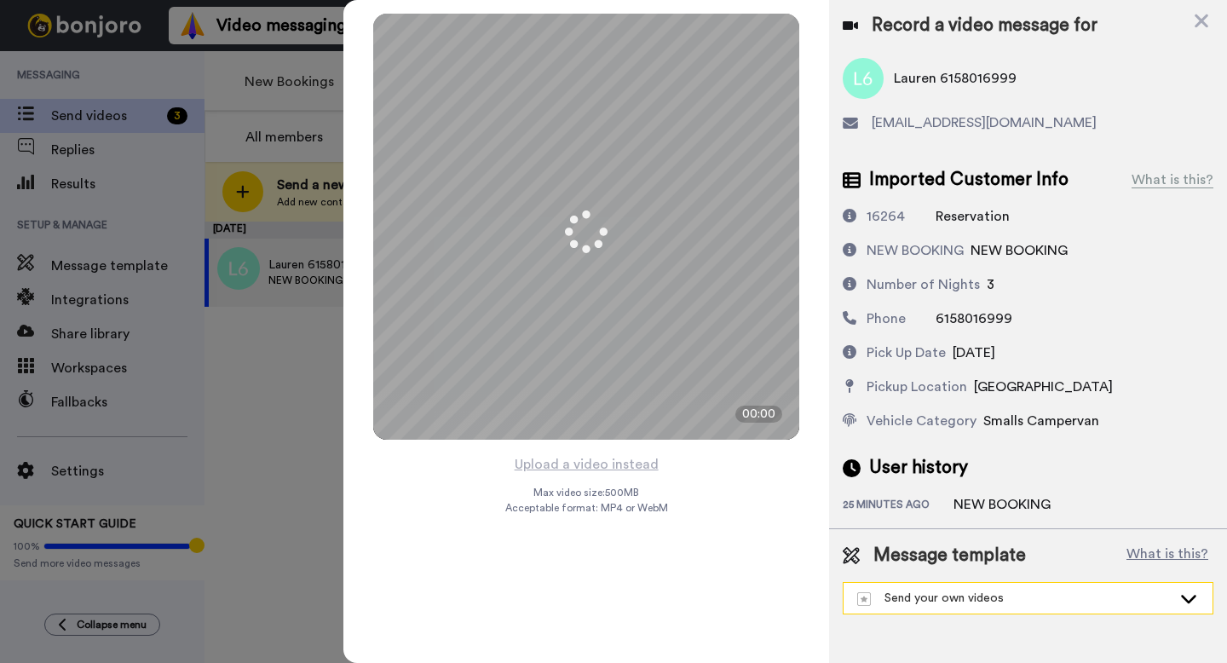
click at [926, 592] on div "Send your own videos" at bounding box center [1014, 598] width 315 height 17
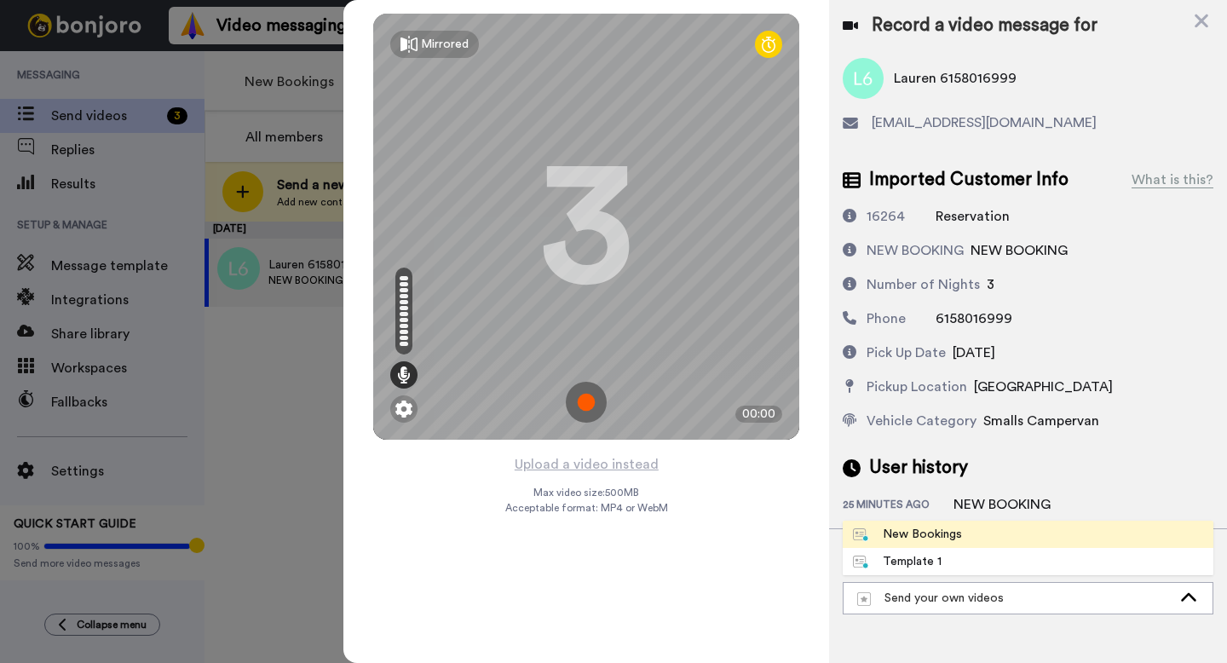
click at [936, 542] on div "New Bookings" at bounding box center [907, 534] width 109 height 17
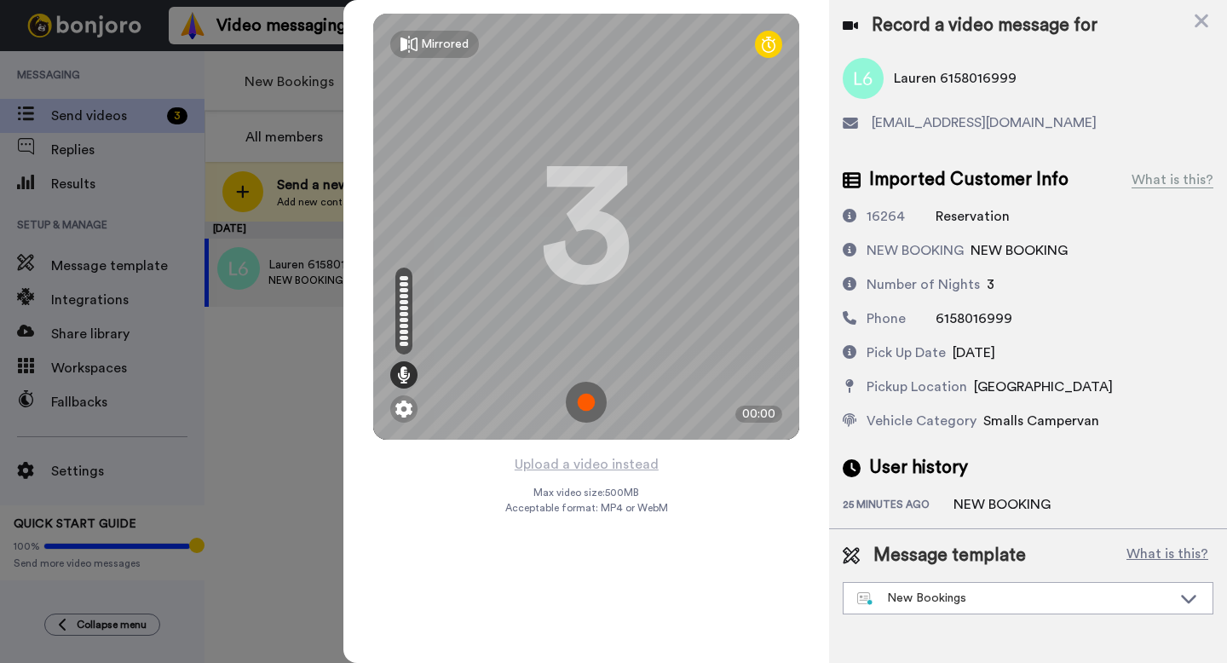
click at [591, 410] on img at bounding box center [586, 402] width 41 height 41
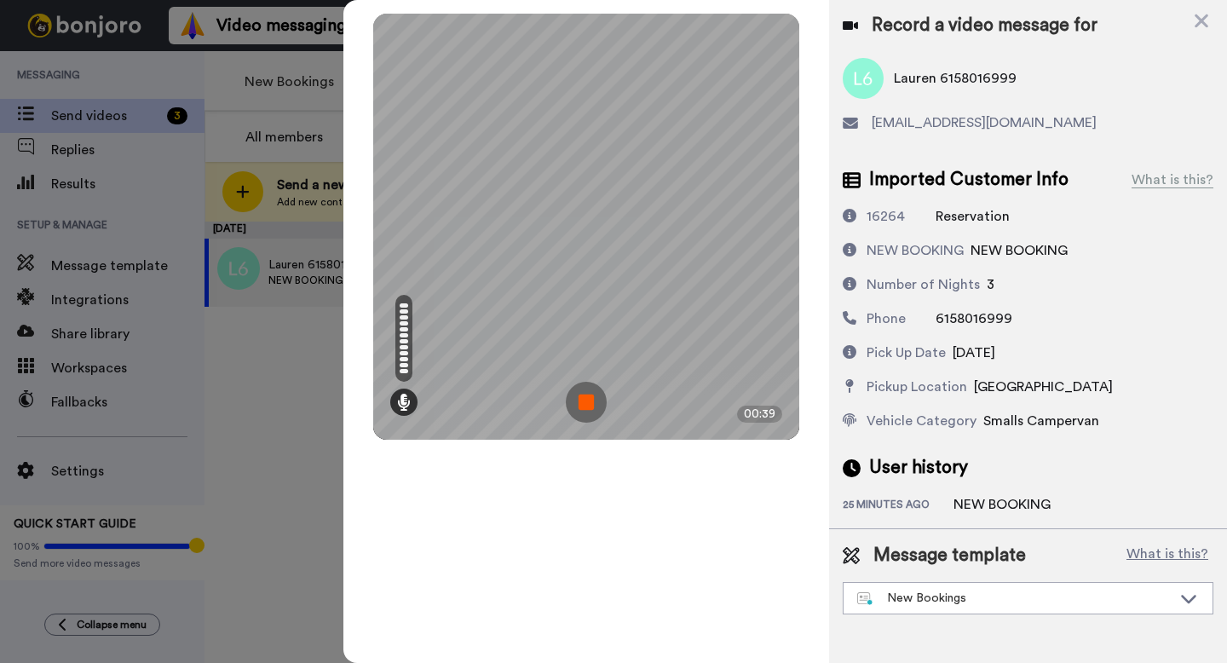
click at [591, 410] on img at bounding box center [586, 402] width 41 height 41
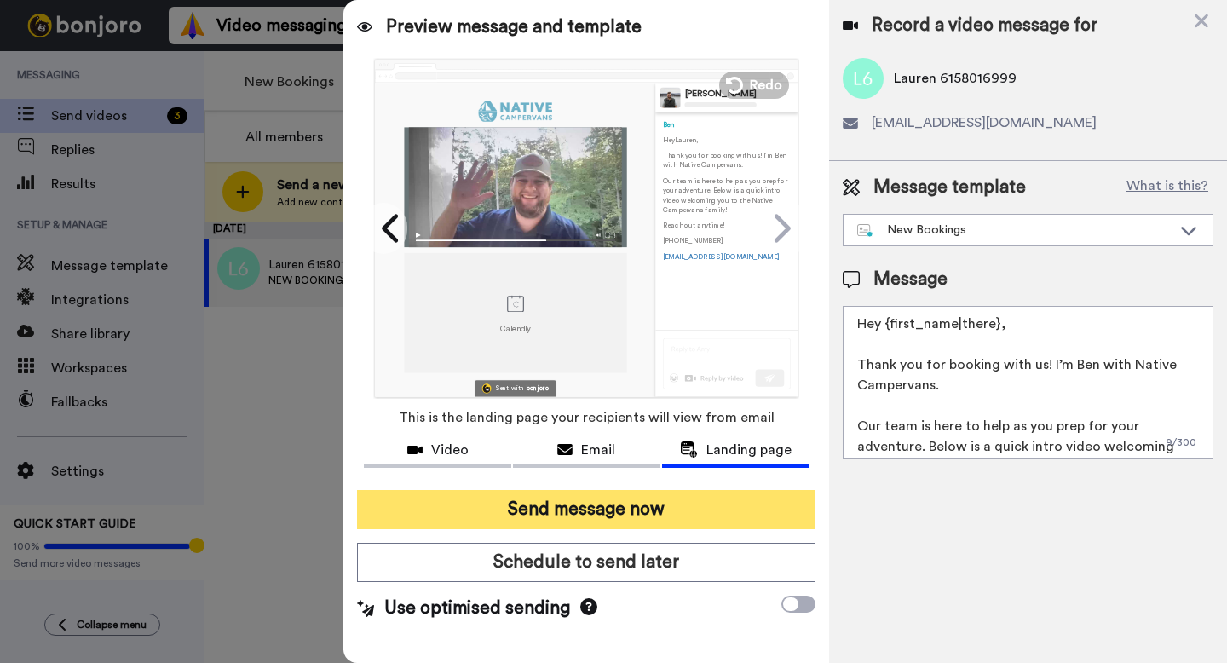
click at [655, 514] on button "Send message now" at bounding box center [586, 509] width 459 height 39
